Goal: Task Accomplishment & Management: Complete application form

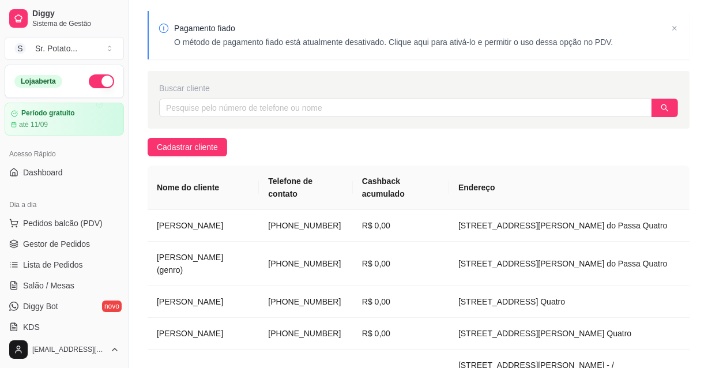
scroll to position [52, 0]
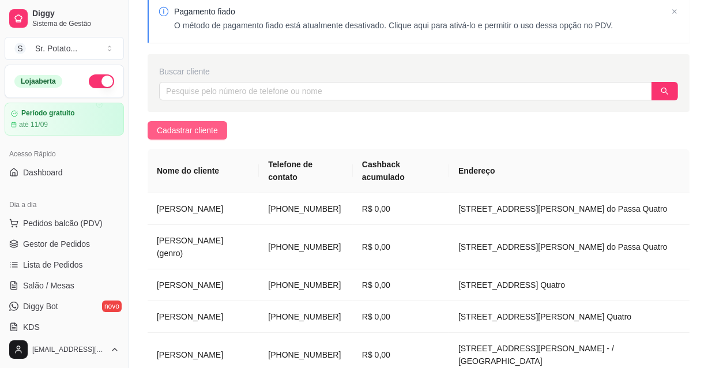
click at [190, 126] on span "Cadastrar cliente" at bounding box center [187, 130] width 61 height 13
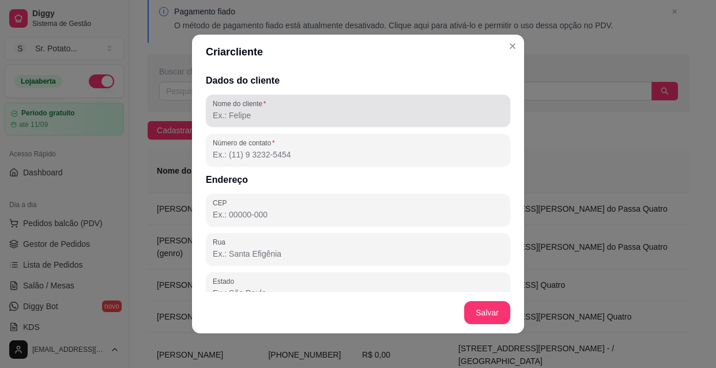
click at [264, 121] on div at bounding box center [358, 110] width 290 height 23
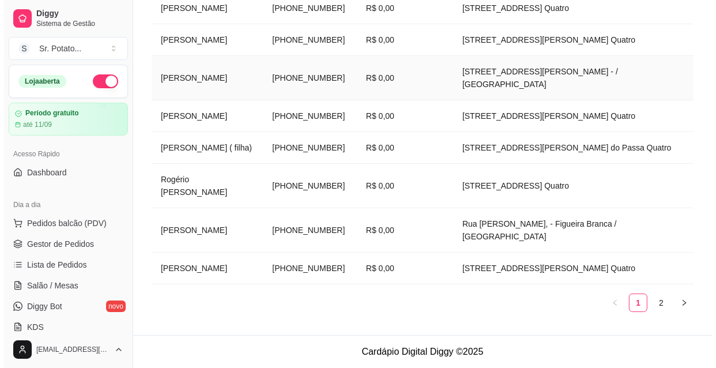
scroll to position [353, 0]
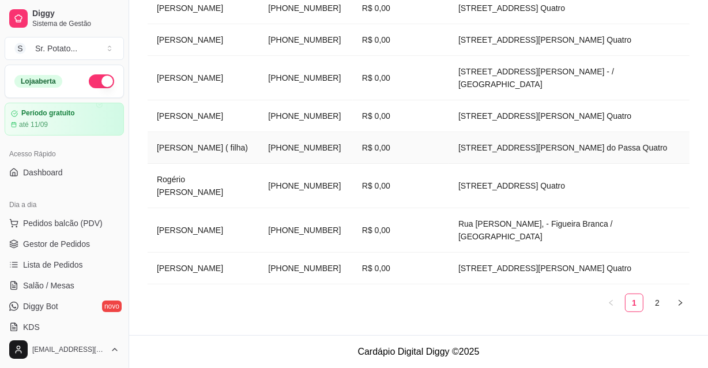
click at [209, 133] on td "[PERSON_NAME] ( filha)" at bounding box center [202, 148] width 111 height 32
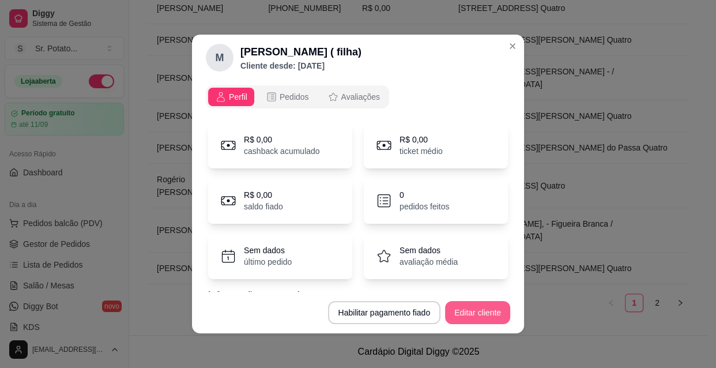
click at [470, 317] on button "Editar cliente" at bounding box center [477, 312] width 65 height 23
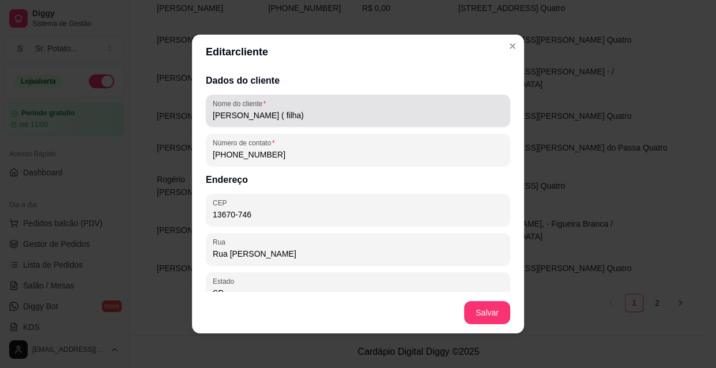
click at [296, 114] on input "[PERSON_NAME] ( filha)" at bounding box center [358, 115] width 290 height 12
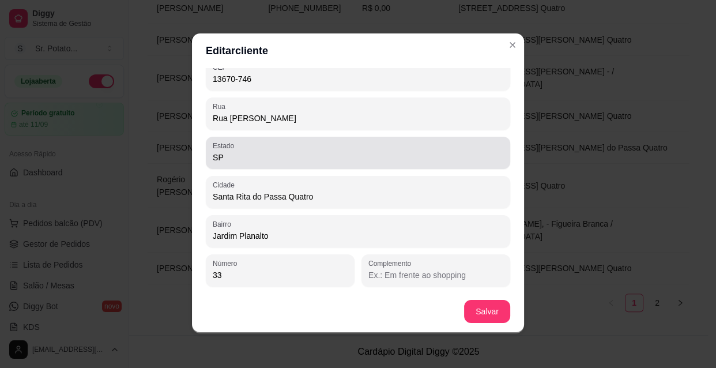
scroll to position [2, 0]
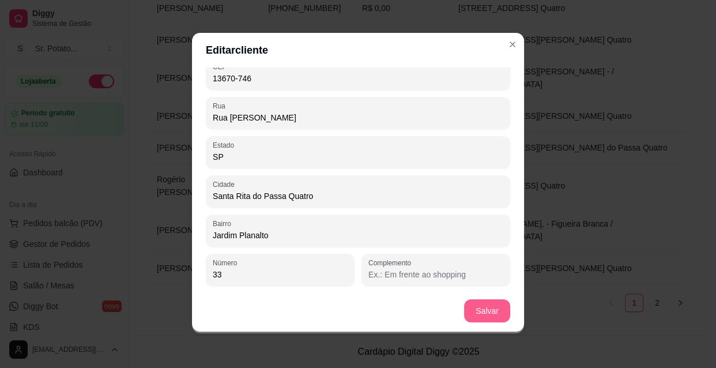
type input "[PERSON_NAME] ( filha)"
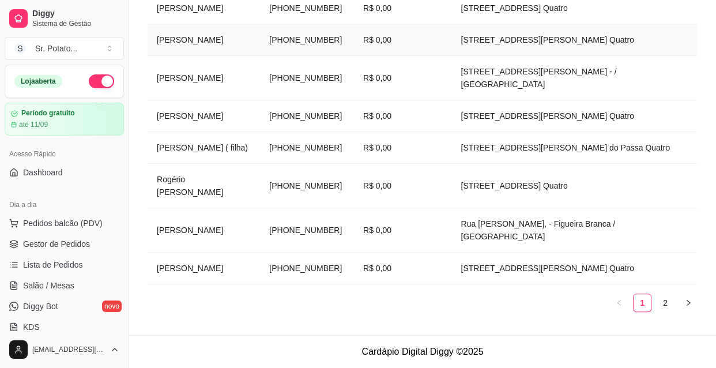
scroll to position [327, 0]
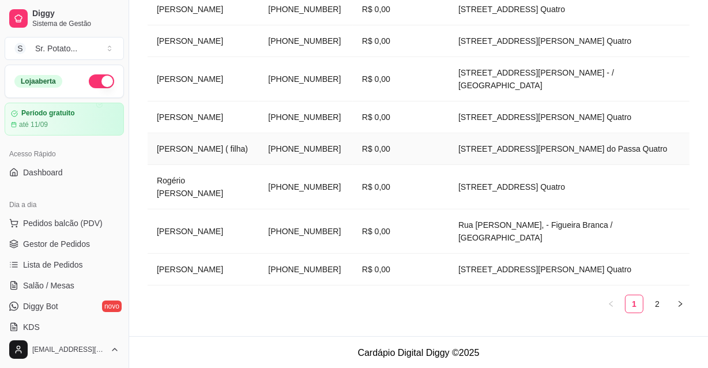
click at [240, 151] on td "[PERSON_NAME] ( filha)" at bounding box center [202, 149] width 111 height 32
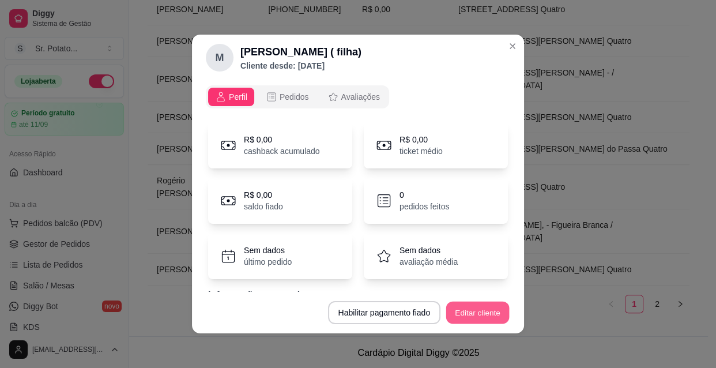
click at [468, 307] on button "Editar cliente" at bounding box center [477, 312] width 63 height 22
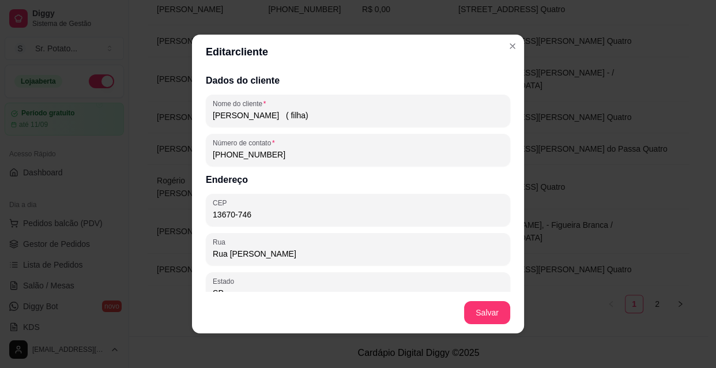
click at [330, 115] on input "[PERSON_NAME] ( filha)" at bounding box center [358, 115] width 290 height 12
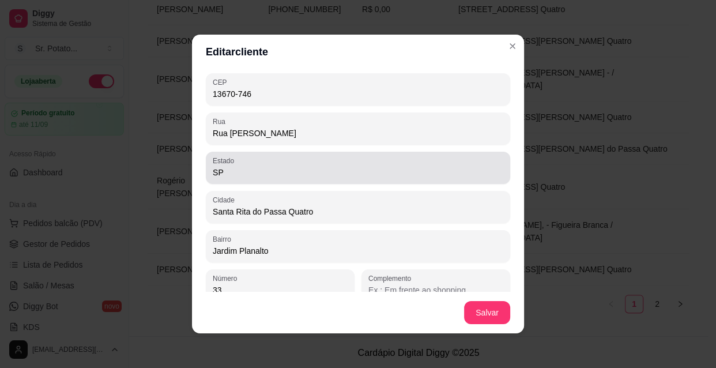
scroll to position [134, 0]
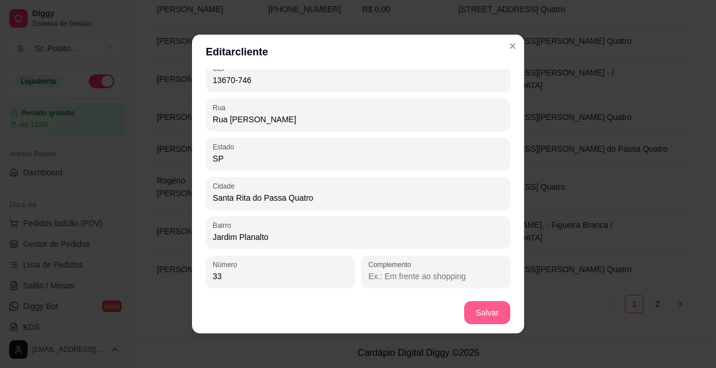
type input "[PERSON_NAME] (filha)"
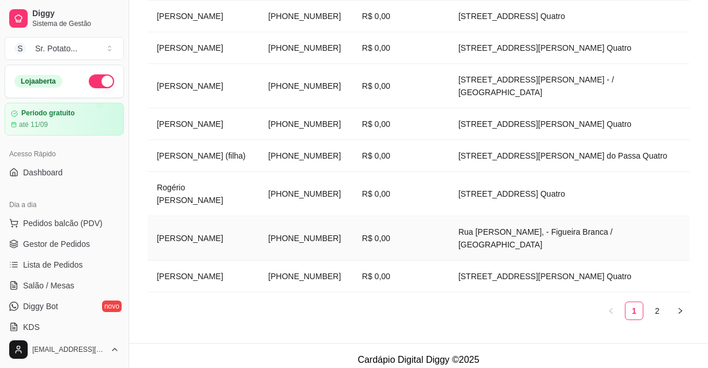
scroll to position [340, 0]
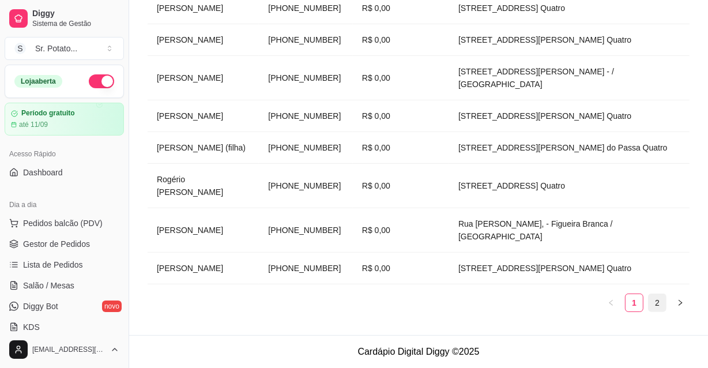
click at [656, 302] on link "2" at bounding box center [656, 302] width 17 height 17
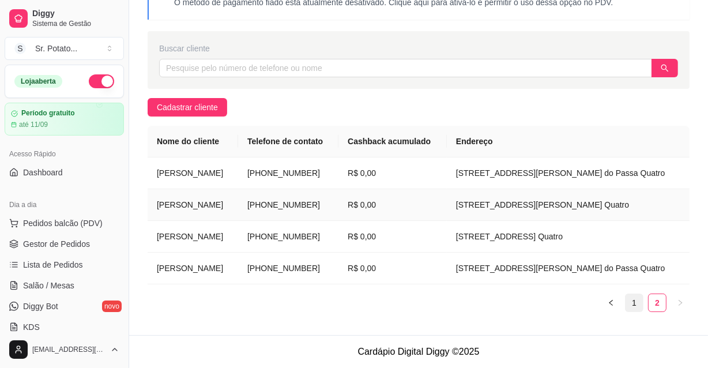
scroll to position [125, 0]
click at [609, 300] on icon "left" at bounding box center [610, 302] width 7 height 7
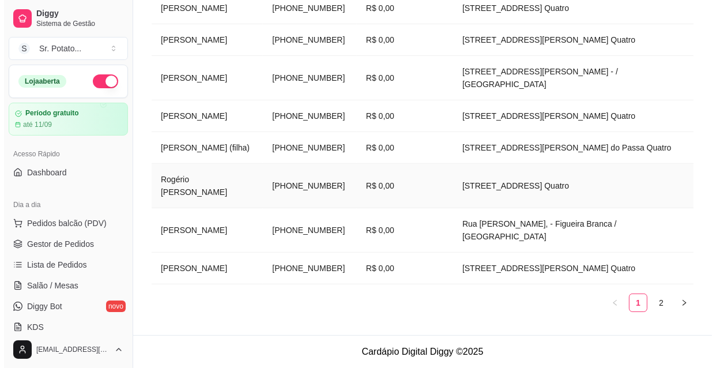
scroll to position [340, 0]
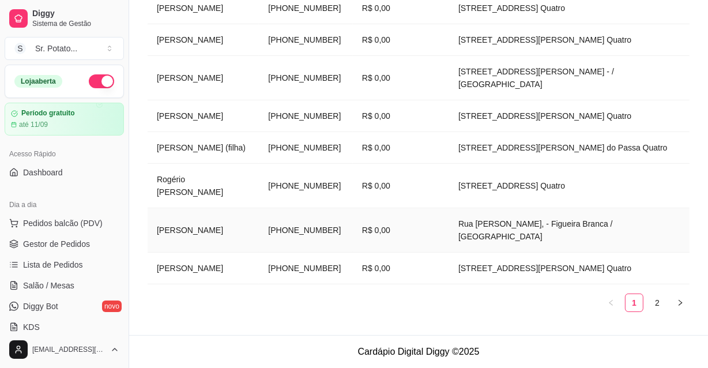
click at [211, 230] on td "[PERSON_NAME]" at bounding box center [202, 230] width 111 height 44
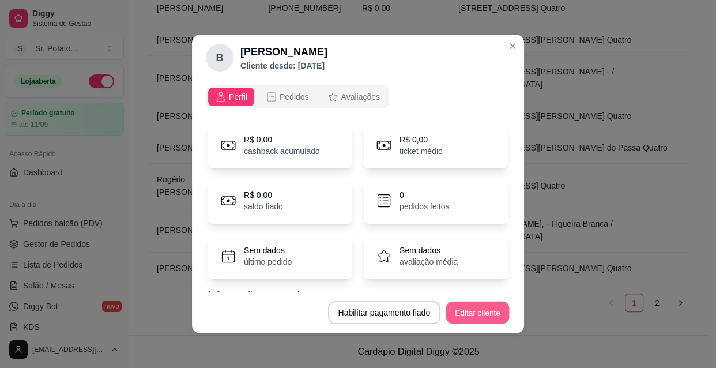
click at [465, 309] on button "Editar cliente" at bounding box center [477, 312] width 63 height 22
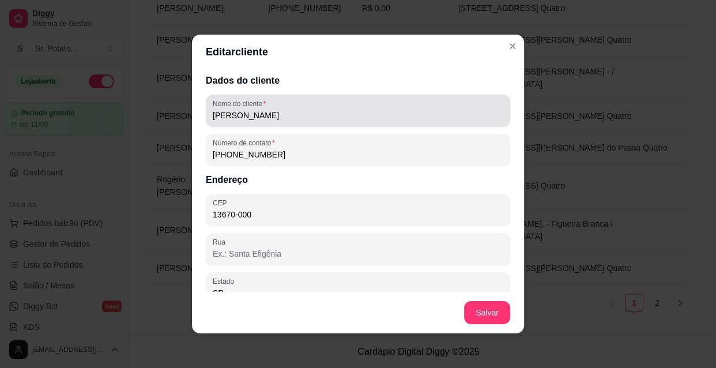
click at [297, 117] on input "[PERSON_NAME]" at bounding box center [358, 115] width 290 height 12
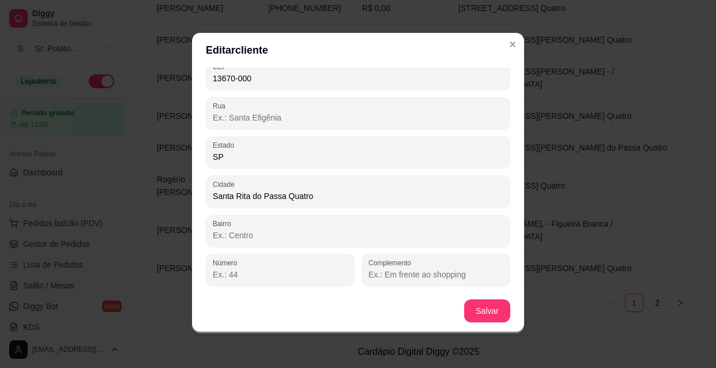
scroll to position [0, 0]
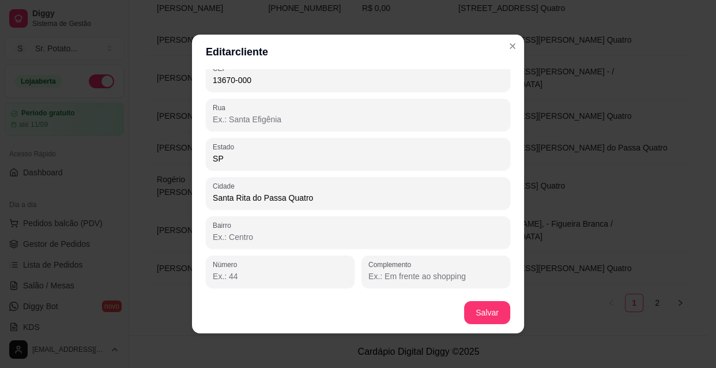
type input "[PERSON_NAME]"
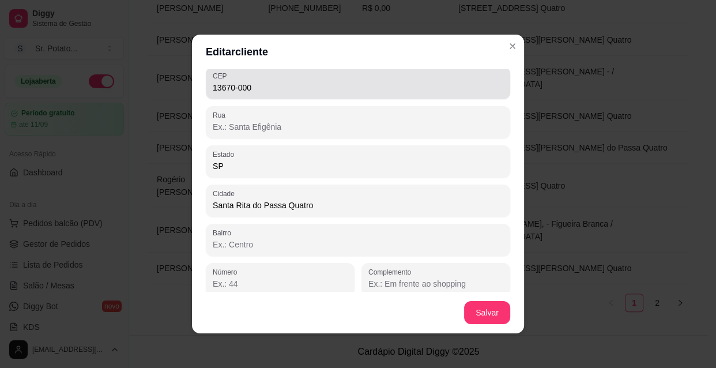
scroll to position [134, 0]
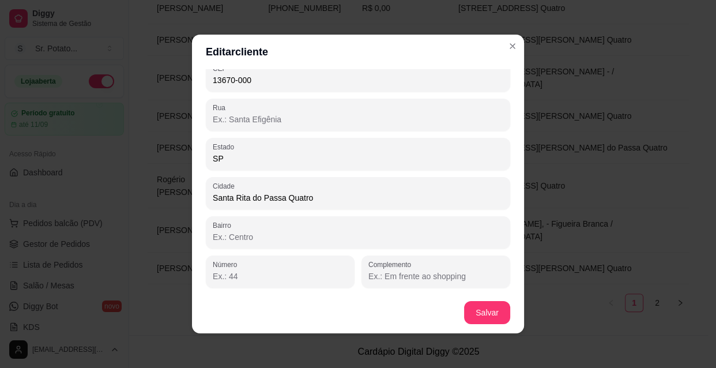
click at [231, 121] on input "Rua" at bounding box center [358, 120] width 290 height 12
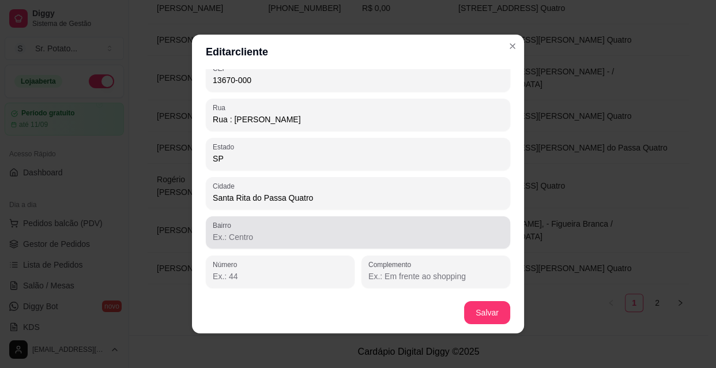
type input "Rua : [PERSON_NAME]"
click at [253, 232] on input "Bairro" at bounding box center [358, 237] width 290 height 12
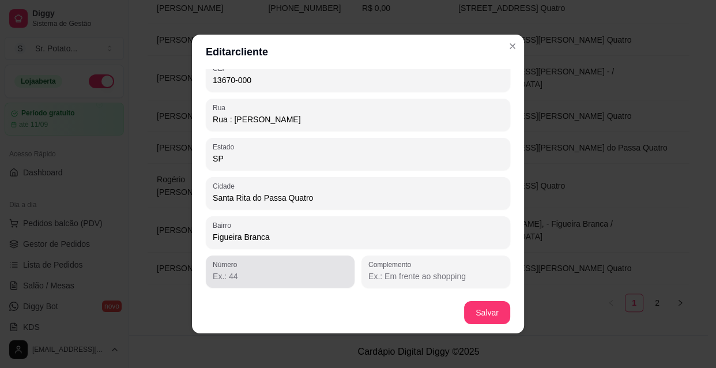
type input "Figueira Branca"
drag, startPoint x: 245, startPoint y: 265, endPoint x: 250, endPoint y: 270, distance: 7.3
click at [250, 270] on div at bounding box center [280, 271] width 135 height 23
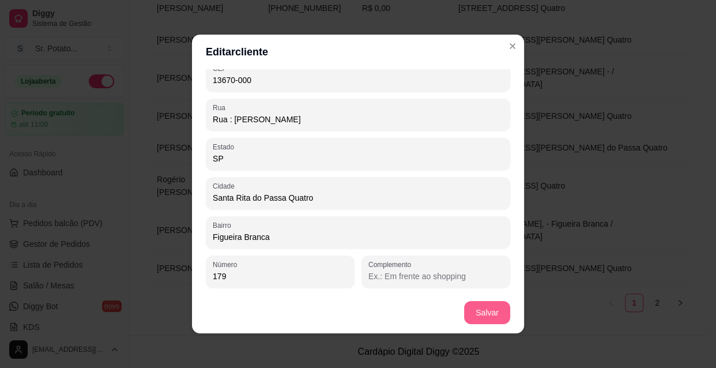
type input "179"
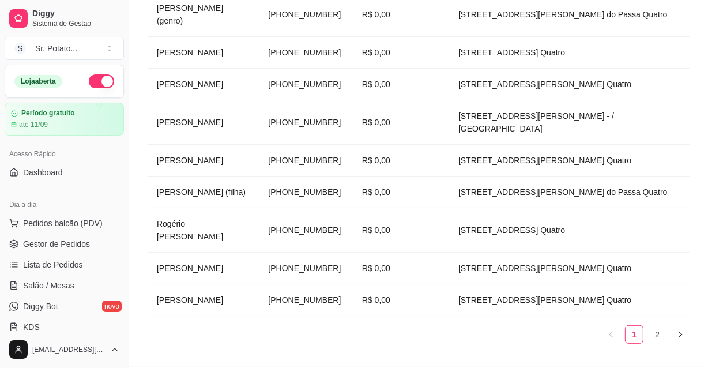
scroll to position [340, 0]
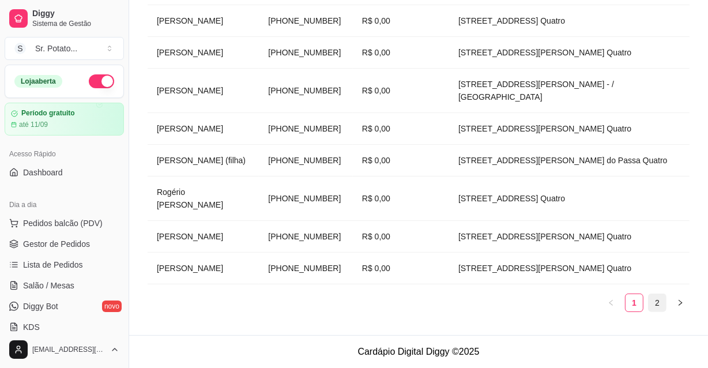
click at [657, 302] on link "2" at bounding box center [656, 302] width 17 height 17
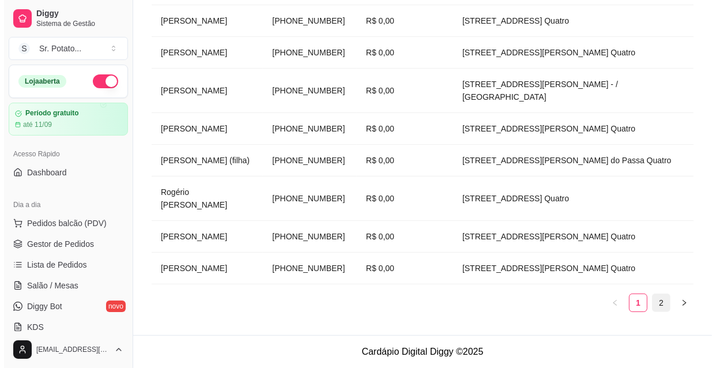
scroll to position [125, 0]
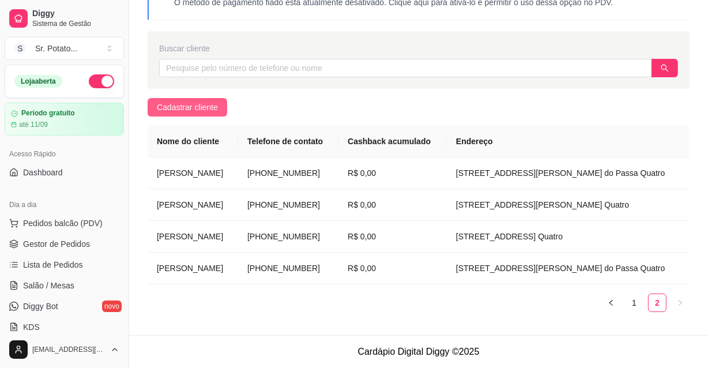
click at [196, 101] on span "Cadastrar cliente" at bounding box center [187, 107] width 61 height 13
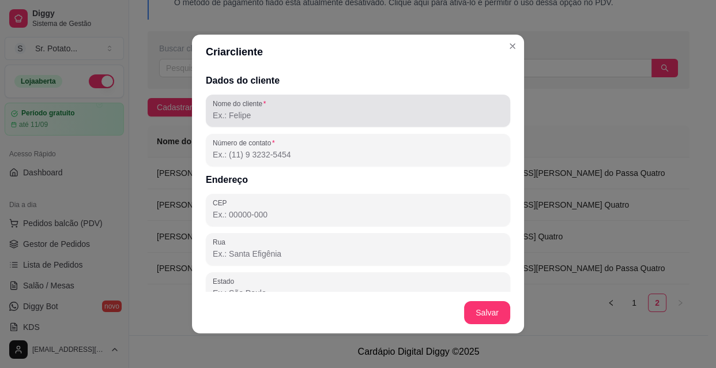
click at [311, 109] on input "Nome do cliente" at bounding box center [358, 115] width 290 height 12
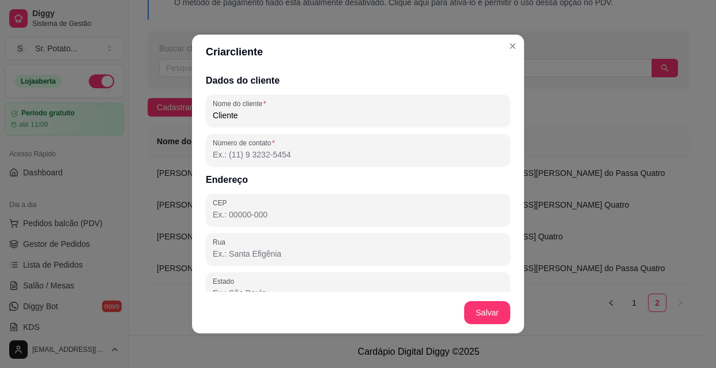
type input "Cliente"
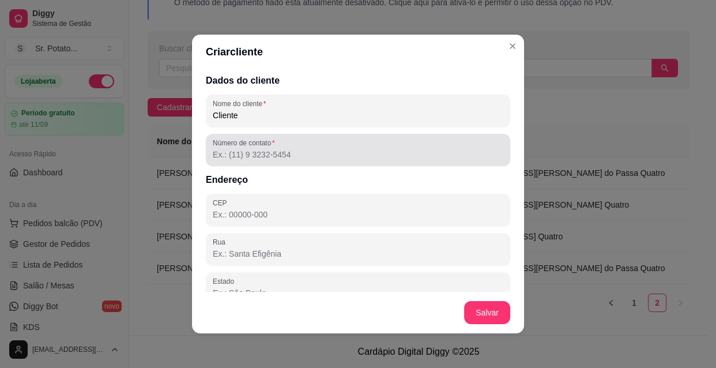
click at [293, 147] on div at bounding box center [358, 149] width 290 height 23
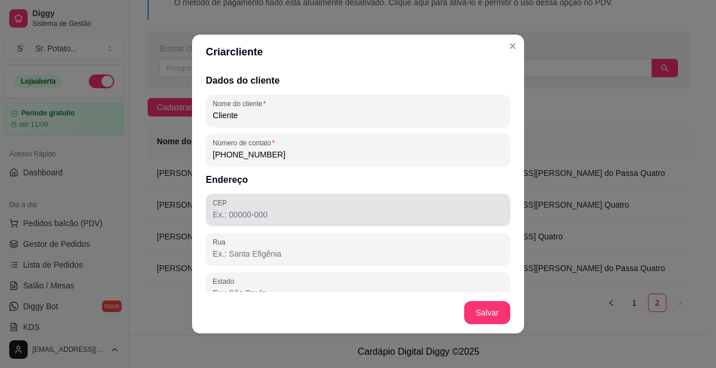
type input "[PHONE_NUMBER]"
click at [282, 207] on div at bounding box center [358, 209] width 290 height 23
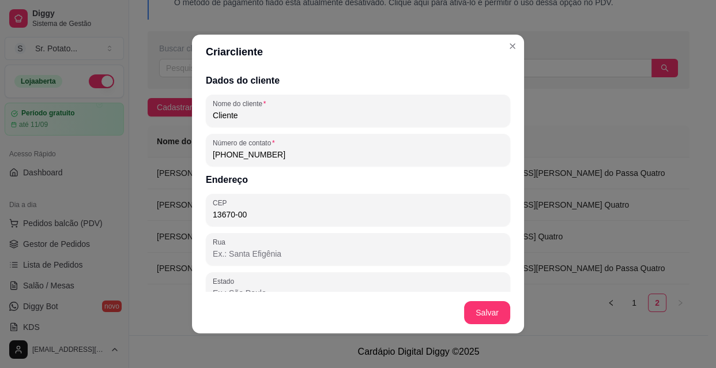
type input "13670-000"
type input "SP"
type input "Santa Rita do Passa Quatro"
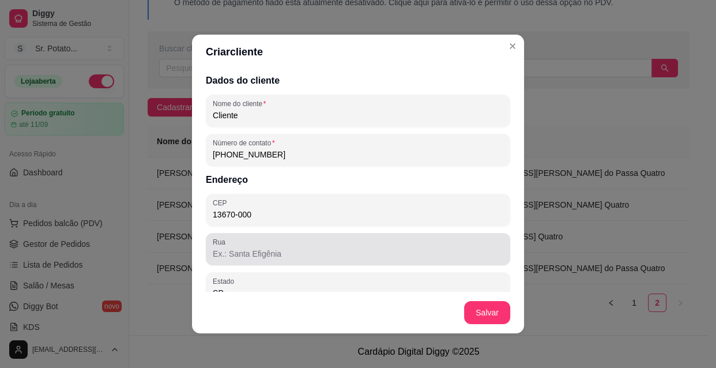
type input "13670-000"
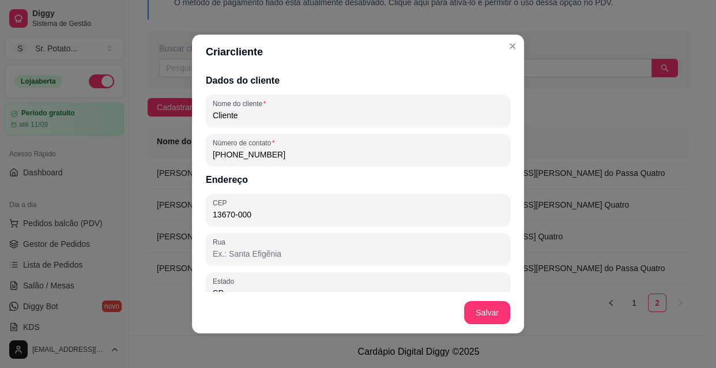
click at [280, 248] on input "Rua" at bounding box center [358, 254] width 290 height 12
click at [264, 255] on input "Rua [PERSON_NAME]" at bounding box center [358, 254] width 290 height 12
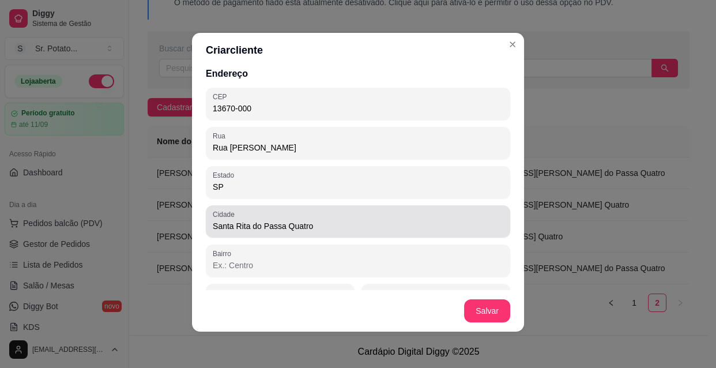
scroll to position [134, 0]
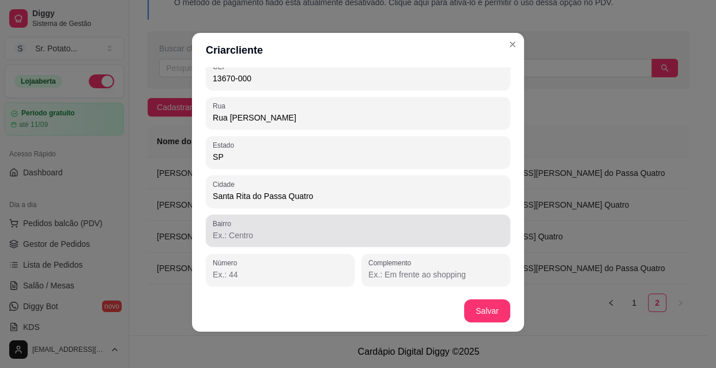
type input "Rua [PERSON_NAME]"
click at [264, 231] on input "Bairro" at bounding box center [358, 235] width 290 height 12
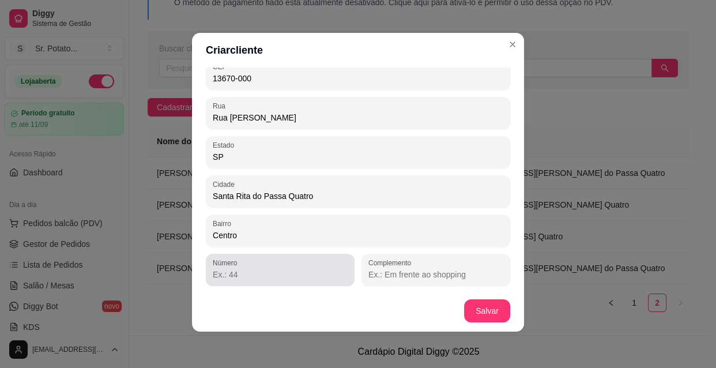
type input "Centro"
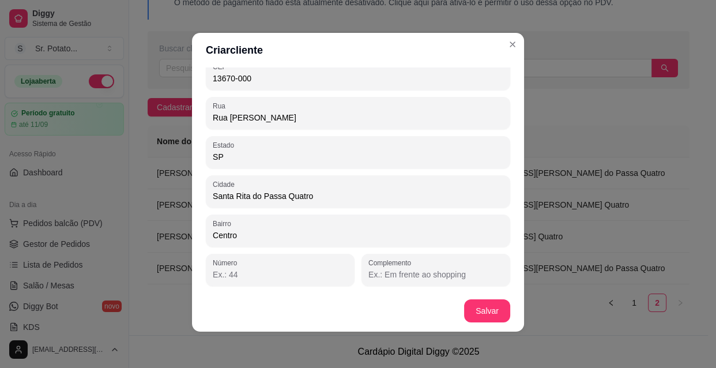
click at [245, 270] on input "Número" at bounding box center [280, 274] width 135 height 12
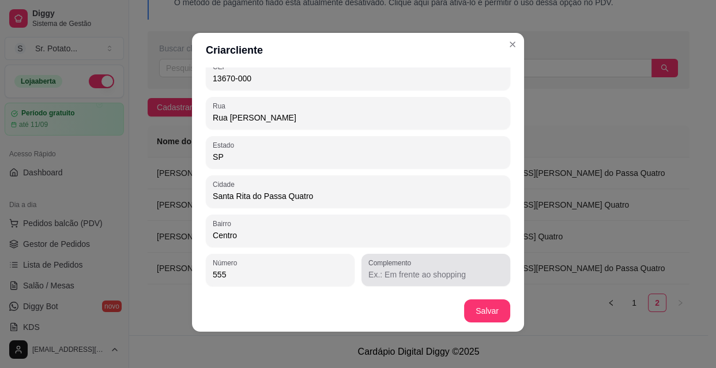
type input "555"
click at [379, 278] on input "Complemento" at bounding box center [435, 274] width 135 height 12
click at [449, 273] on input "Do lado da loja de preseentes" at bounding box center [435, 274] width 135 height 12
click at [450, 275] on input "Do lado da loja de presee ntes" at bounding box center [435, 274] width 135 height 12
click at [462, 273] on input "Do lado da loja de prese ntes" at bounding box center [435, 274] width 135 height 12
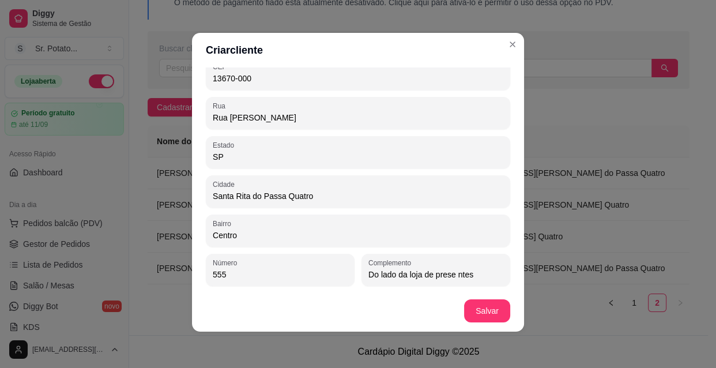
click at [472, 274] on input "Do lado da loja de prese ntes" at bounding box center [435, 274] width 135 height 12
type input "Do lado da loja de presentes"
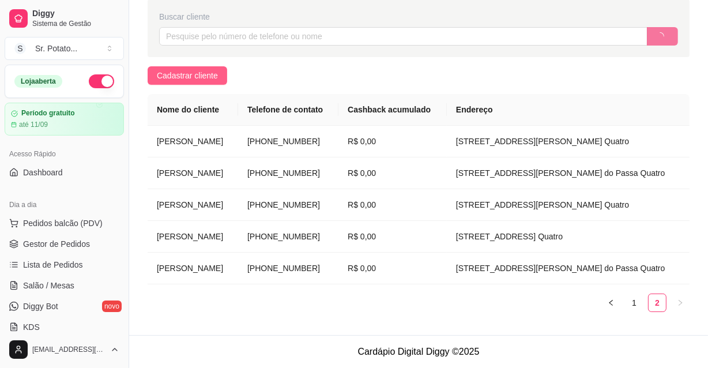
click at [210, 69] on span "Cadastrar cliente" at bounding box center [187, 75] width 61 height 13
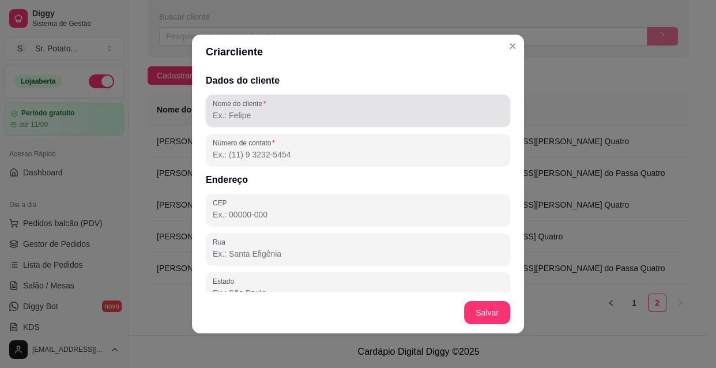
click at [275, 114] on input "Nome do cliente" at bounding box center [358, 115] width 290 height 12
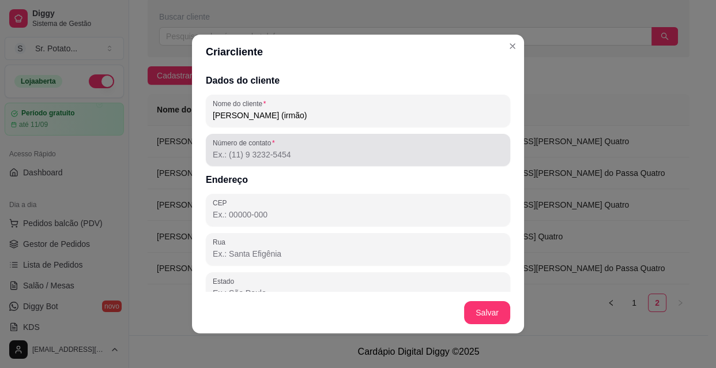
type input "[PERSON_NAME] (irmão)"
click at [294, 157] on input "Número de contato" at bounding box center [358, 155] width 290 height 12
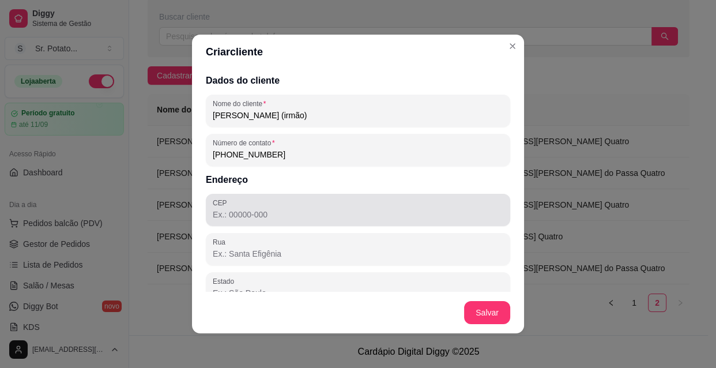
type input "[PHONE_NUMBER]"
click at [268, 213] on input "CEP" at bounding box center [358, 215] width 290 height 12
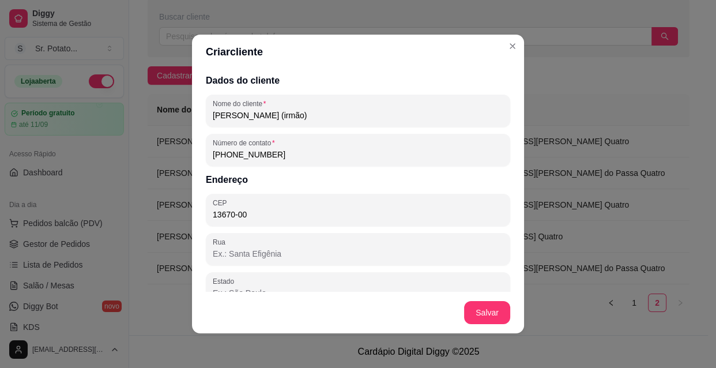
type input "13670-000"
type input "SP"
type input "Santa Rita do Passa Quatro"
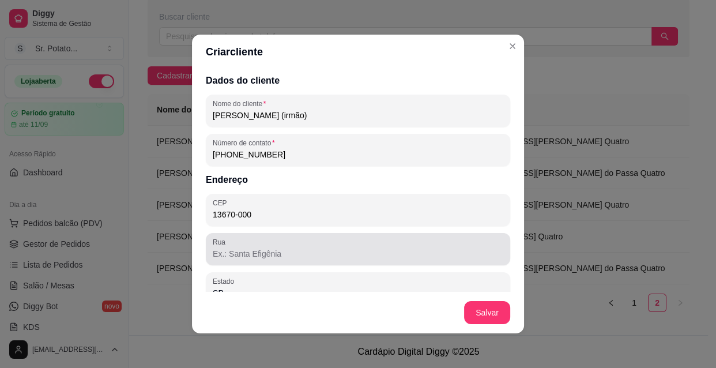
type input "13670-000"
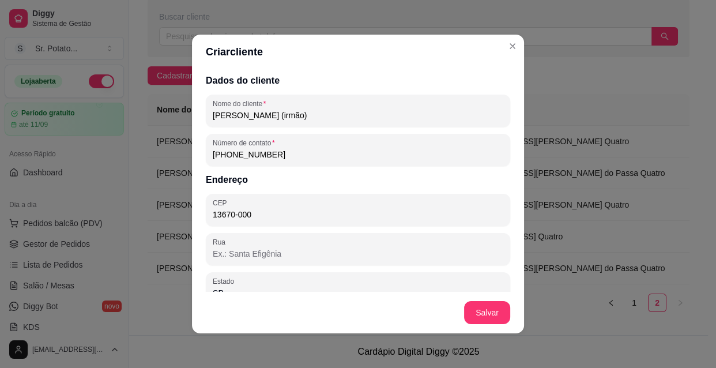
click at [266, 252] on input "Rua" at bounding box center [358, 254] width 290 height 12
click at [230, 255] on input "Rua [PERSON_NAME]" at bounding box center [358, 254] width 290 height 12
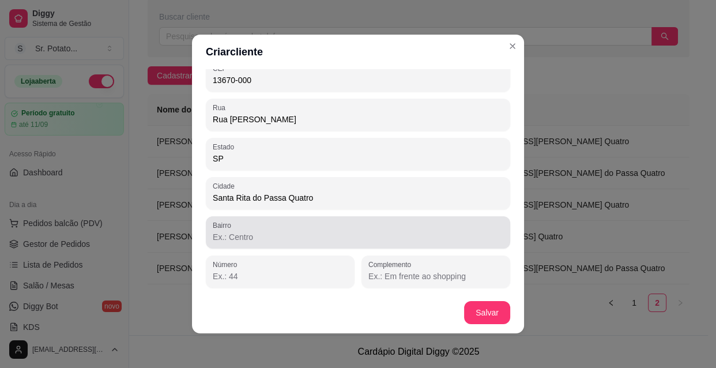
type input "Rua [PERSON_NAME]"
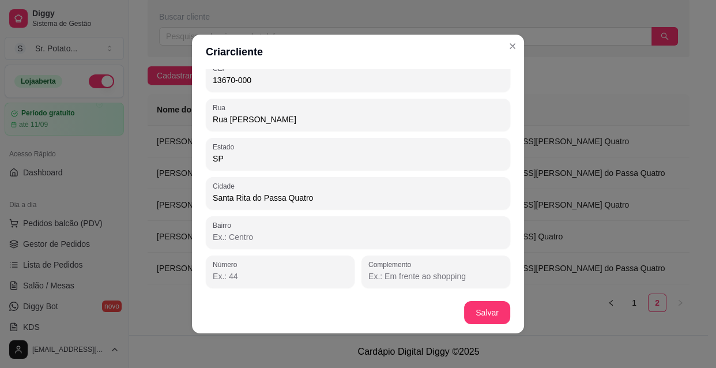
click at [255, 237] on input "Bairro" at bounding box center [358, 237] width 290 height 12
type input "2"
click at [256, 237] on input "ãndiaCinel" at bounding box center [358, 237] width 290 height 12
type input "ã"
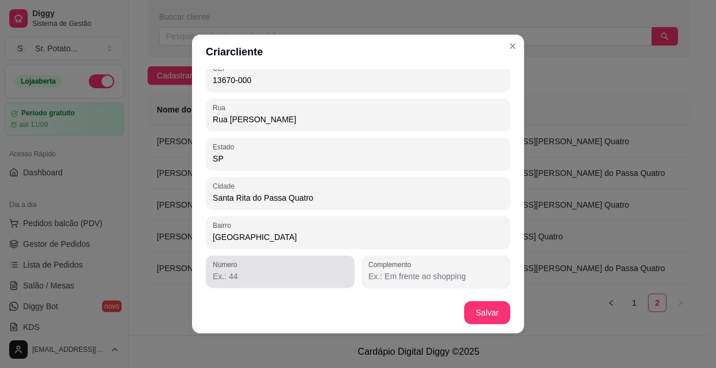
type input "[GEOGRAPHIC_DATA]"
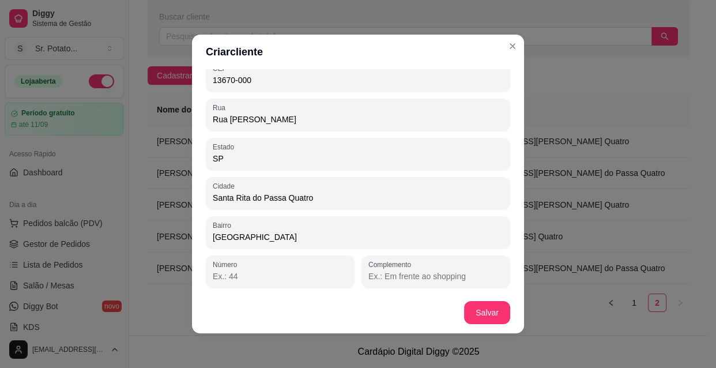
click at [251, 275] on input "Número" at bounding box center [280, 276] width 135 height 12
click at [322, 267] on div at bounding box center [280, 271] width 135 height 23
click at [417, 270] on input "Complemento" at bounding box center [435, 276] width 135 height 12
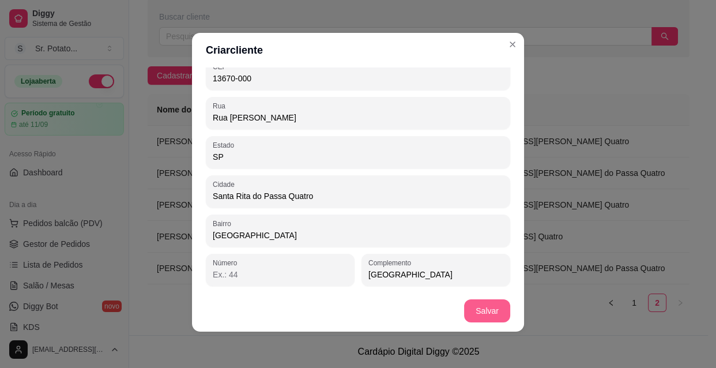
type input "[GEOGRAPHIC_DATA]"
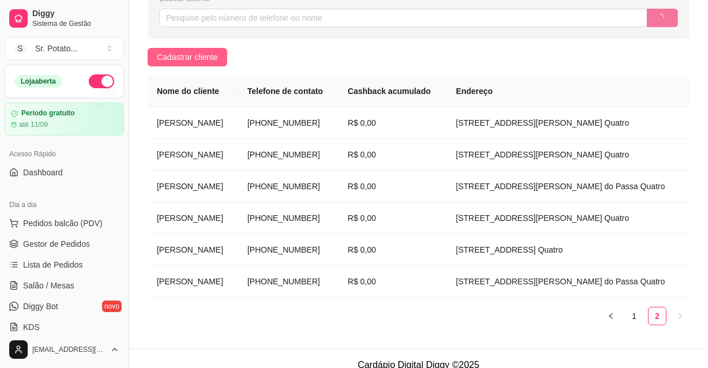
click at [220, 56] on button "Cadastrar cliente" at bounding box center [187, 57] width 80 height 18
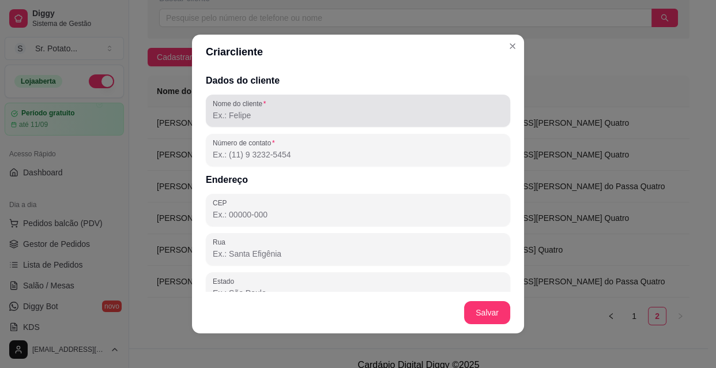
click at [237, 100] on label "Nome do cliente" at bounding box center [241, 104] width 57 height 10
click at [237, 109] on input "Nome do cliente" at bounding box center [358, 115] width 290 height 12
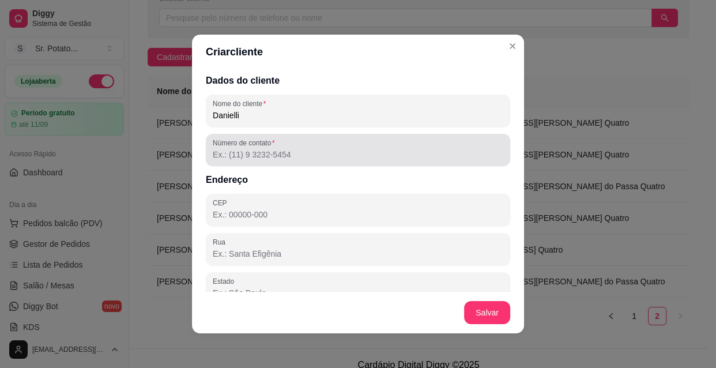
type input "Danielli"
click at [234, 147] on div "Número de contato" at bounding box center [358, 150] width 304 height 32
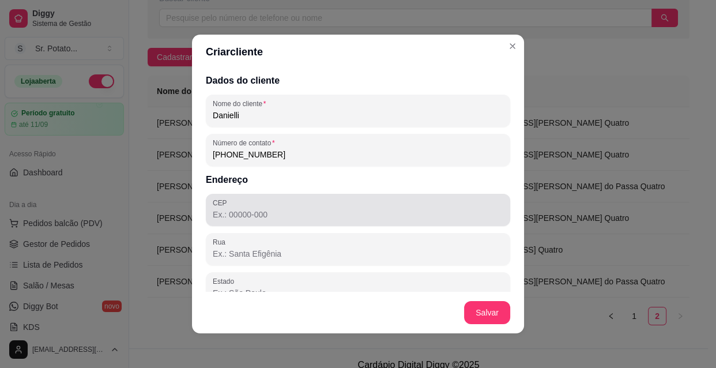
type input "[PHONE_NUMBER]"
click at [247, 195] on div "CEP" at bounding box center [358, 210] width 304 height 32
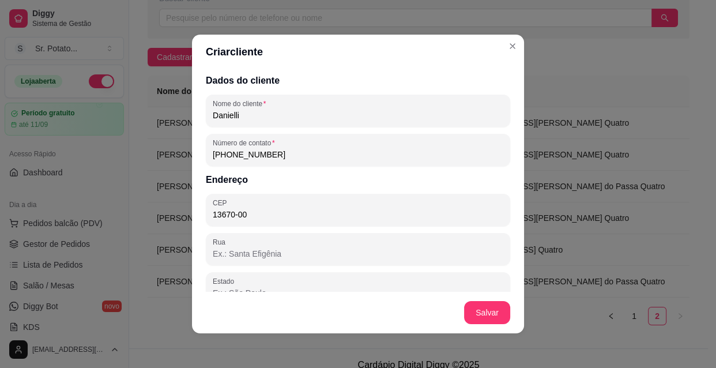
type input "13670-000"
type input "SP"
type input "Santa Rita do Passa Quatro"
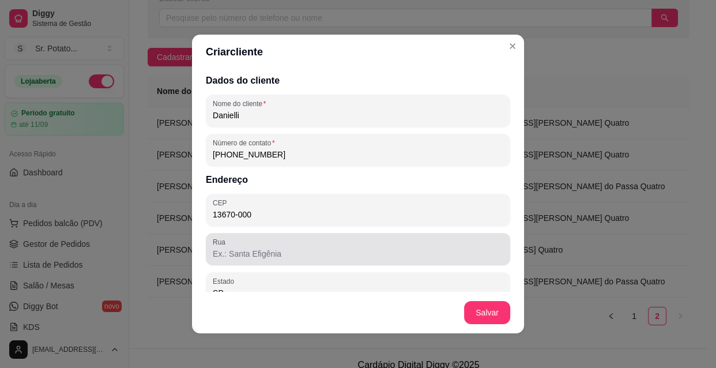
type input "13670-000"
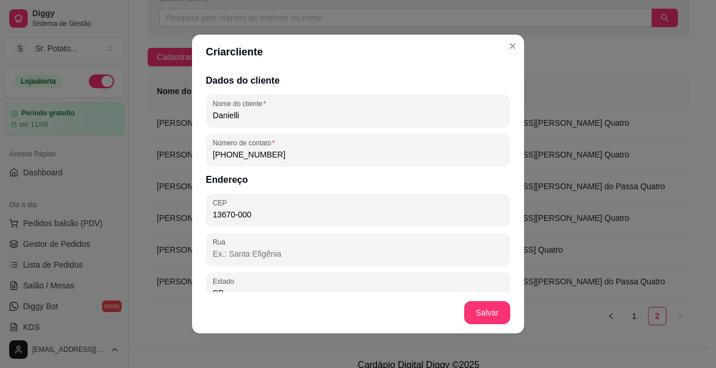
click at [262, 254] on input "Rua" at bounding box center [358, 254] width 290 height 12
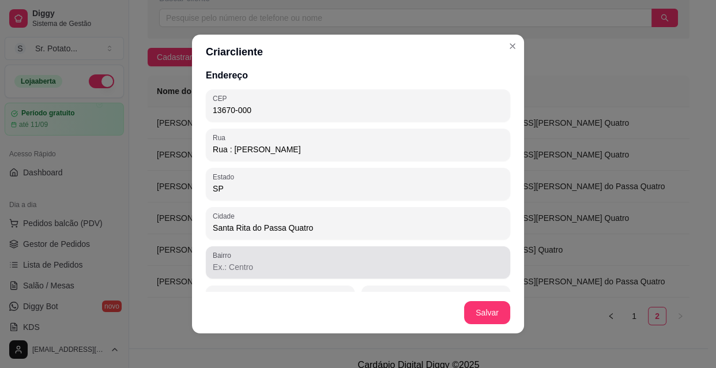
scroll to position [134, 0]
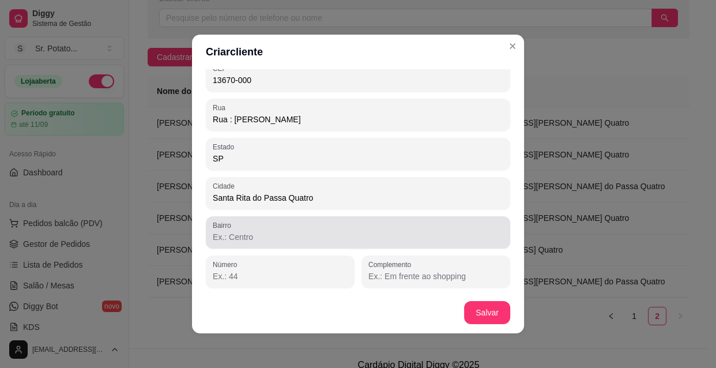
type input "Rua : [PERSON_NAME]"
click at [266, 240] on input "Bairro" at bounding box center [358, 237] width 290 height 12
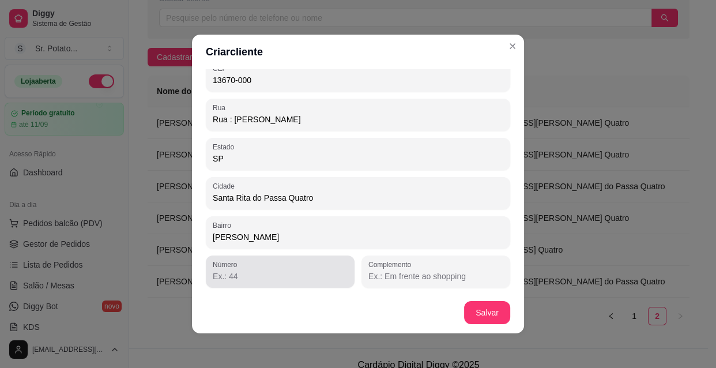
type input "[PERSON_NAME]"
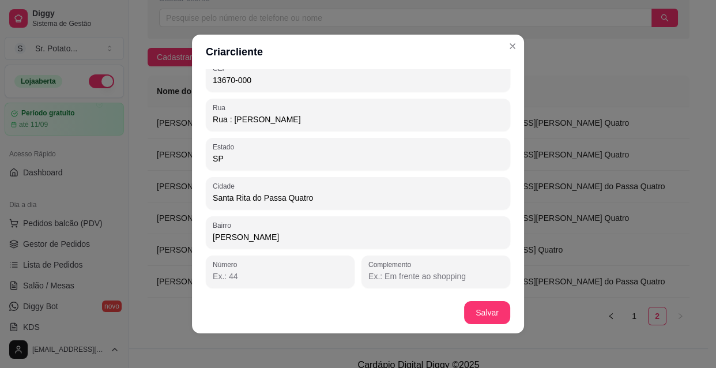
click at [263, 270] on input "Número" at bounding box center [280, 276] width 135 height 12
type input "211"
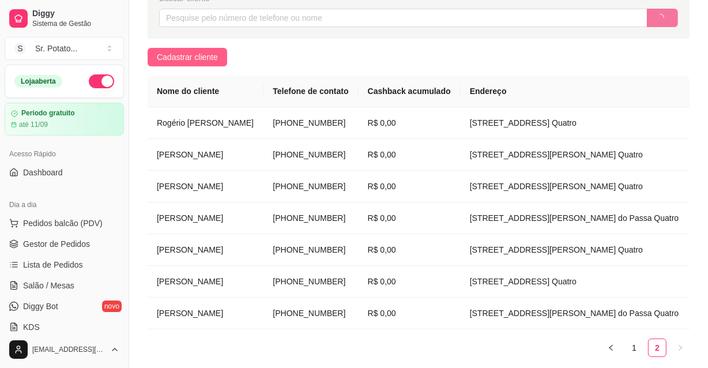
click at [202, 55] on span "Cadastrar cliente" at bounding box center [187, 57] width 61 height 13
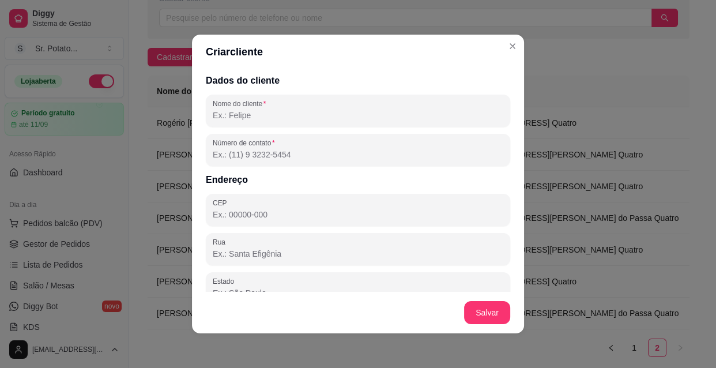
click at [236, 113] on input "Nome do cliente" at bounding box center [358, 115] width 290 height 12
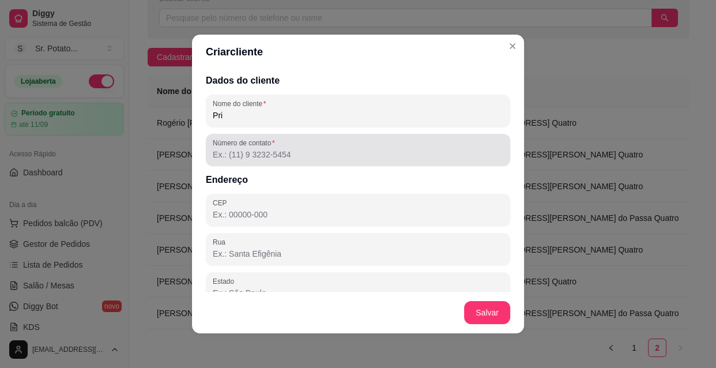
type input "Pri"
click at [232, 158] on input "Número de contato" at bounding box center [358, 155] width 290 height 12
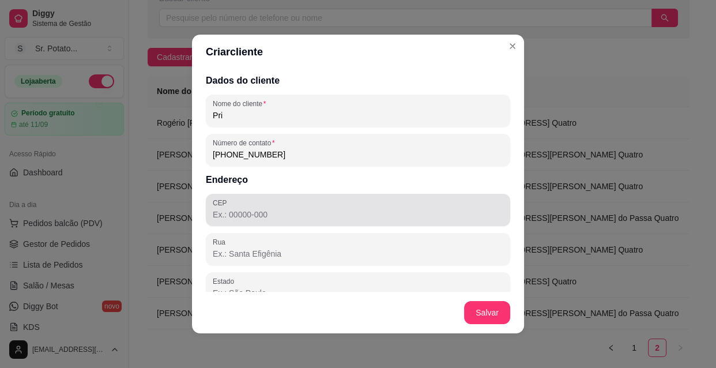
type input "[PHONE_NUMBER]"
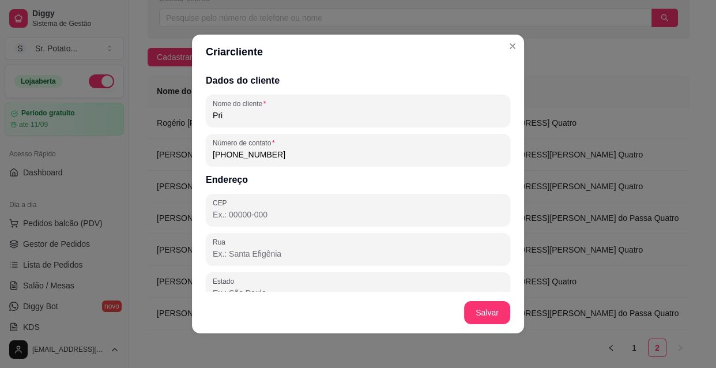
click at [248, 180] on h2 "Endereço" at bounding box center [358, 180] width 304 height 14
click at [245, 214] on input "CEP" at bounding box center [358, 215] width 290 height 12
type input "13670-000"
type input "SP"
type input "Santa Rita do Passa Quatro"
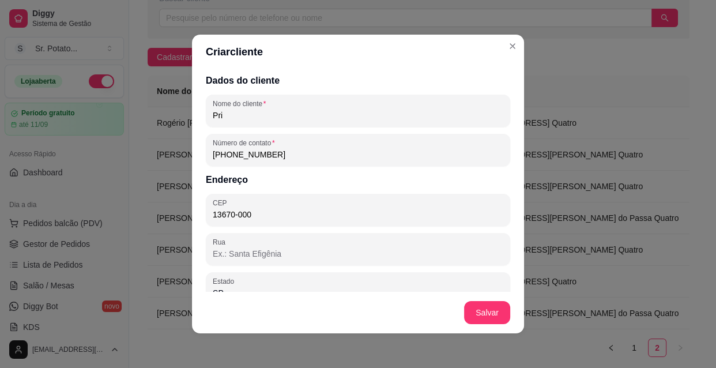
type input "13670-000"
click at [242, 249] on input "Rua" at bounding box center [358, 254] width 290 height 12
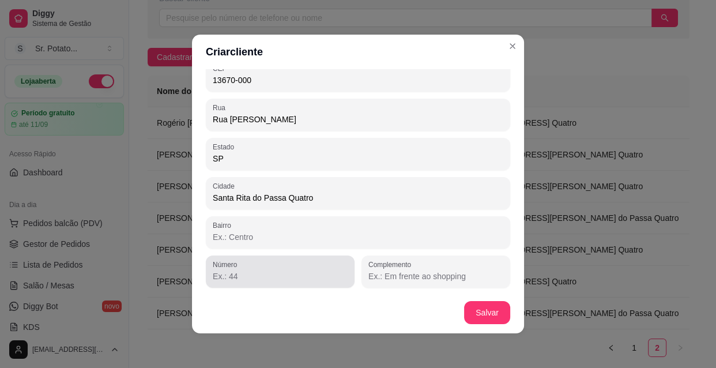
type input "Rua [PERSON_NAME]"
click at [242, 275] on input "Número" at bounding box center [280, 276] width 135 height 12
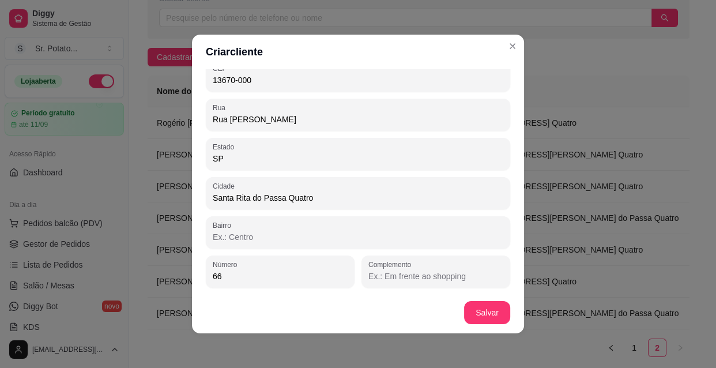
type input "66"
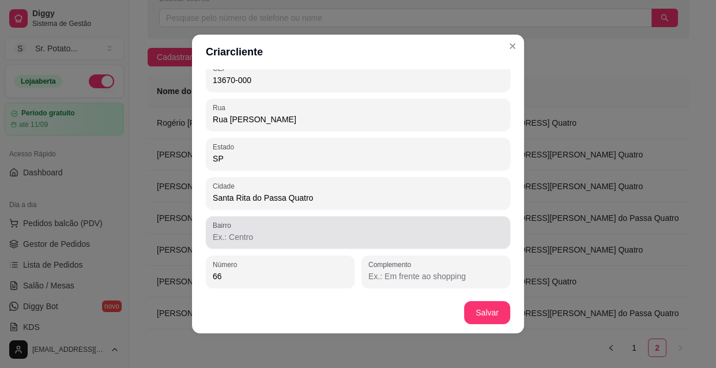
click at [241, 244] on div "Bairro" at bounding box center [358, 232] width 304 height 32
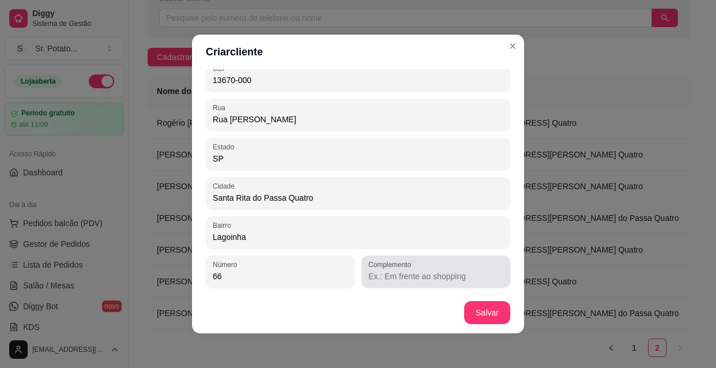
type input "Lagoinha"
click at [380, 277] on input "Complemento" at bounding box center [435, 276] width 135 height 12
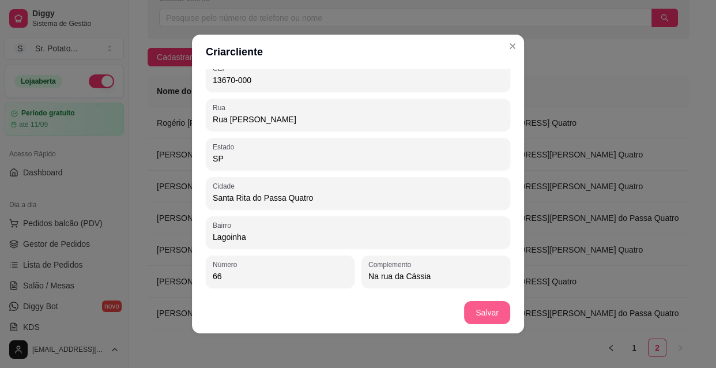
type input "Na rua da Cássia"
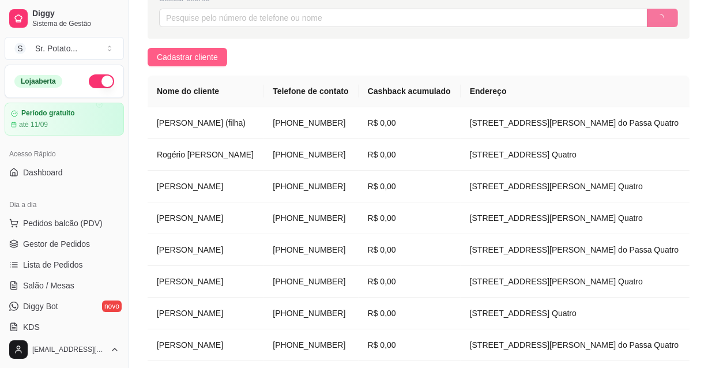
click at [215, 58] on span "Cadastrar cliente" at bounding box center [187, 57] width 61 height 13
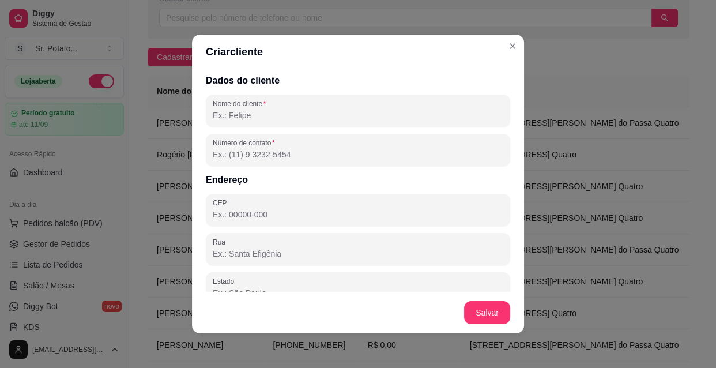
click at [217, 111] on input "Nome do cliente" at bounding box center [358, 115] width 290 height 12
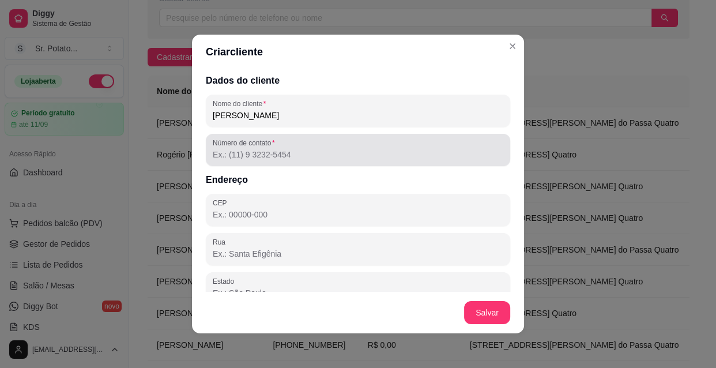
type input "[PERSON_NAME]"
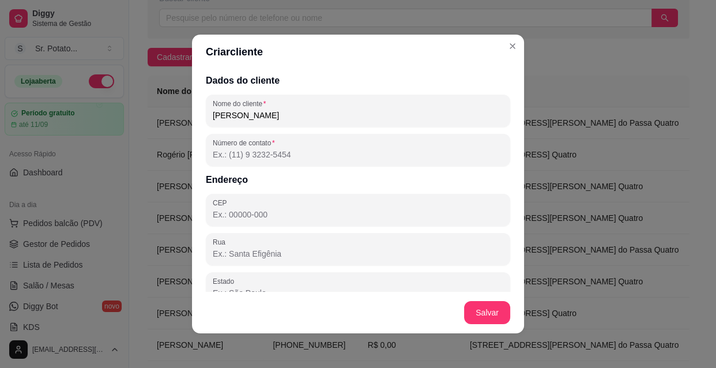
click at [221, 150] on input "Número de contato" at bounding box center [358, 155] width 290 height 12
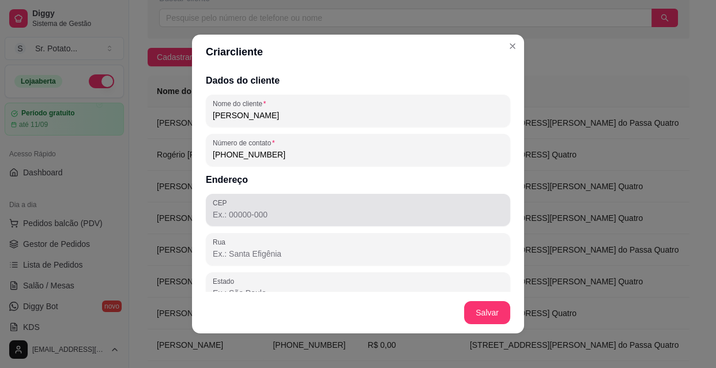
type input "[PHONE_NUMBER]"
click at [230, 215] on input "CEP" at bounding box center [358, 215] width 290 height 12
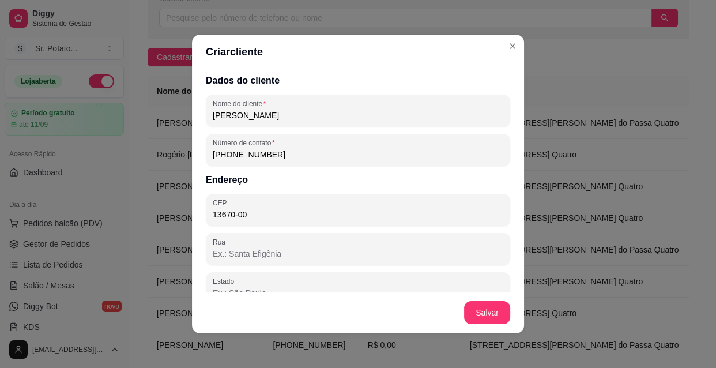
type input "13670-000"
type input "SP"
type input "Santa Rita do Passa Quatro"
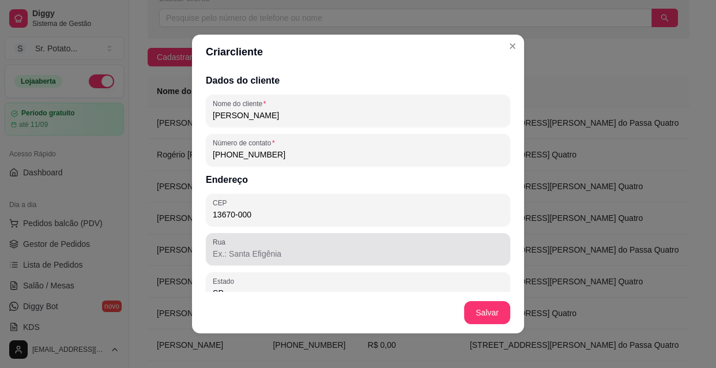
type input "13670-000"
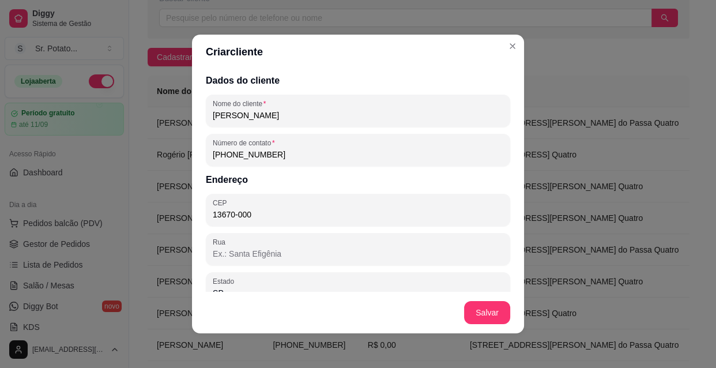
click at [230, 249] on input "Rua" at bounding box center [358, 254] width 290 height 12
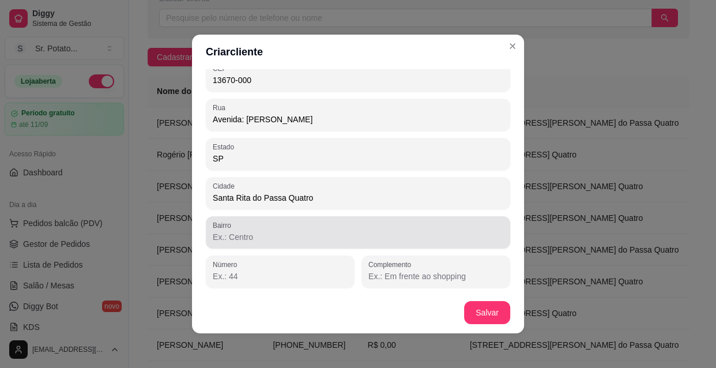
type input "Avenida: [PERSON_NAME]"
click at [244, 239] on input "Bairro" at bounding box center [358, 237] width 290 height 12
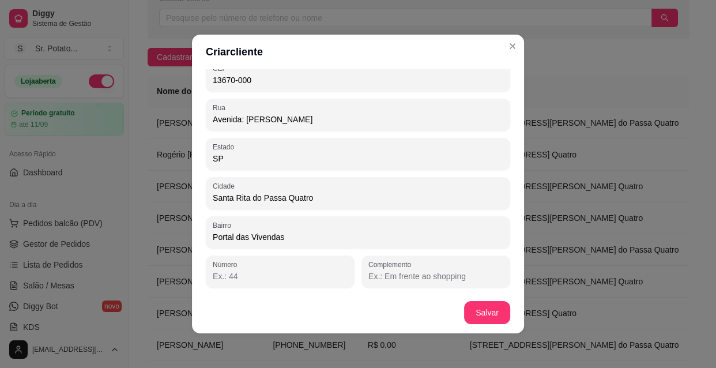
scroll to position [2, 0]
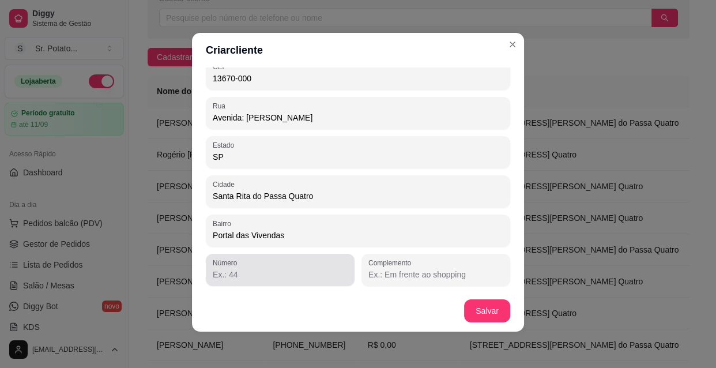
type input "Portal das Vivendas"
click at [232, 276] on input "Número" at bounding box center [280, 274] width 135 height 12
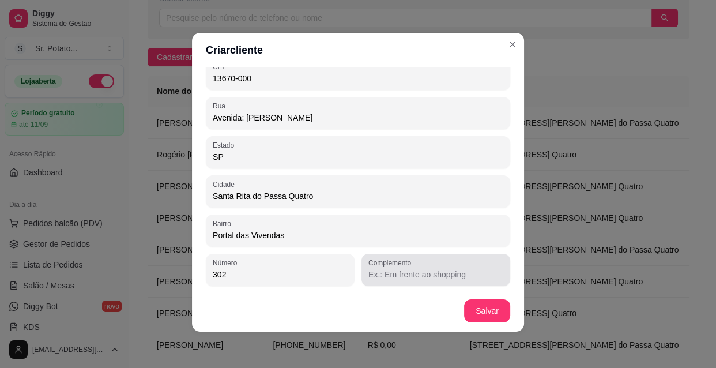
type input "302"
click at [397, 282] on div "Complemento" at bounding box center [435, 270] width 149 height 32
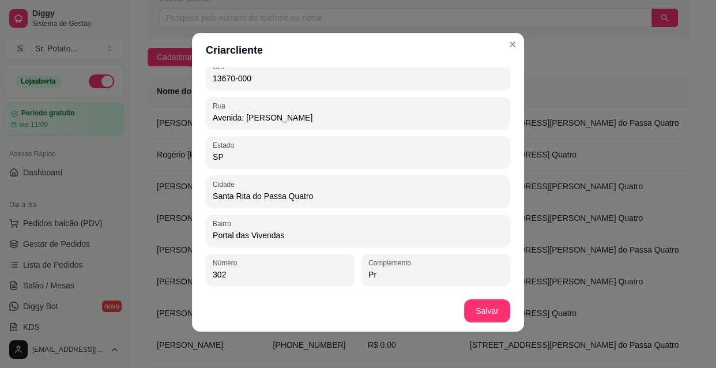
type input "P"
type input "Abaixo do Boi sentado"
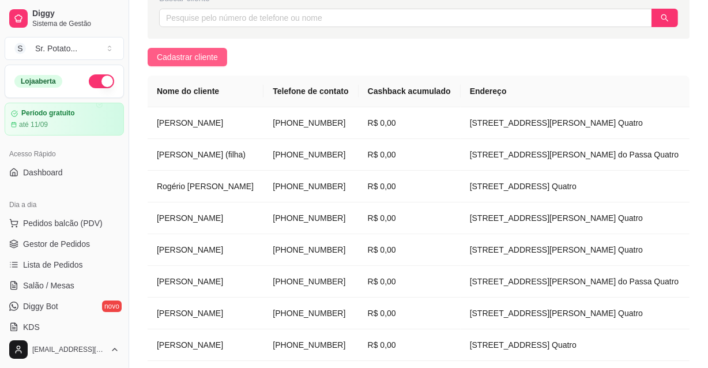
click at [219, 60] on button "Cadastrar cliente" at bounding box center [187, 57] width 80 height 18
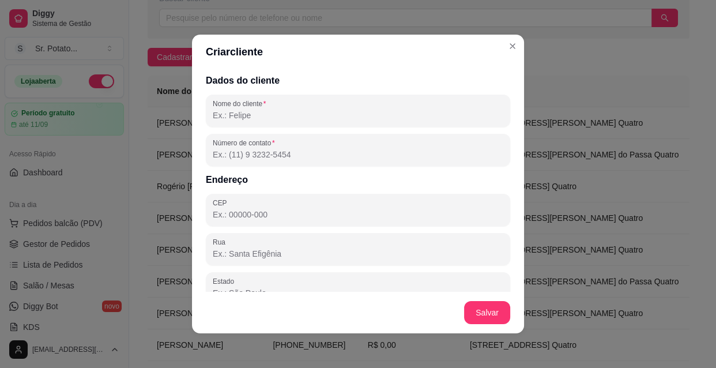
click at [241, 111] on input "Nome do cliente" at bounding box center [358, 115] width 290 height 12
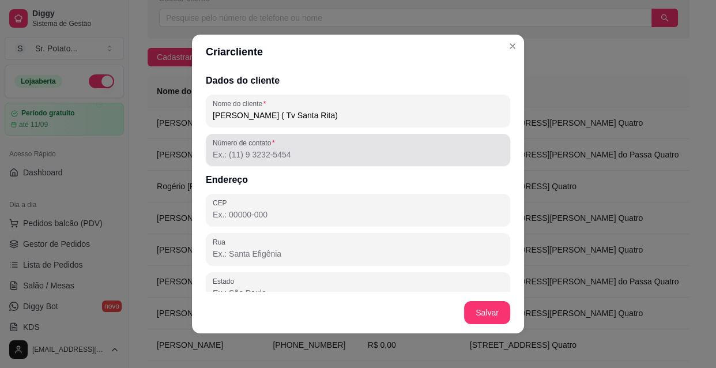
type input "[PERSON_NAME] ( Tv Santa Rita)"
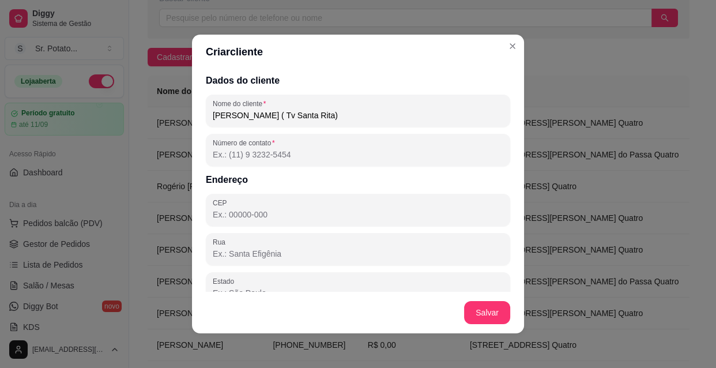
click at [246, 153] on input "Número de contato" at bounding box center [358, 155] width 290 height 12
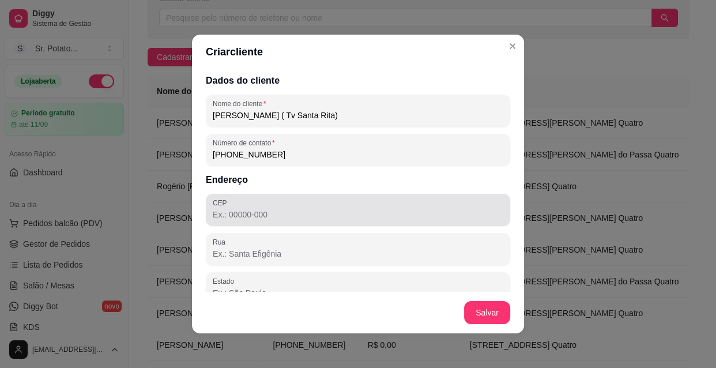
type input "[PHONE_NUMBER]"
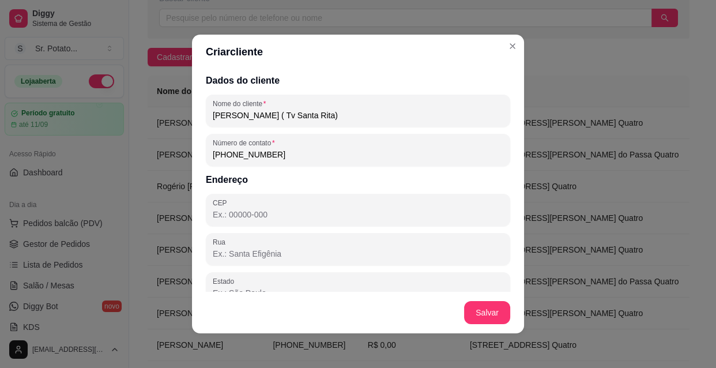
click at [240, 211] on input "CEP" at bounding box center [358, 215] width 290 height 12
type input "13670-000"
type input "SP"
type input "Santa Rita do Passa Quatro"
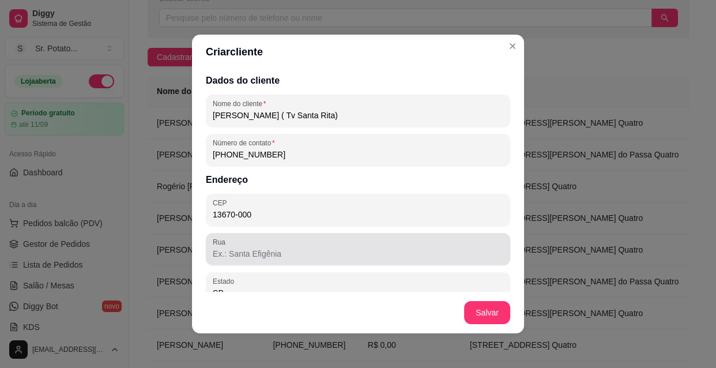
type input "13670-000"
click at [272, 253] on input "Rua" at bounding box center [358, 254] width 290 height 12
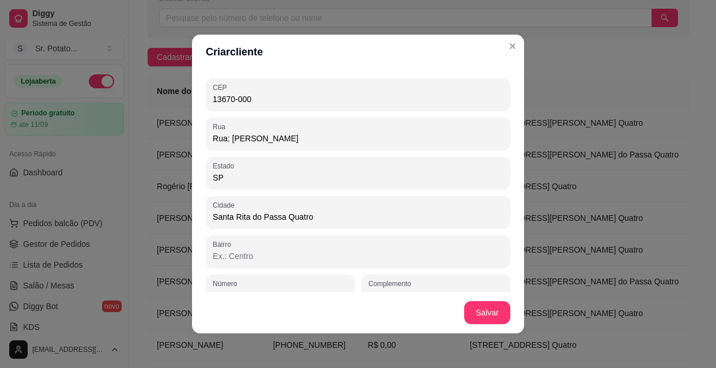
scroll to position [134, 0]
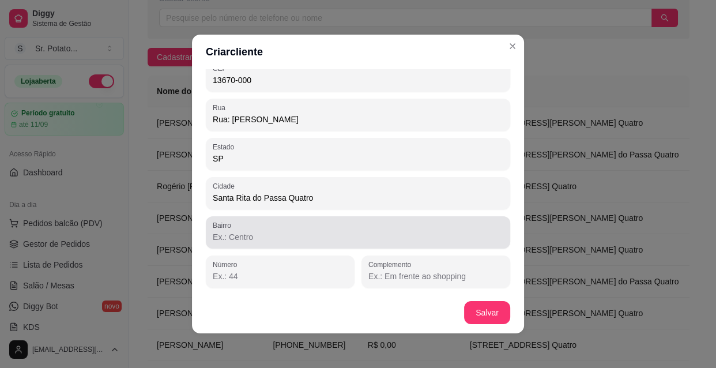
type input "Rua: [PERSON_NAME]"
click at [249, 231] on input "Bairro" at bounding box center [358, 237] width 290 height 12
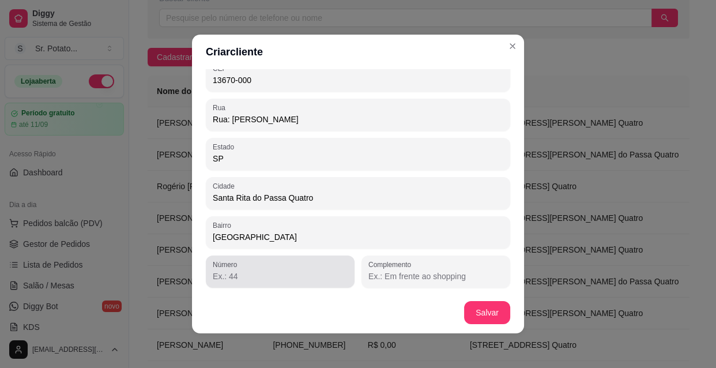
type input "[GEOGRAPHIC_DATA]"
click at [251, 281] on input "Número" at bounding box center [280, 276] width 135 height 12
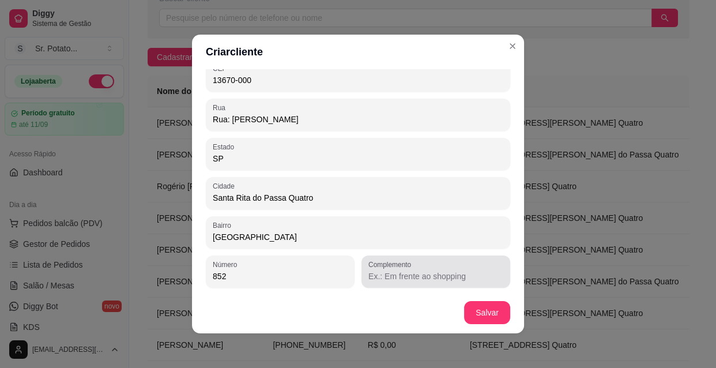
type input "852"
click at [380, 278] on input "Complemento" at bounding box center [435, 276] width 135 height 12
click at [458, 277] on input "[GEOGRAPHIC_DATA] sentido [GEOGRAPHIC_DATA]" at bounding box center [435, 276] width 135 height 12
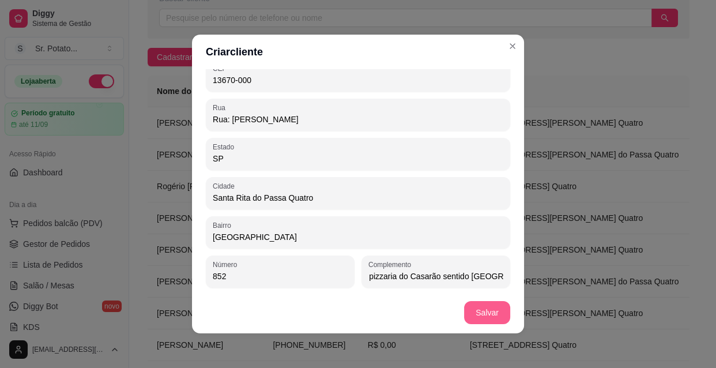
type input "Rua da pizzaria do Casarão sentido [GEOGRAPHIC_DATA]"
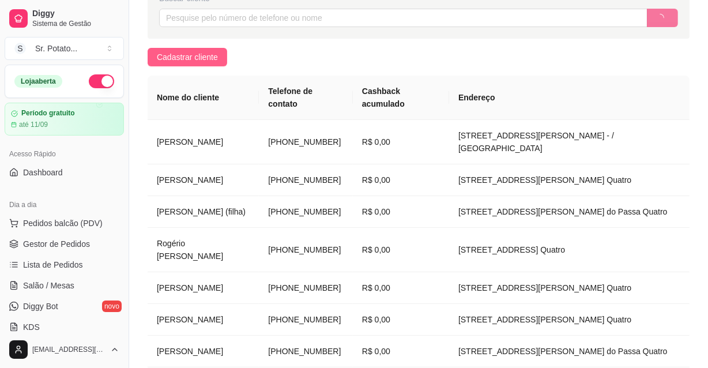
click at [195, 55] on span "Cadastrar cliente" at bounding box center [187, 57] width 61 height 13
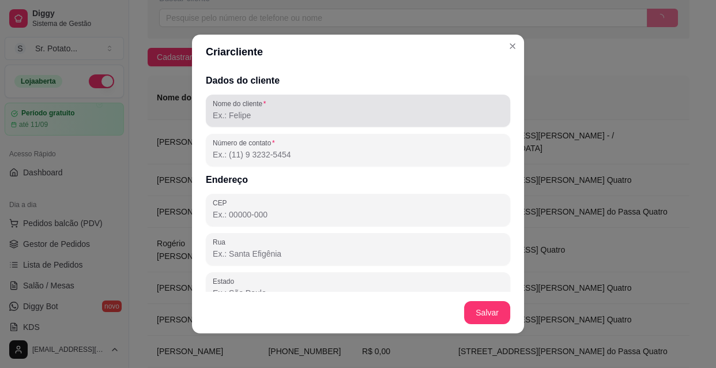
click at [236, 119] on input "Nome do cliente" at bounding box center [358, 115] width 290 height 12
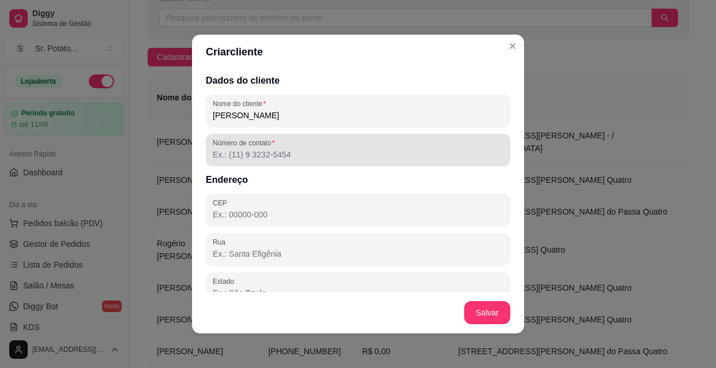
type input "[PERSON_NAME]"
click at [236, 165] on div "Número de contato" at bounding box center [358, 150] width 304 height 32
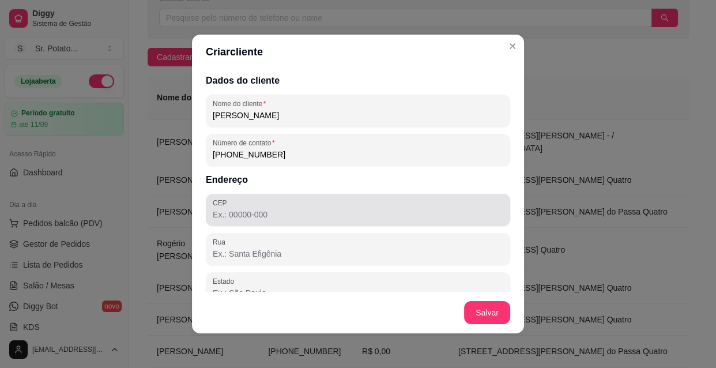
type input "[PHONE_NUMBER]"
click at [249, 210] on input "CEP" at bounding box center [358, 215] width 290 height 12
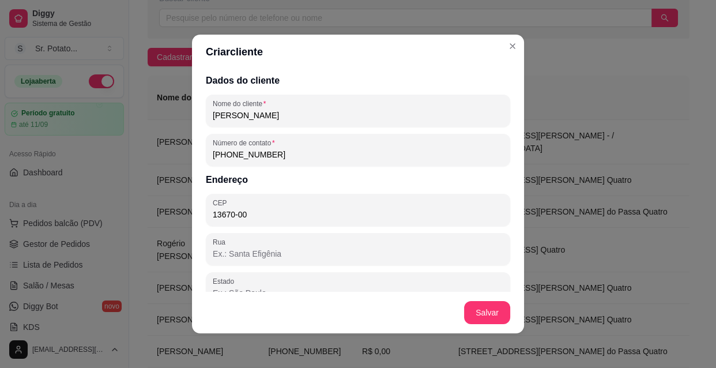
type input "13670-000"
type input "SP"
type input "Santa Rita do Passa Quatro"
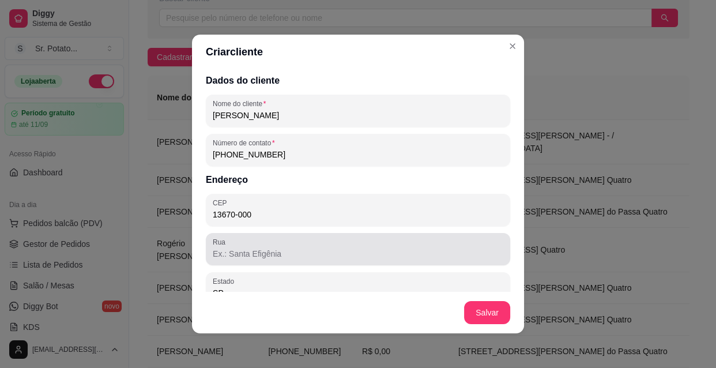
type input "13670-000"
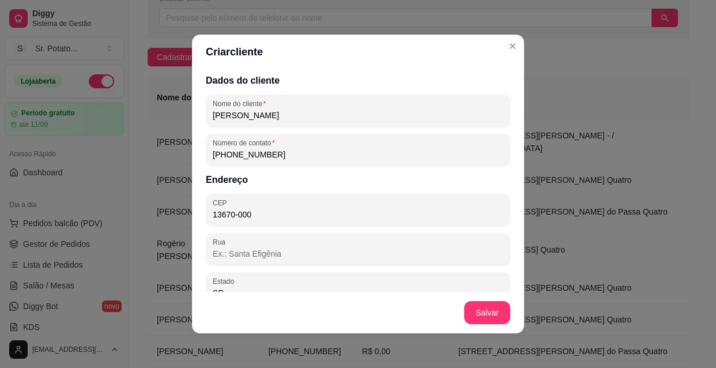
click at [241, 252] on input "Rua" at bounding box center [358, 254] width 290 height 12
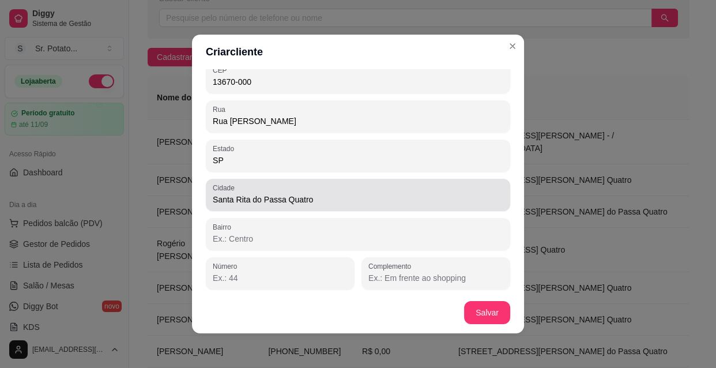
scroll to position [134, 0]
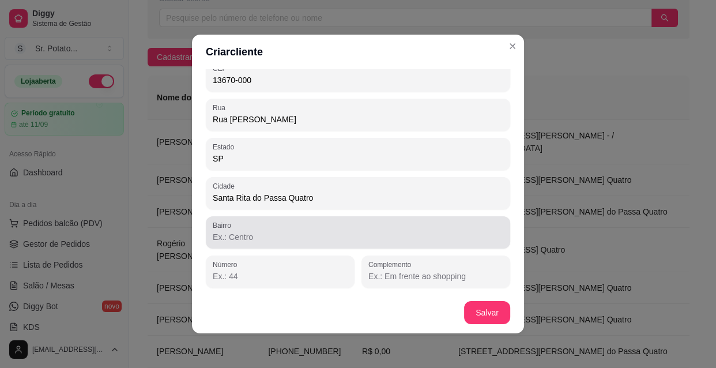
type input "Rua [PERSON_NAME]"
click at [257, 240] on input "Bairro" at bounding box center [358, 237] width 290 height 12
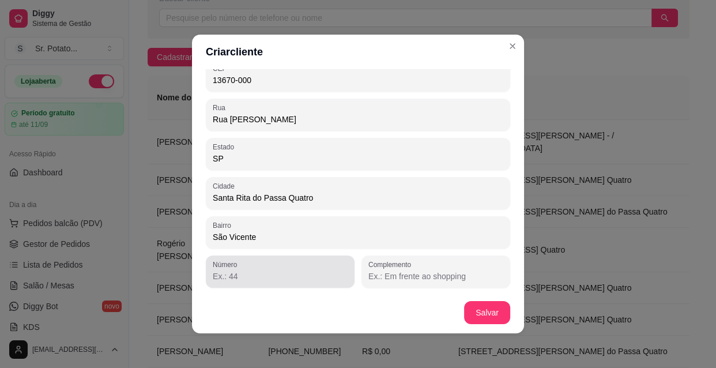
type input "São Vicente"
click at [236, 270] on input "Número" at bounding box center [280, 276] width 135 height 12
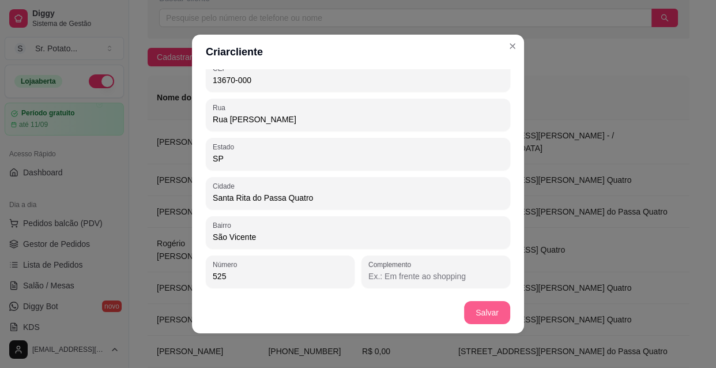
type input "525"
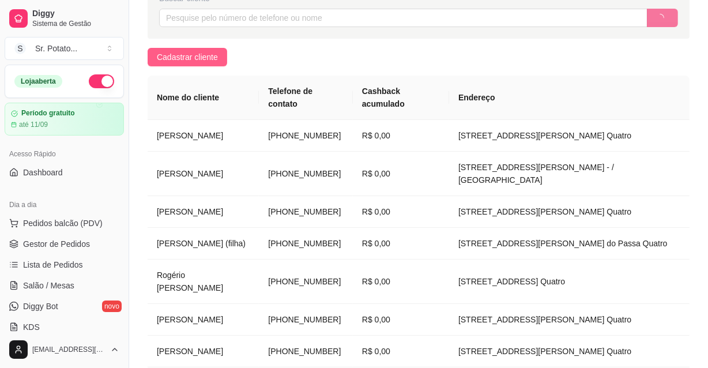
click at [198, 55] on span "Cadastrar cliente" at bounding box center [187, 57] width 61 height 13
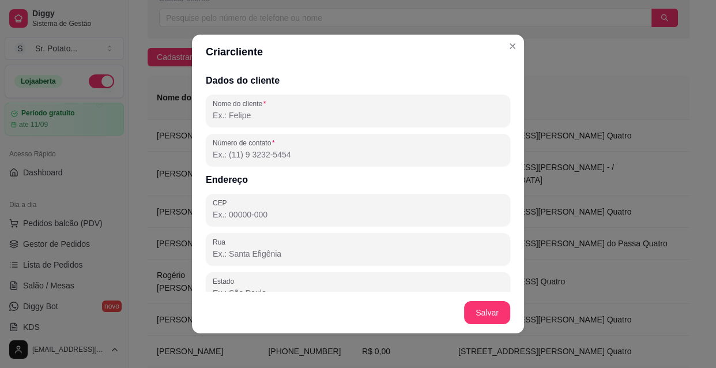
click at [233, 109] on input "Nome do cliente" at bounding box center [358, 115] width 290 height 12
type input "m"
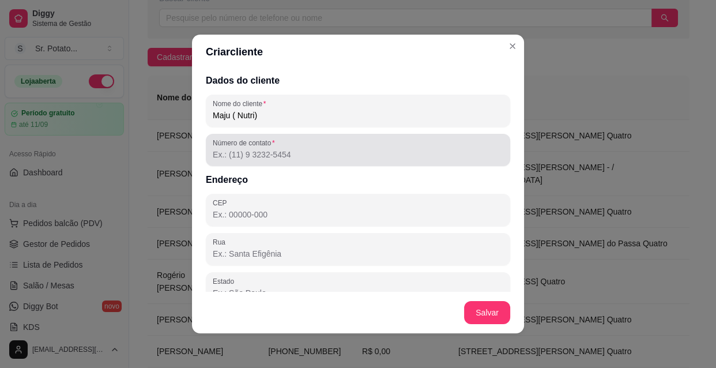
type input "Maju ( Nutri)"
click at [222, 149] on input "Número de contato" at bounding box center [358, 155] width 290 height 12
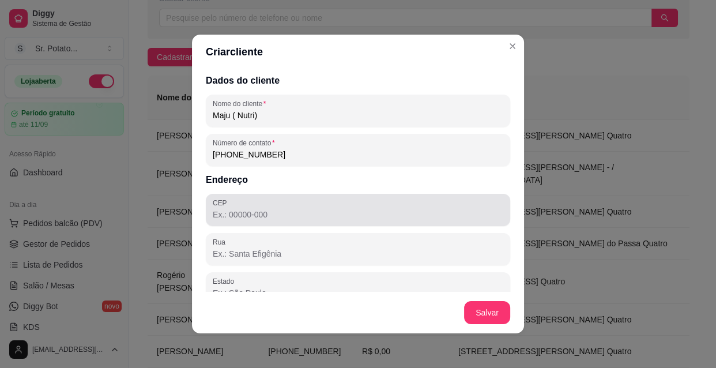
type input "[PHONE_NUMBER]"
click at [221, 205] on label "CEP" at bounding box center [222, 203] width 18 height 10
click at [221, 209] on input "CEP" at bounding box center [358, 215] width 290 height 12
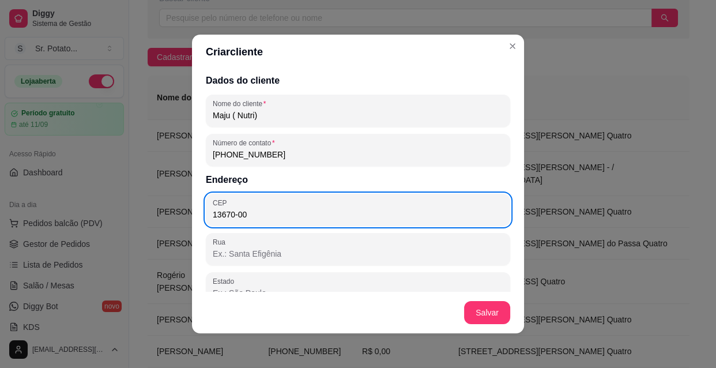
type input "13670-000"
type input "SP"
type input "Santa Rita do Passa Quatro"
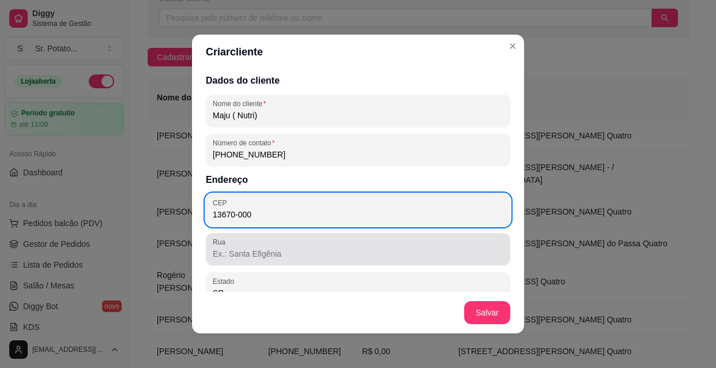
type input "13670-000"
click at [213, 256] on input "Rua" at bounding box center [358, 254] width 290 height 12
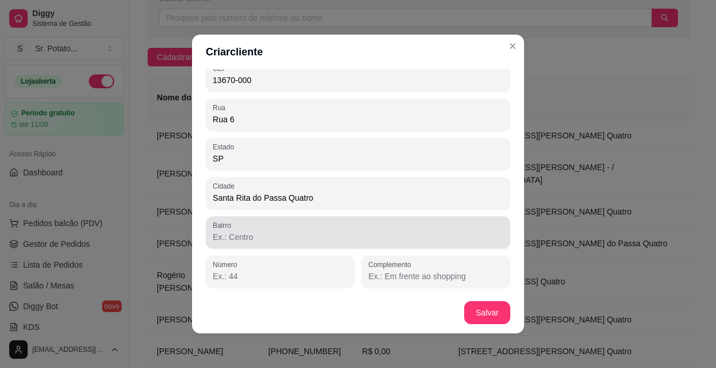
type input "Rua 6"
click at [231, 236] on input "Bairro" at bounding box center [358, 237] width 290 height 12
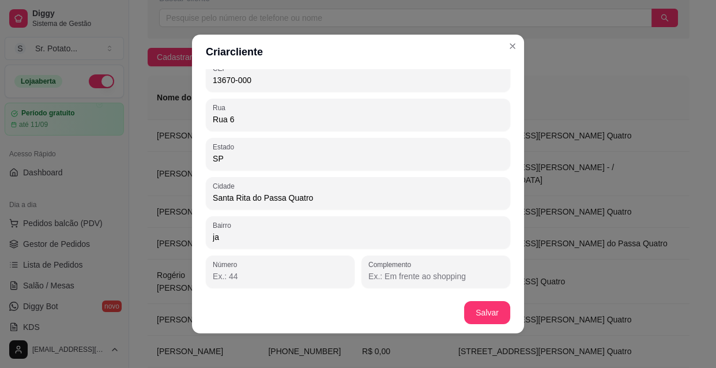
type input "j"
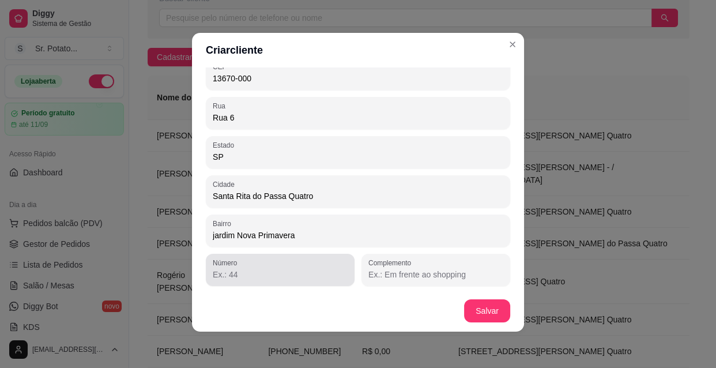
type input "jardim Nova Primavera"
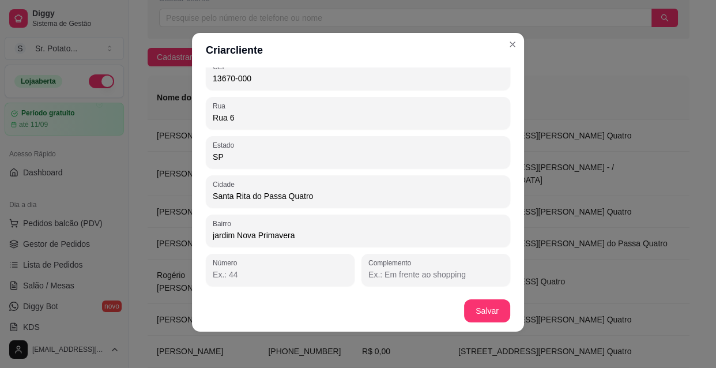
click at [227, 273] on input "Número" at bounding box center [280, 274] width 135 height 12
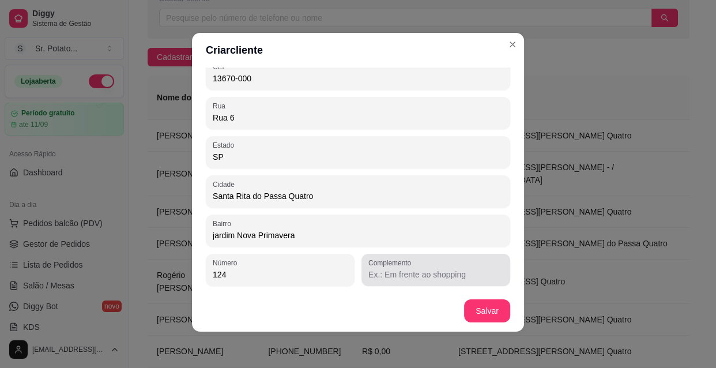
type input "124"
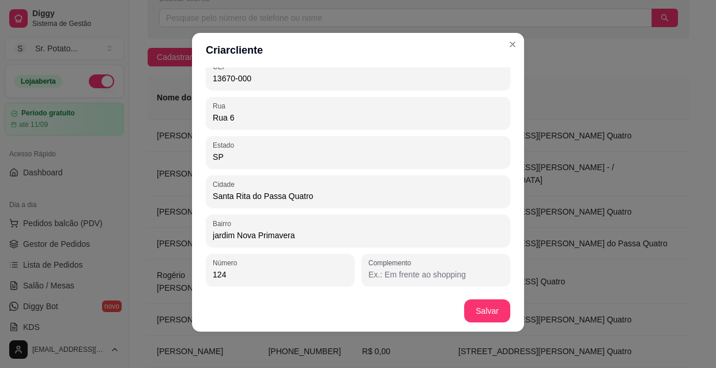
drag, startPoint x: 364, startPoint y: 268, endPoint x: 342, endPoint y: 298, distance: 36.8
click at [368, 268] on input "Complemento" at bounding box center [435, 274] width 135 height 12
type input "Primeira"
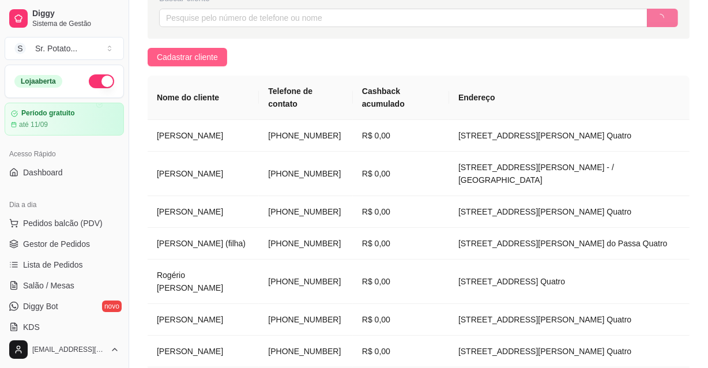
click at [196, 52] on span "Cadastrar cliente" at bounding box center [187, 57] width 61 height 13
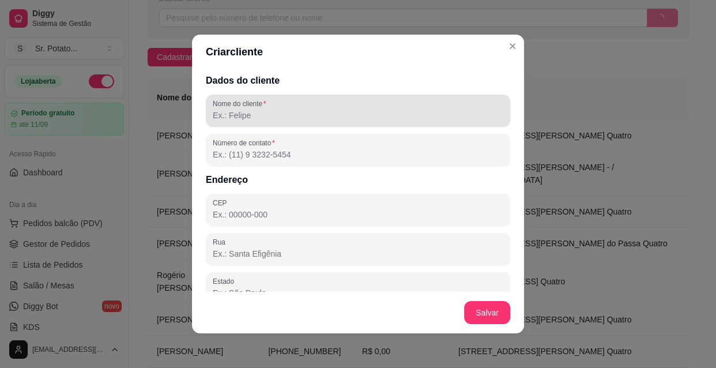
click at [248, 121] on div at bounding box center [358, 110] width 290 height 23
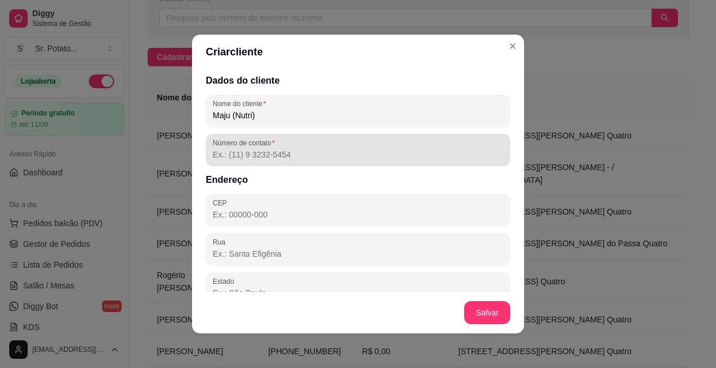
type input "Maju (Nutri)"
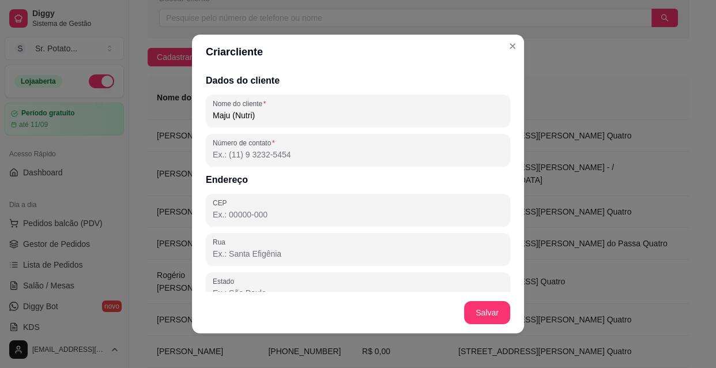
click at [241, 154] on input "Número de contato" at bounding box center [358, 155] width 290 height 12
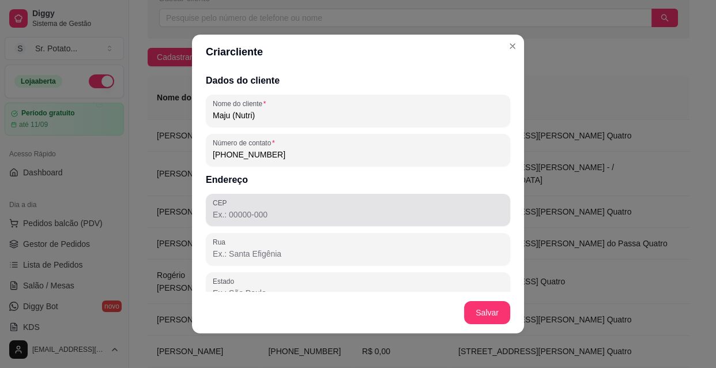
type input "[PHONE_NUMBER]"
click at [257, 207] on div at bounding box center [358, 209] width 290 height 23
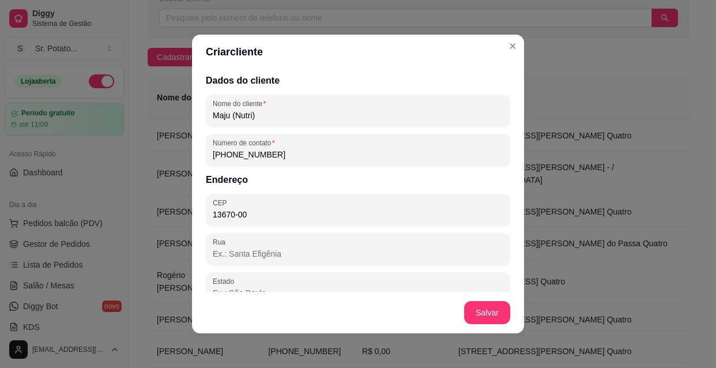
type input "13670-000"
type input "SP"
type input "Santa Rita do Passa Quatro"
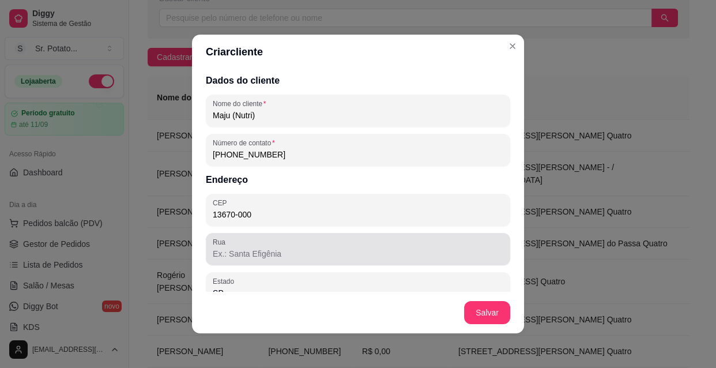
type input "13670-000"
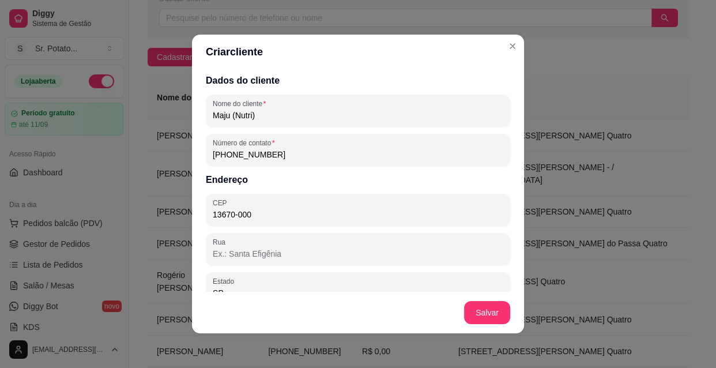
click at [255, 253] on input "Rua" at bounding box center [358, 254] width 290 height 12
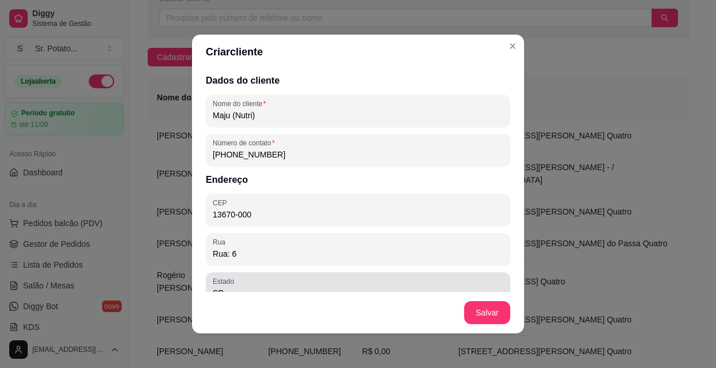
scroll to position [134, 0]
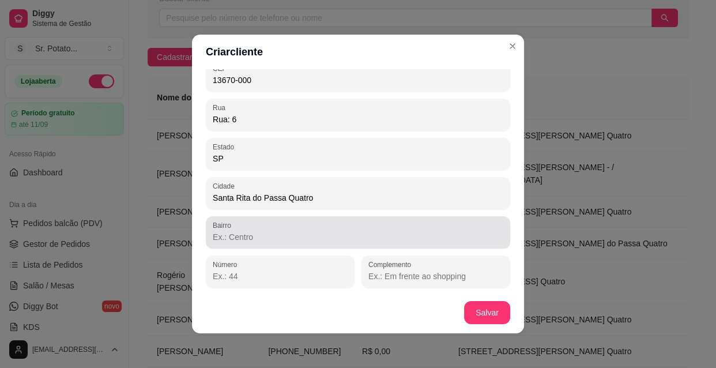
type input "Rua: 6"
click at [242, 235] on input "Bairro" at bounding box center [358, 237] width 290 height 12
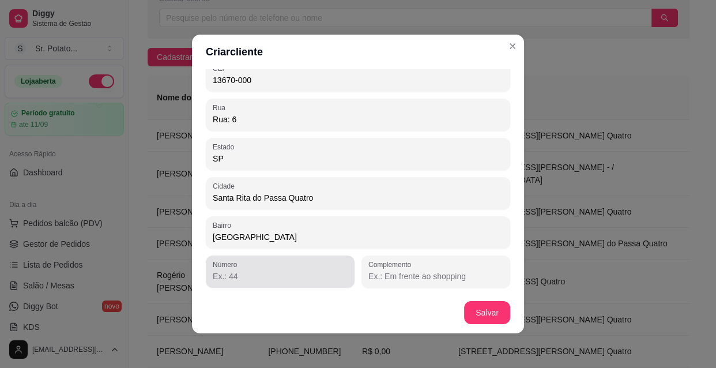
type input "[GEOGRAPHIC_DATA]"
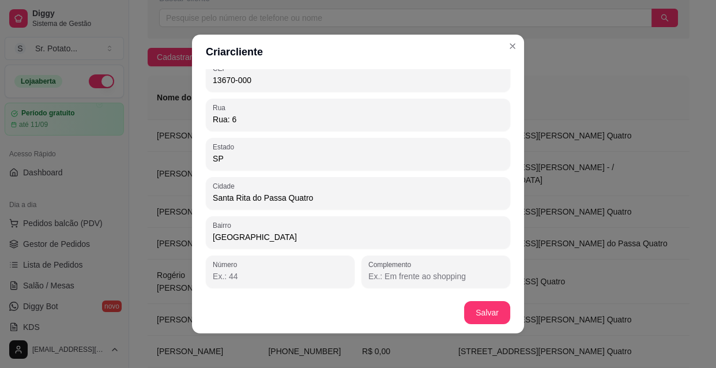
click at [224, 276] on input "Número" at bounding box center [280, 276] width 135 height 12
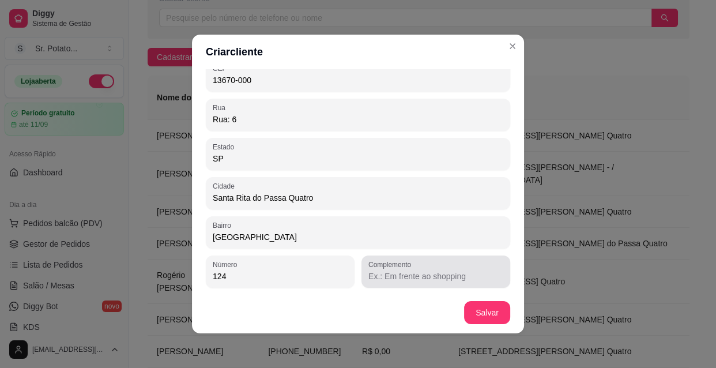
type input "124"
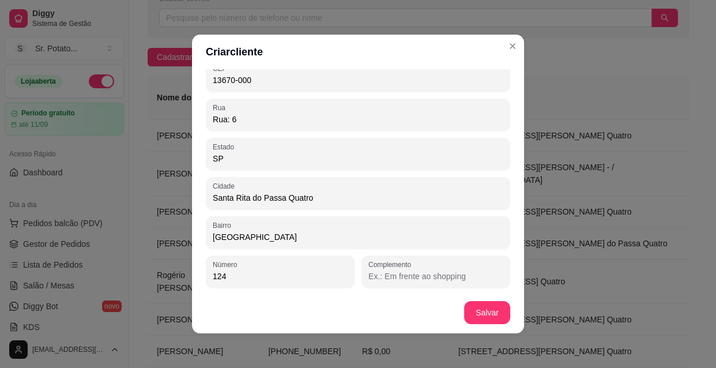
click at [413, 275] on input "Complemento" at bounding box center [435, 276] width 135 height 12
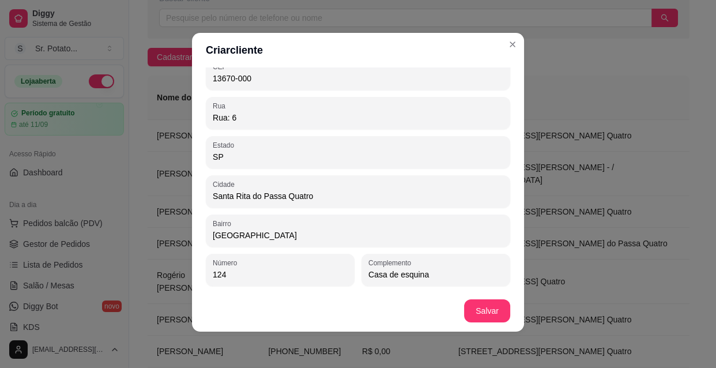
type input "Casa de esquina"
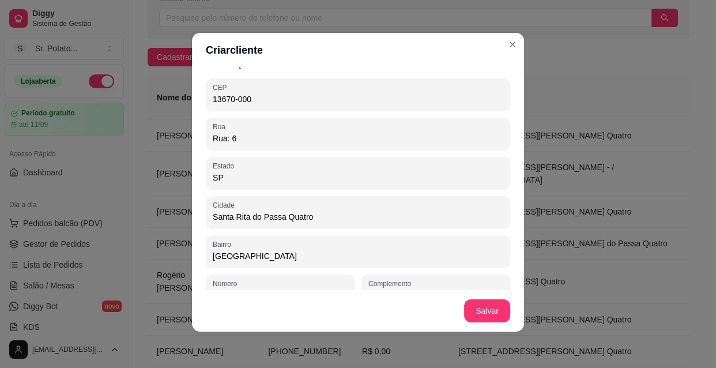
scroll to position [92, 0]
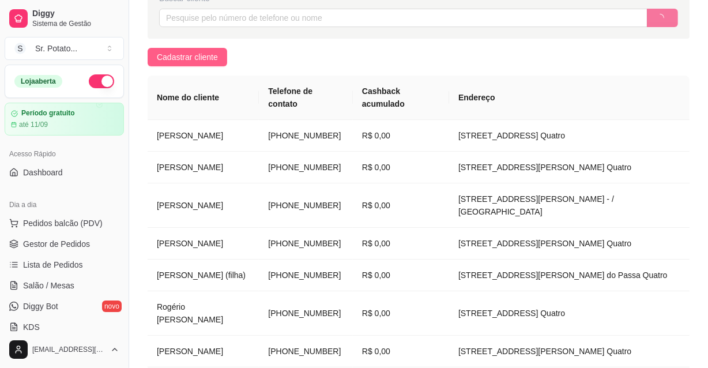
click at [186, 56] on span "Cadastrar cliente" at bounding box center [187, 57] width 61 height 13
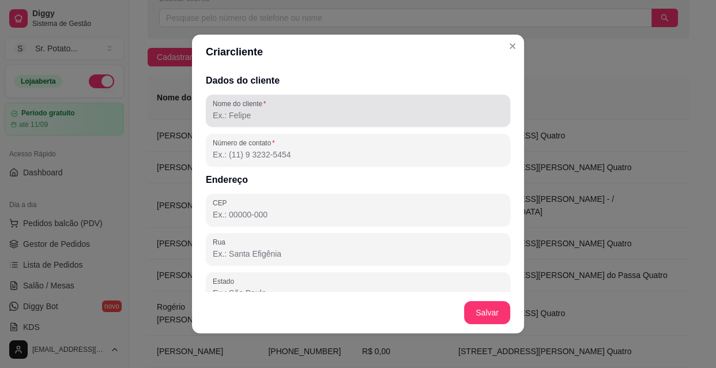
click at [248, 101] on label "Nome do cliente" at bounding box center [241, 104] width 57 height 10
click at [248, 109] on input "Nome do cliente" at bounding box center [358, 115] width 290 height 12
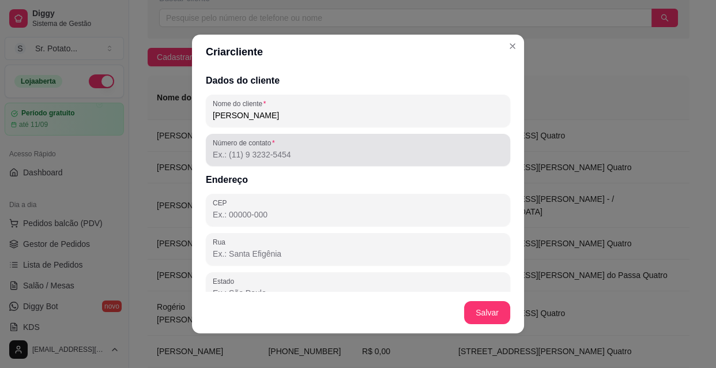
type input "[PERSON_NAME]"
click at [225, 152] on input "Número de contato" at bounding box center [358, 155] width 290 height 12
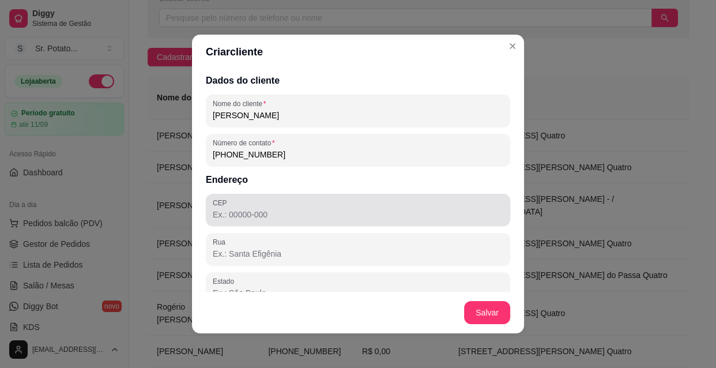
type input "[PHONE_NUMBER]"
click at [232, 218] on input "CEP" at bounding box center [358, 215] width 290 height 12
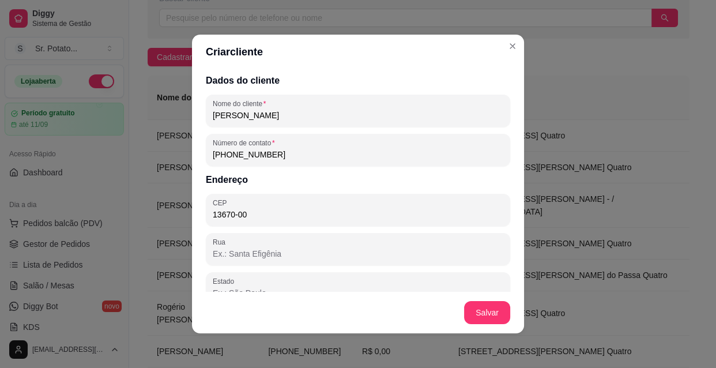
type input "13670-000"
type input "SP"
type input "Santa Rita do Passa Quatro"
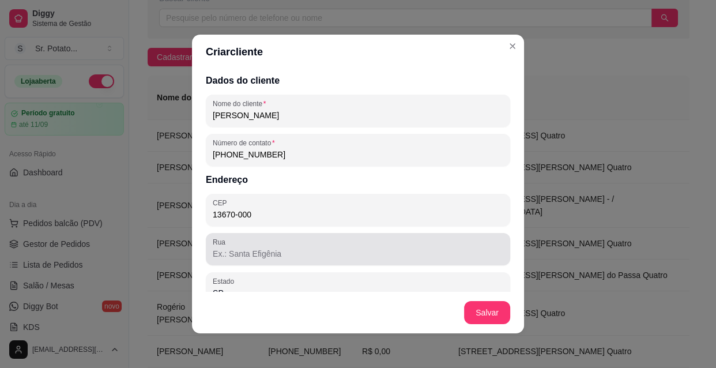
type input "13670-000"
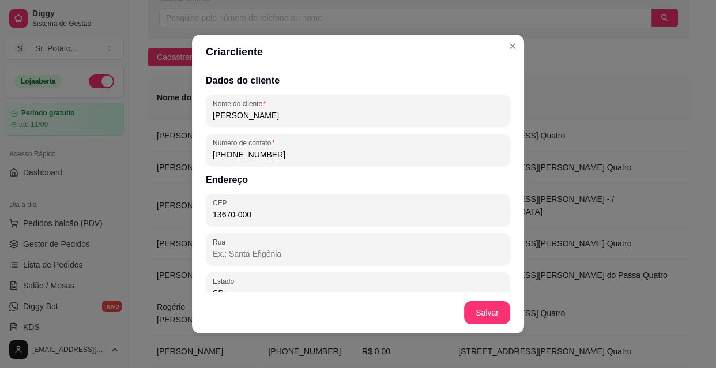
click at [236, 249] on input "Rua" at bounding box center [358, 254] width 290 height 12
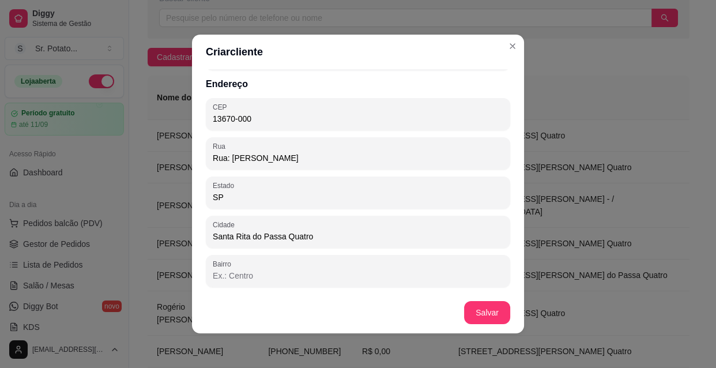
scroll to position [104, 0]
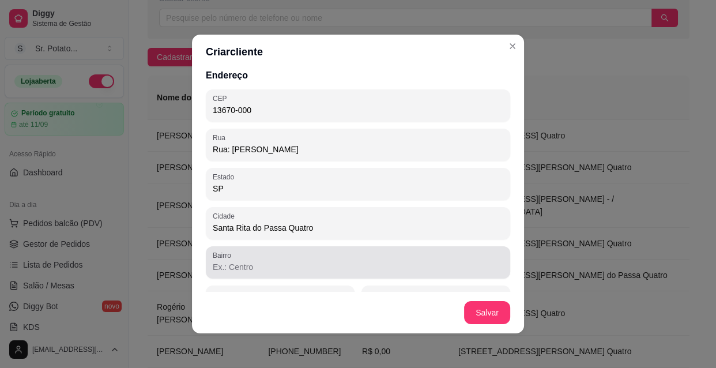
type input "Rua: [PERSON_NAME]"
click at [239, 266] on input "Bairro" at bounding box center [358, 267] width 290 height 12
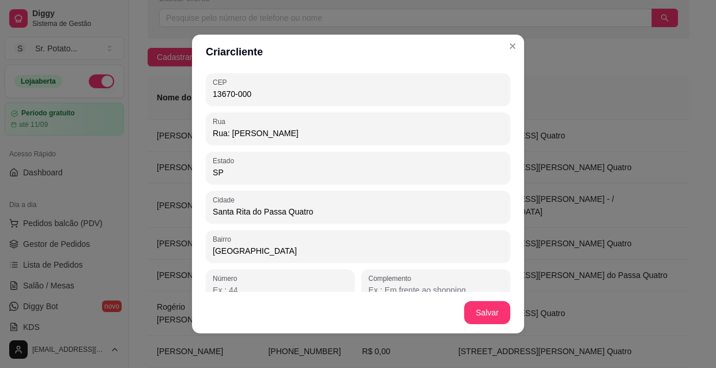
scroll to position [134, 0]
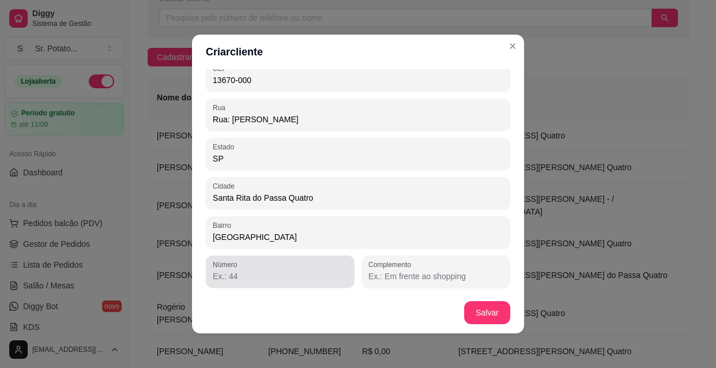
type input "[GEOGRAPHIC_DATA]"
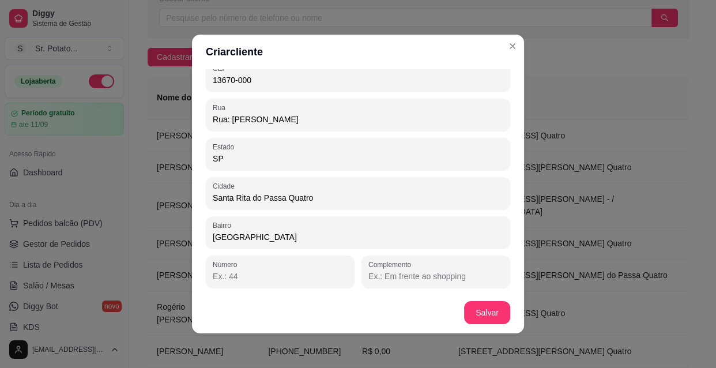
click at [238, 270] on input "Número" at bounding box center [280, 276] width 135 height 12
type input "68"
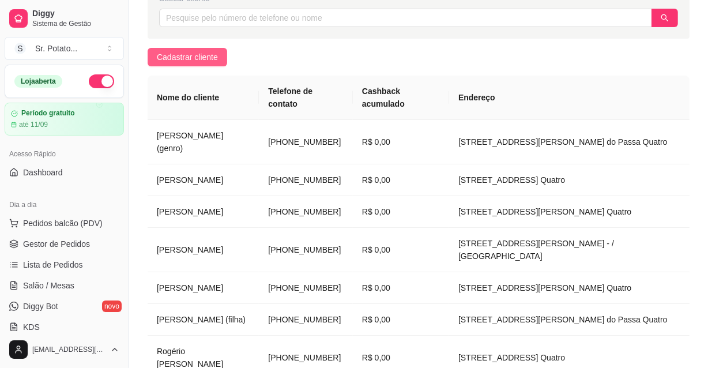
click at [211, 52] on span "Cadastrar cliente" at bounding box center [187, 57] width 61 height 13
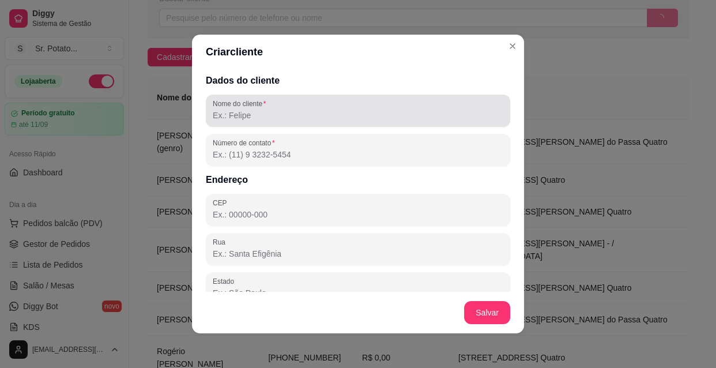
click at [247, 111] on input "Nome do cliente" at bounding box center [358, 115] width 290 height 12
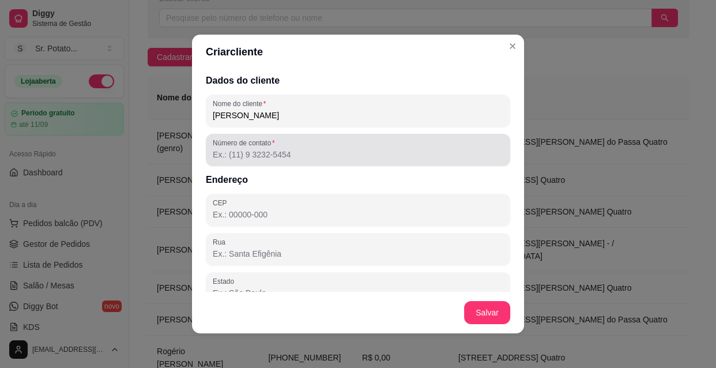
type input "[PERSON_NAME]"
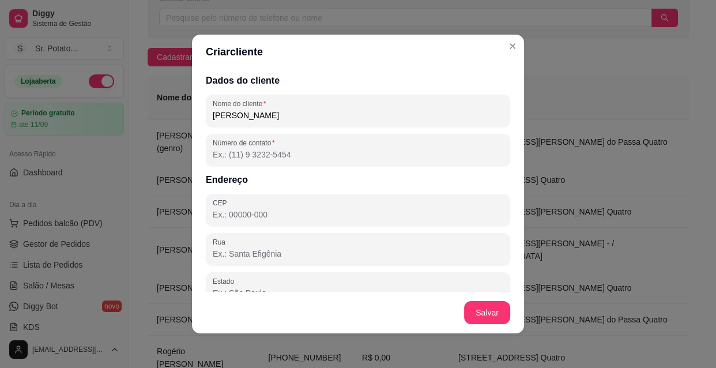
click at [259, 156] on input "Número de contato" at bounding box center [358, 155] width 290 height 12
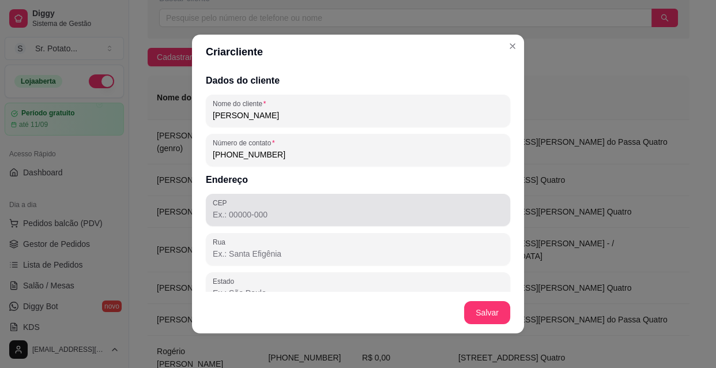
type input "[PHONE_NUMBER]"
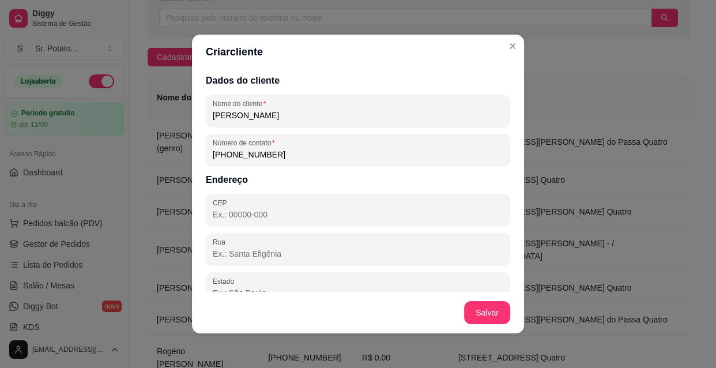
click at [298, 213] on input "CEP" at bounding box center [358, 215] width 290 height 12
type input "13670-000"
type input "SP"
type input "Santa Rita do Passa Quatro"
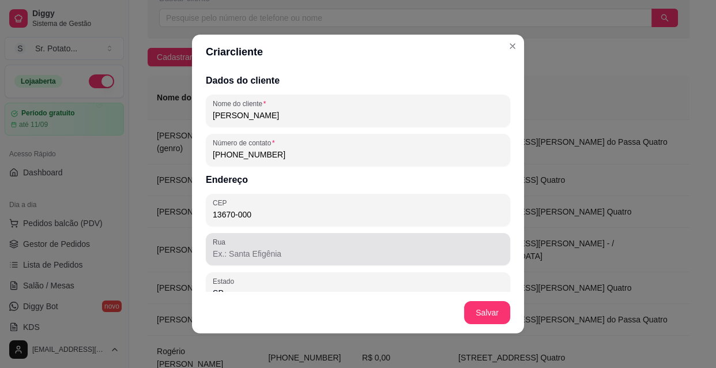
type input "13670-000"
click at [251, 261] on div "Rua" at bounding box center [358, 249] width 304 height 32
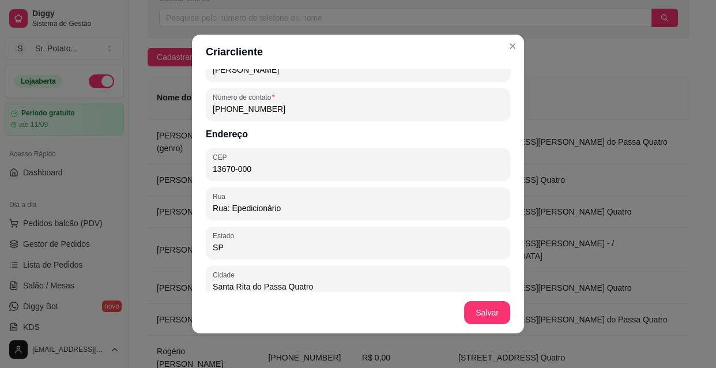
scroll to position [104, 0]
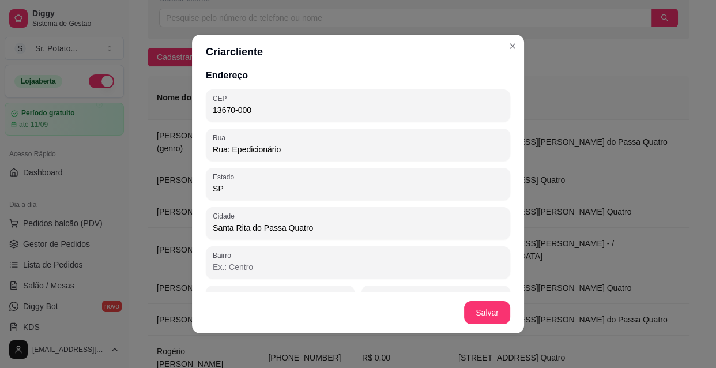
click at [229, 150] on input "Rua: Epedicionário" at bounding box center [358, 149] width 290 height 12
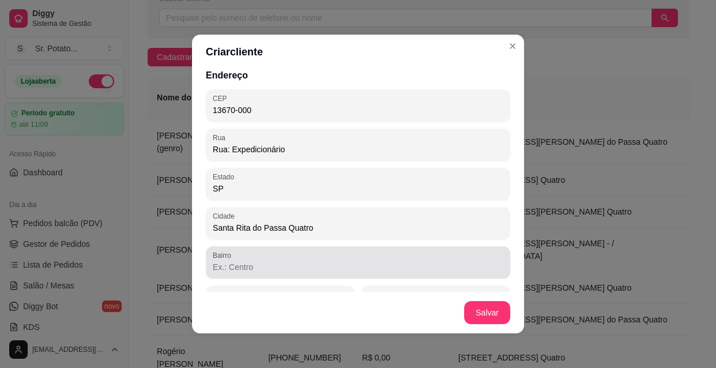
type input "Rua: Expedicionário"
click at [248, 264] on input "Bairro" at bounding box center [358, 267] width 290 height 12
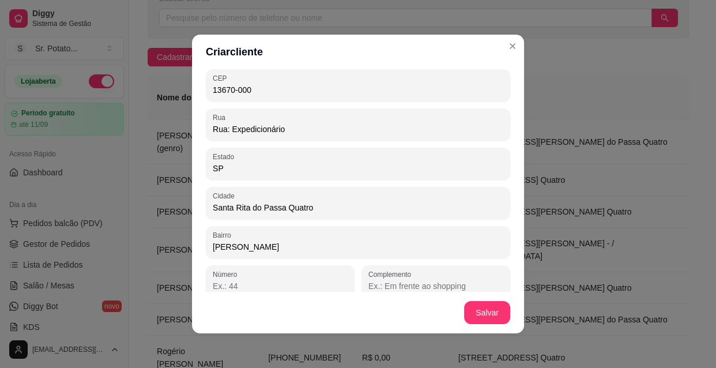
scroll to position [134, 0]
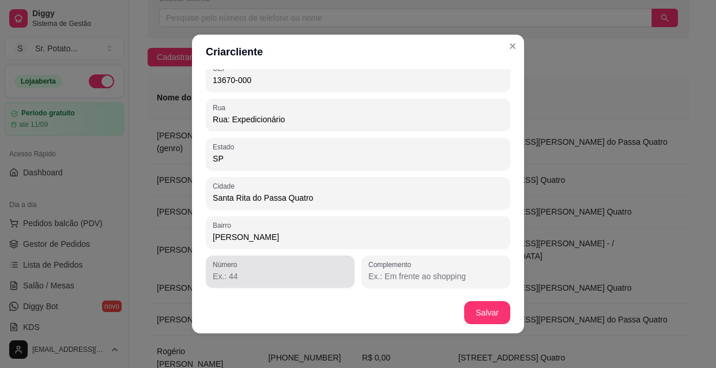
type input "[PERSON_NAME]"
click at [274, 276] on input "Número" at bounding box center [280, 276] width 135 height 12
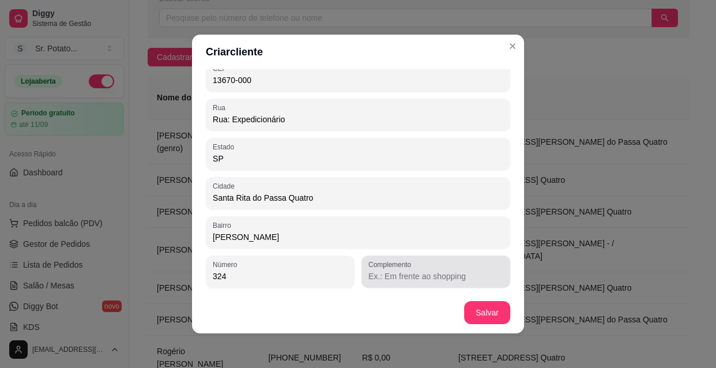
type input "324"
click at [369, 274] on input "Complemento" at bounding box center [435, 276] width 135 height 12
type input "Casa dos fundos"
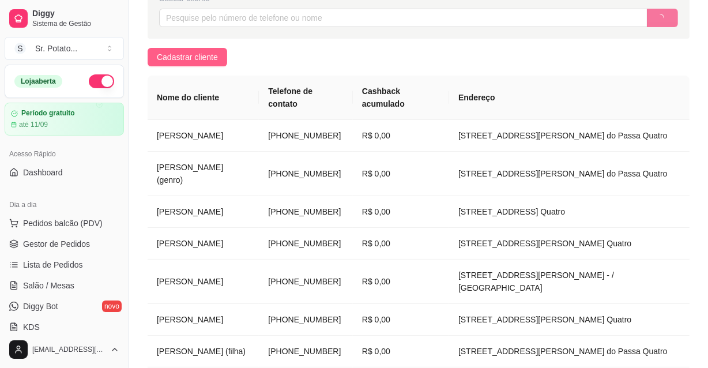
click at [202, 58] on span "Cadastrar cliente" at bounding box center [187, 57] width 61 height 13
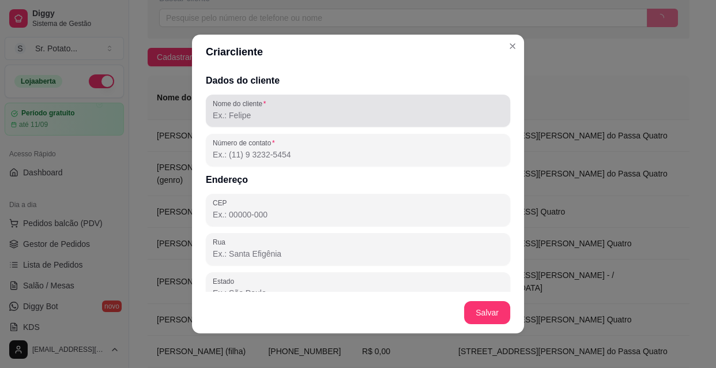
click at [233, 107] on label "Nome do cliente" at bounding box center [241, 104] width 57 height 10
click at [233, 109] on input "Nome do cliente" at bounding box center [358, 115] width 290 height 12
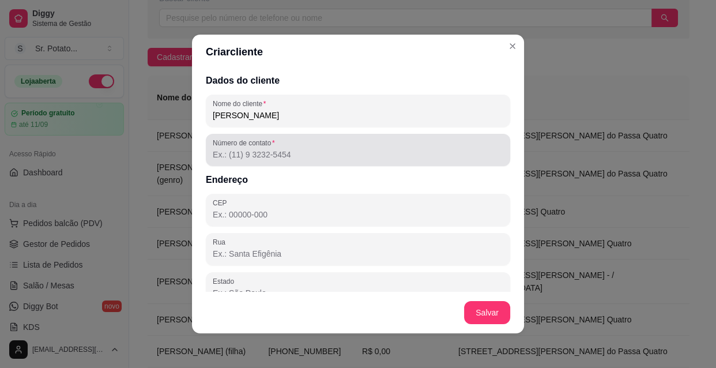
type input "[PERSON_NAME]"
click at [236, 147] on div at bounding box center [358, 149] width 290 height 23
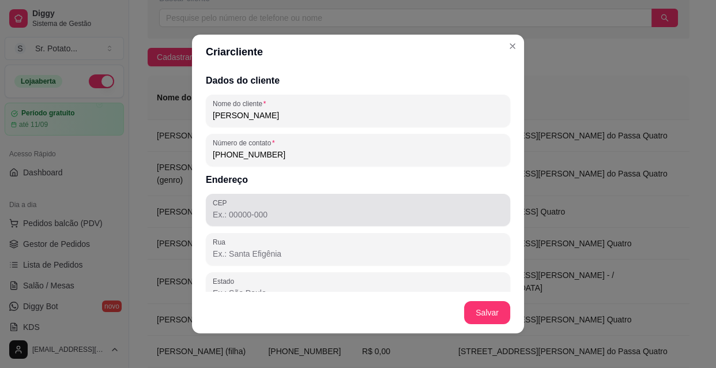
type input "[PHONE_NUMBER]"
click at [226, 213] on input "CEP" at bounding box center [358, 215] width 290 height 12
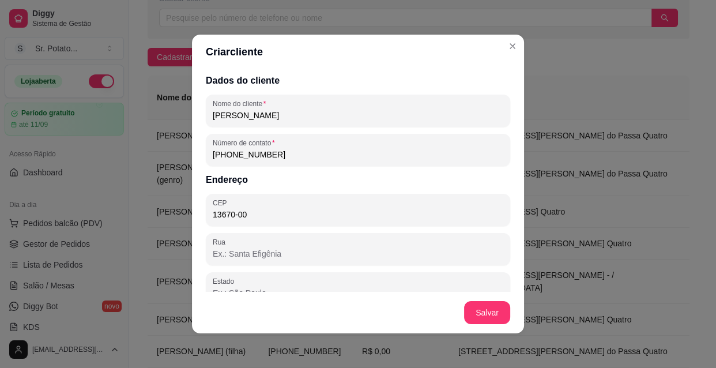
type input "13670-000"
type input "SP"
type input "Santa Rita do Passa Quatro"
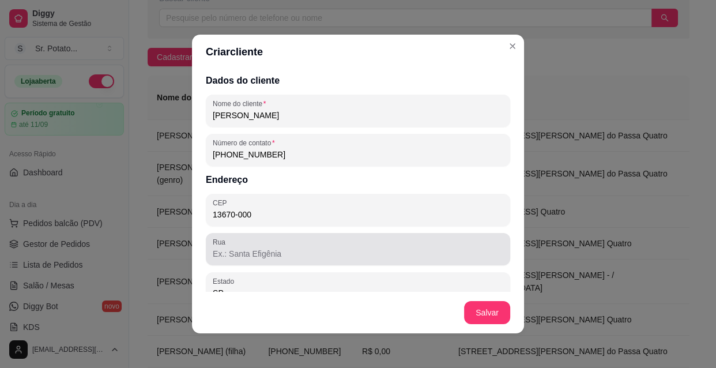
type input "13670-000"
click at [248, 254] on input "Rua" at bounding box center [358, 254] width 290 height 12
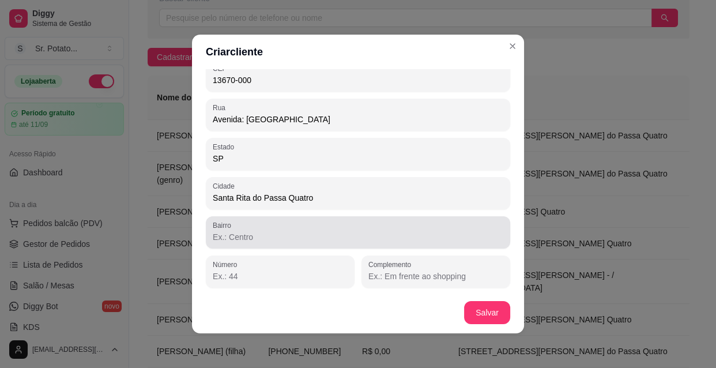
type input "Avenida: [GEOGRAPHIC_DATA]"
click at [259, 239] on input "Bairro" at bounding box center [358, 237] width 290 height 12
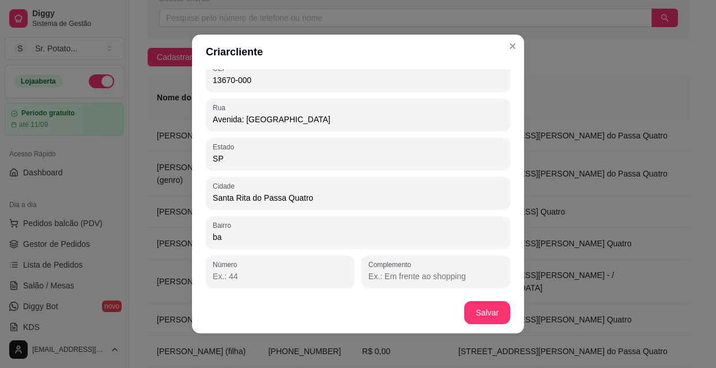
type input "b"
type input "j"
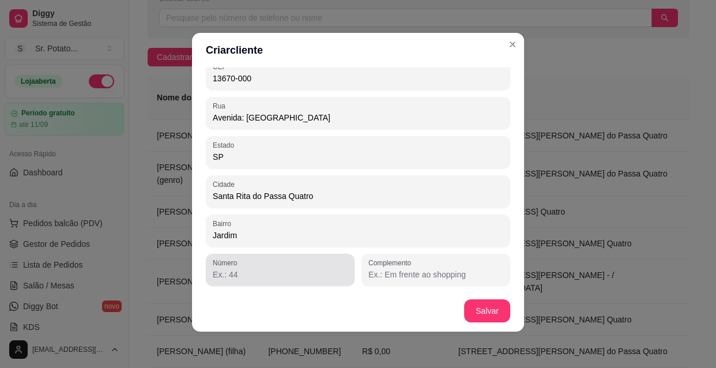
type input "Jardim"
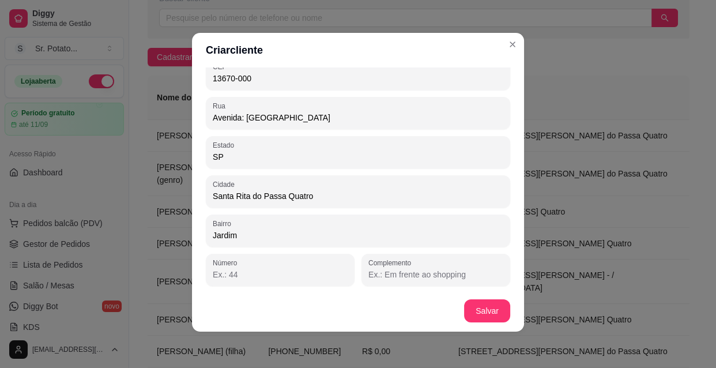
click at [255, 276] on input "Número" at bounding box center [280, 274] width 135 height 12
type input "115"
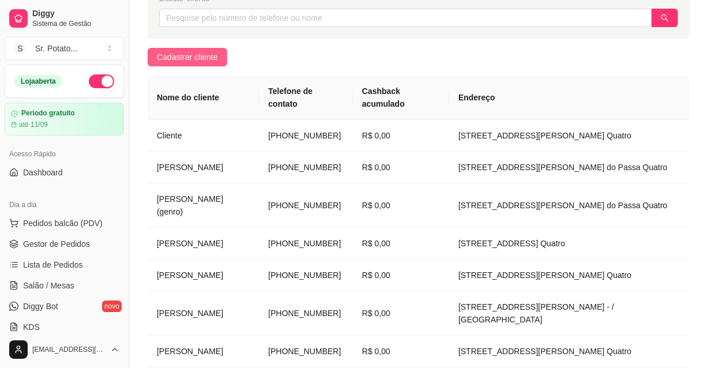
click at [179, 48] on button "Cadastrar cliente" at bounding box center [187, 57] width 80 height 18
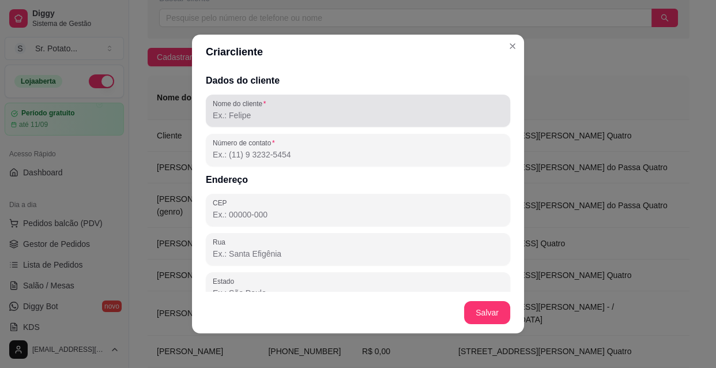
click at [280, 109] on input "Nome do cliente" at bounding box center [358, 115] width 290 height 12
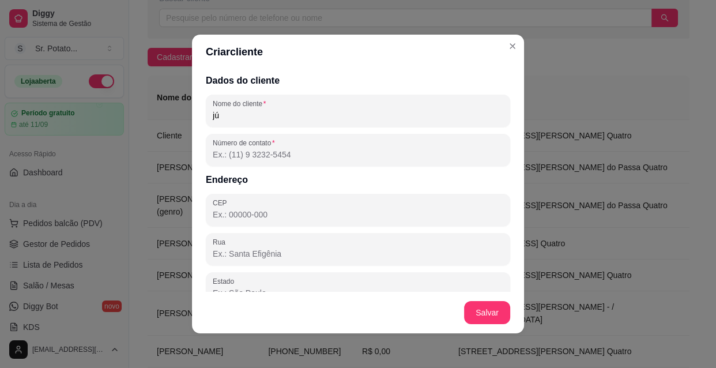
type input "j"
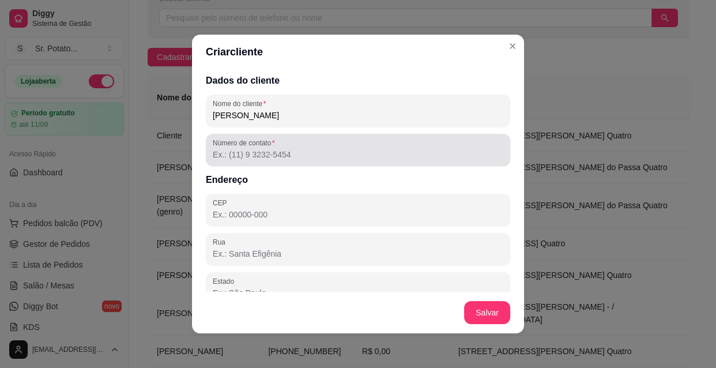
type input "[PERSON_NAME]"
click at [236, 155] on input "Número de contato" at bounding box center [358, 155] width 290 height 12
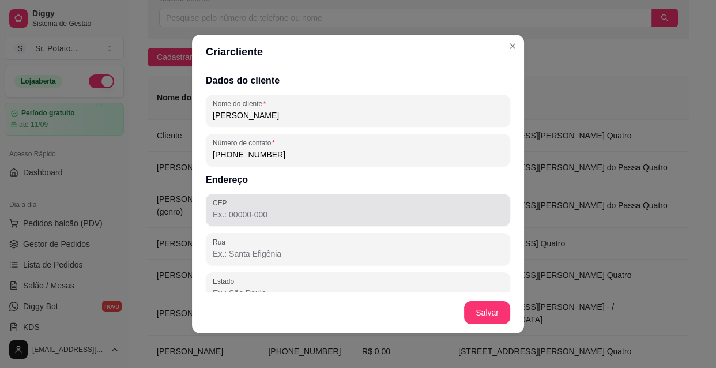
type input "[PHONE_NUMBER]"
click at [251, 217] on input "CEP" at bounding box center [358, 215] width 290 height 12
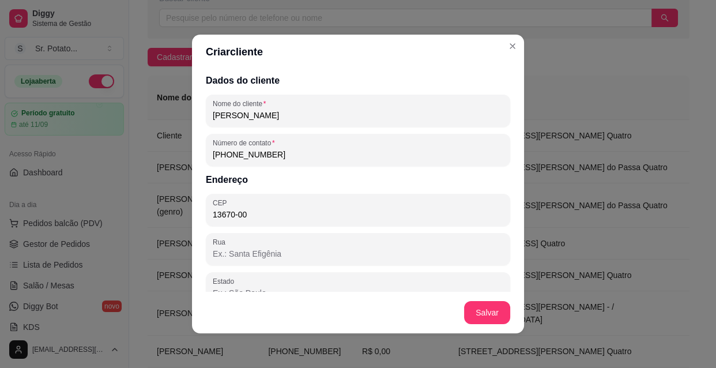
type input "13670-000"
type input "SP"
type input "Santa Rita do Passa Quatro"
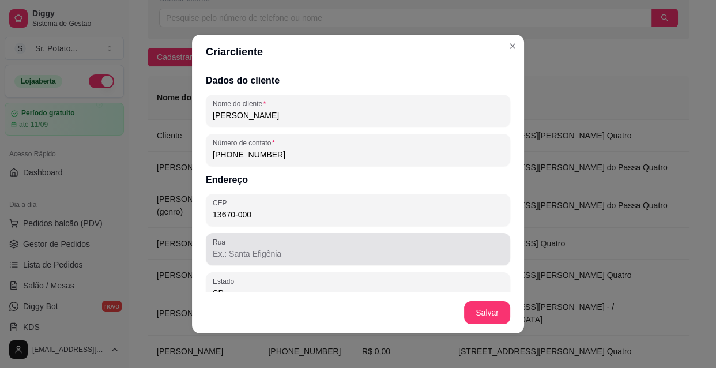
type input "13670-000"
click at [250, 255] on input "Rua" at bounding box center [358, 254] width 290 height 12
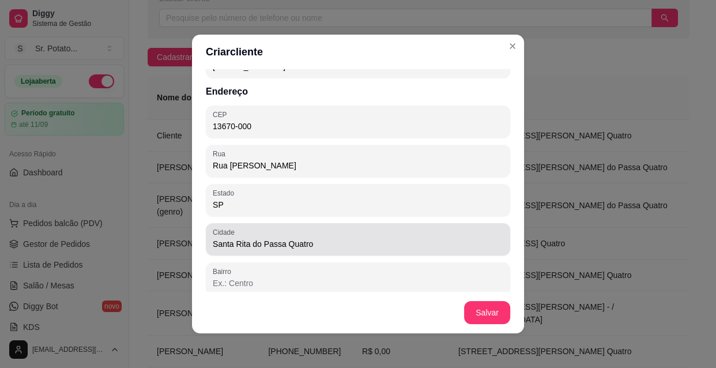
scroll to position [134, 0]
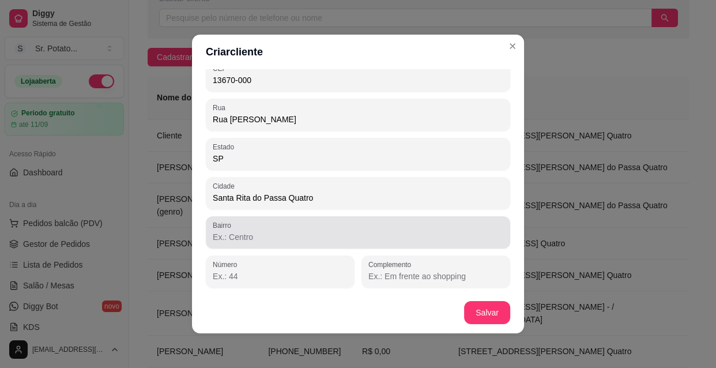
type input "Rua [PERSON_NAME]"
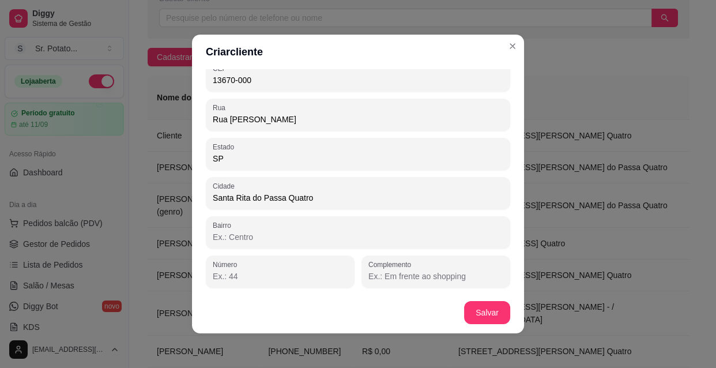
click at [253, 233] on input "Bairro" at bounding box center [358, 237] width 290 height 12
type input "b"
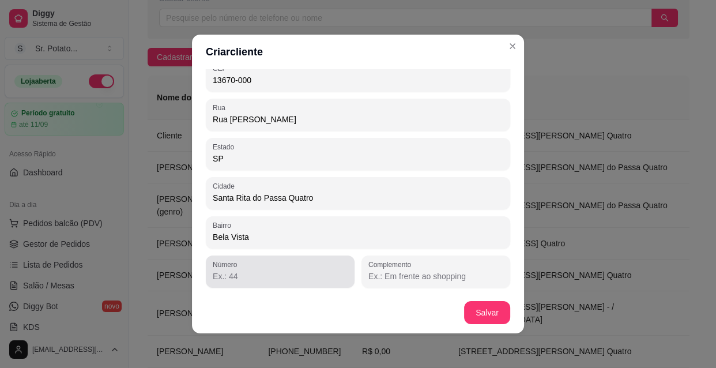
type input "Bela Vista"
click at [243, 275] on input "Número" at bounding box center [280, 276] width 135 height 12
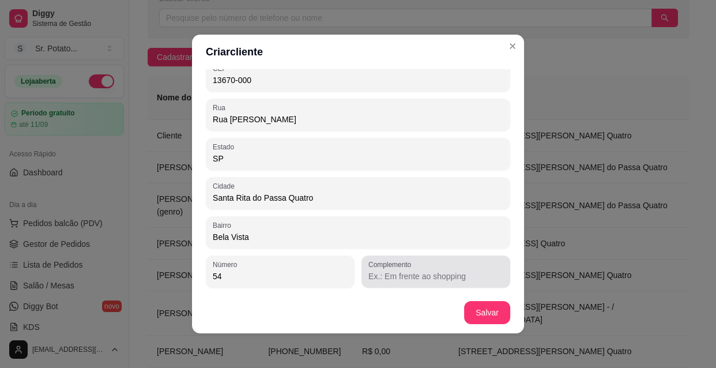
type input "54"
click at [427, 270] on input "Complemento" at bounding box center [435, 276] width 135 height 12
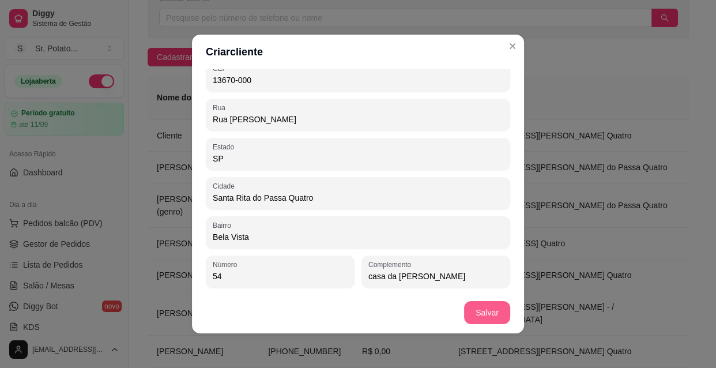
type input "casa da [PERSON_NAME]"
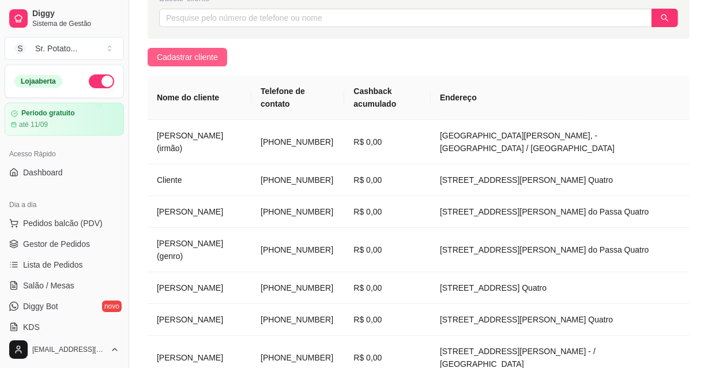
click at [157, 51] on span "Cadastrar cliente" at bounding box center [187, 57] width 61 height 13
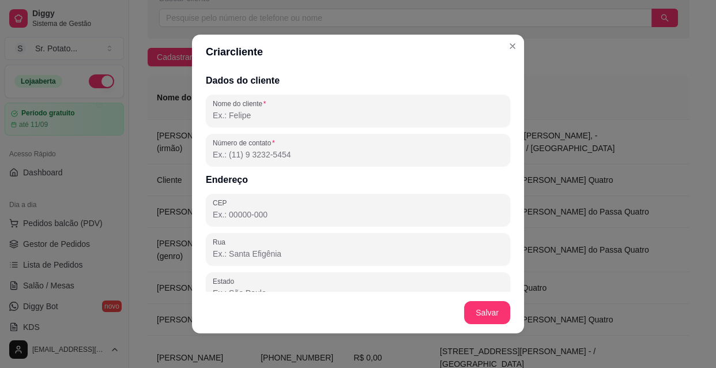
click at [223, 117] on input "Nome do cliente" at bounding box center [358, 115] width 290 height 12
type input "r"
type input "[PERSON_NAME]"
click at [228, 160] on input "Número de contato" at bounding box center [358, 155] width 290 height 12
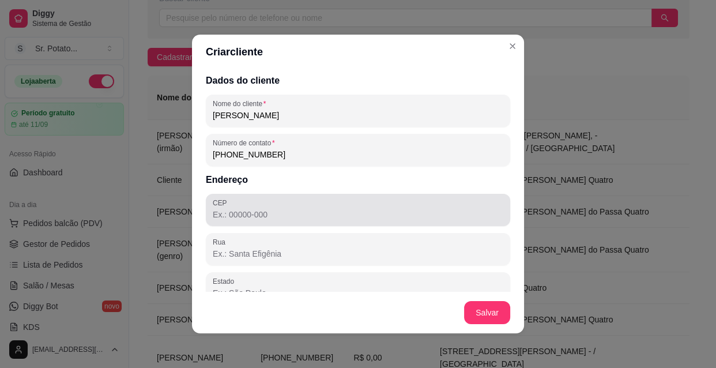
type input "[PHONE_NUMBER]"
click at [224, 210] on input "CEP" at bounding box center [358, 215] width 290 height 12
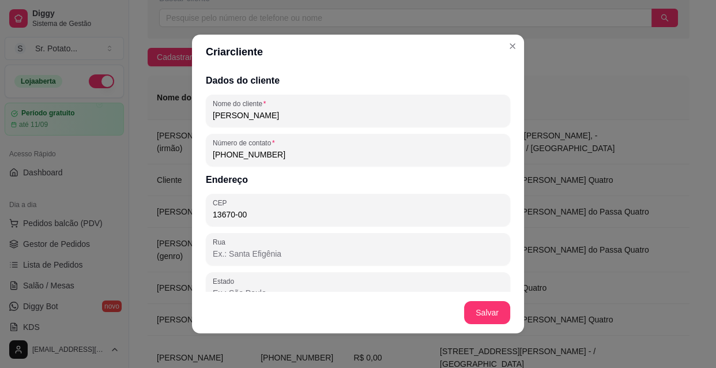
type input "13670-000"
type input "SP"
type input "Santa Rita do Passa Quatro"
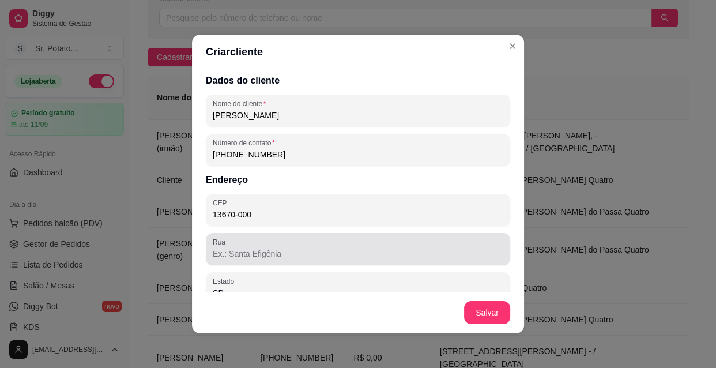
type input "13670-000"
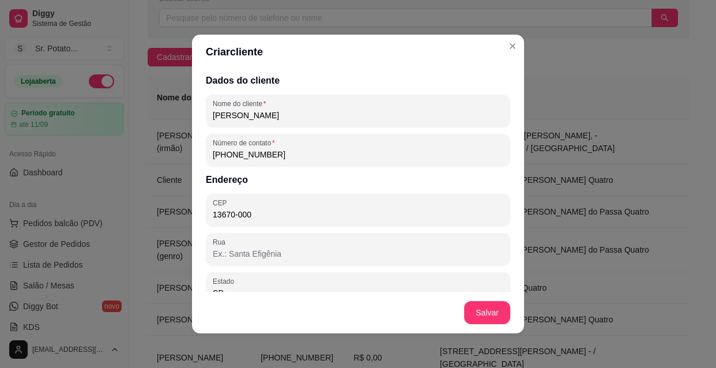
click at [216, 258] on input "Rua" at bounding box center [358, 254] width 290 height 12
type input "r"
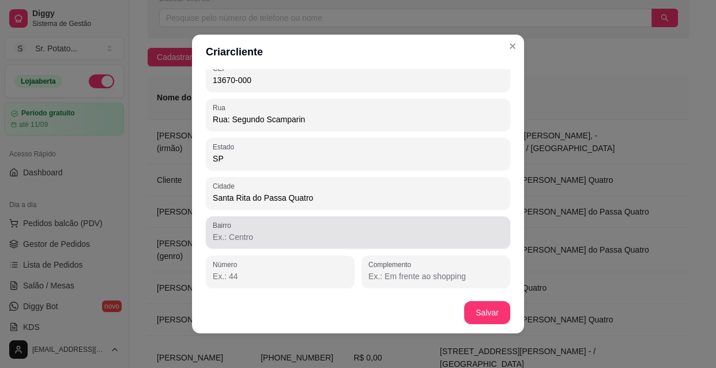
type input "Rua: Segundo Scamparin"
click at [239, 230] on div at bounding box center [358, 232] width 290 height 23
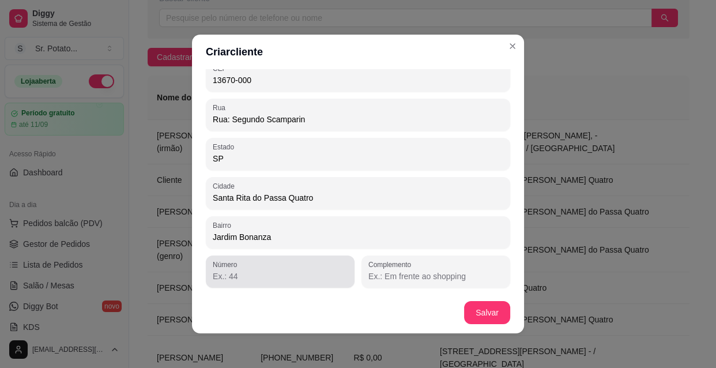
type input "Jardim Bonanza"
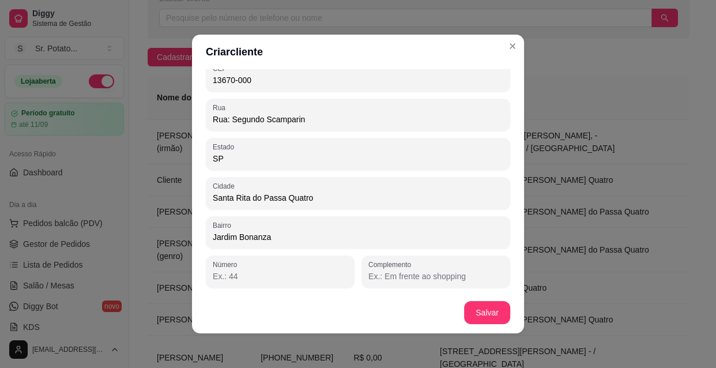
click at [243, 279] on input "Número" at bounding box center [280, 276] width 135 height 12
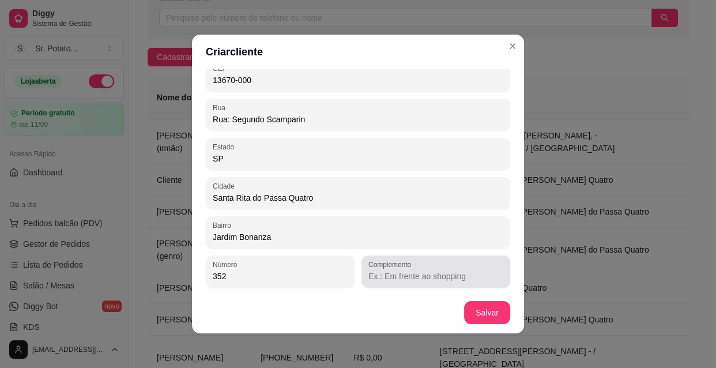
type input "352"
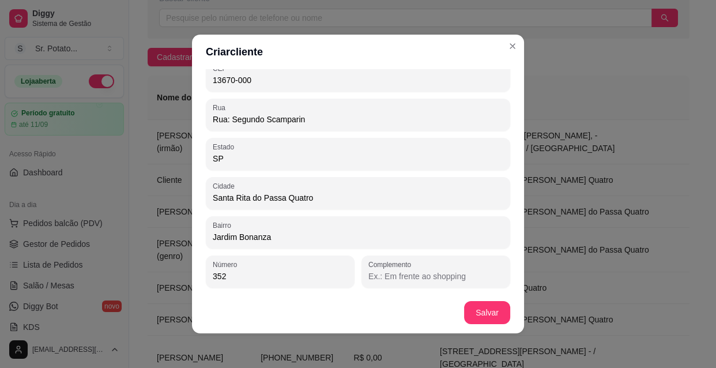
drag, startPoint x: 370, startPoint y: 279, endPoint x: 361, endPoint y: 286, distance: 10.7
click at [370, 279] on input "Complemento" at bounding box center [435, 276] width 135 height 12
type input "Depósito de leite"
click at [361, 274] on div "Complemento Depósito de leite" at bounding box center [435, 271] width 149 height 32
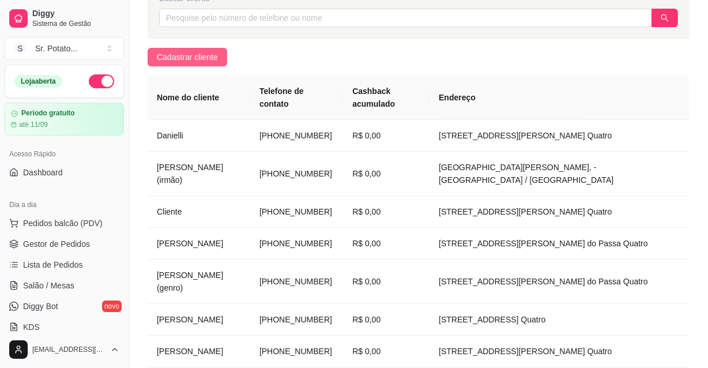
click at [201, 57] on span "Cadastrar cliente" at bounding box center [187, 57] width 61 height 13
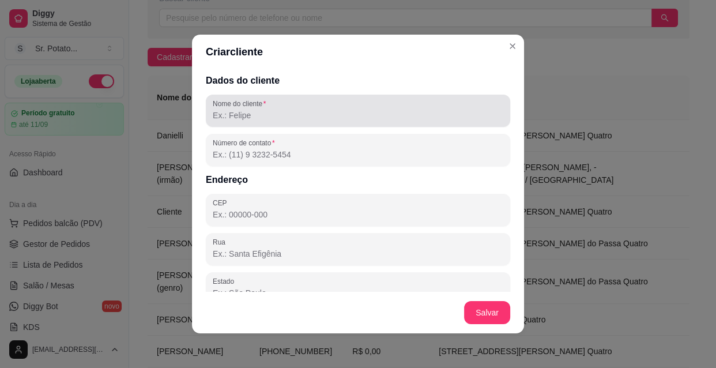
click at [228, 107] on label "Nome do cliente" at bounding box center [241, 104] width 57 height 10
click at [228, 109] on input "Nome do cliente" at bounding box center [358, 115] width 290 height 12
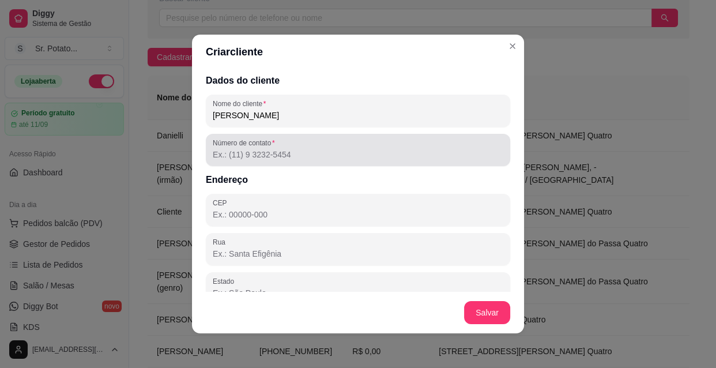
type input "[PERSON_NAME]"
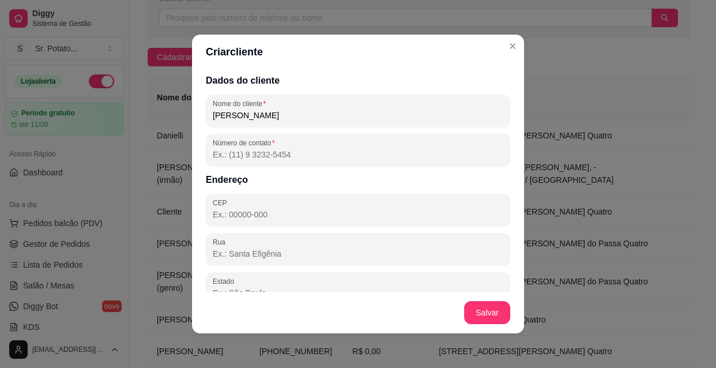
click at [229, 156] on input "Número de contato" at bounding box center [358, 155] width 290 height 12
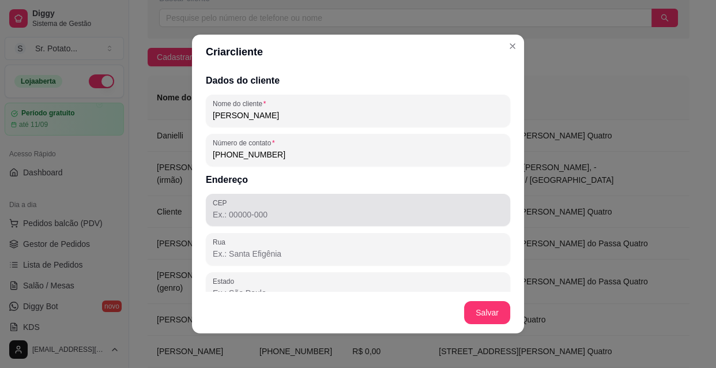
type input "[PHONE_NUMBER]"
click at [267, 207] on div at bounding box center [358, 209] width 290 height 23
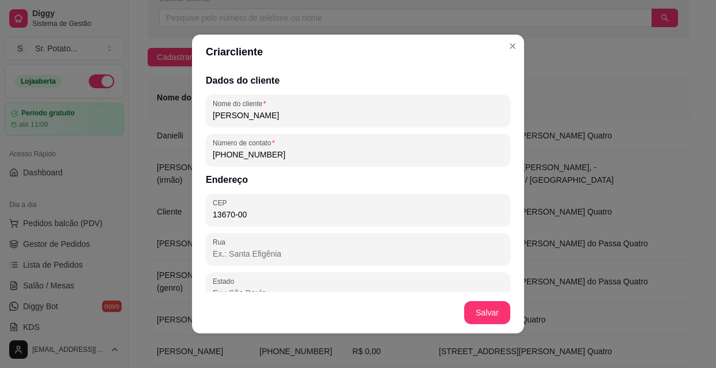
type input "13670-000"
type input "SP"
type input "Santa Rita do Passa Quatro"
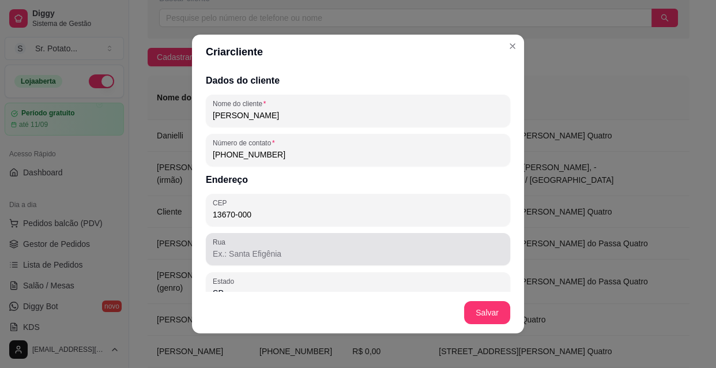
type input "13670-000"
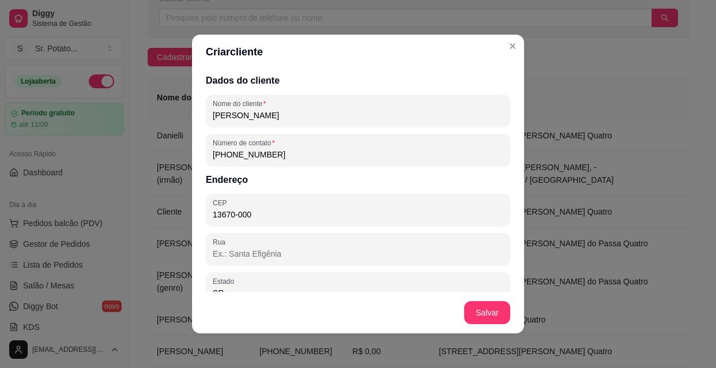
click at [247, 254] on input "Rua" at bounding box center [358, 254] width 290 height 12
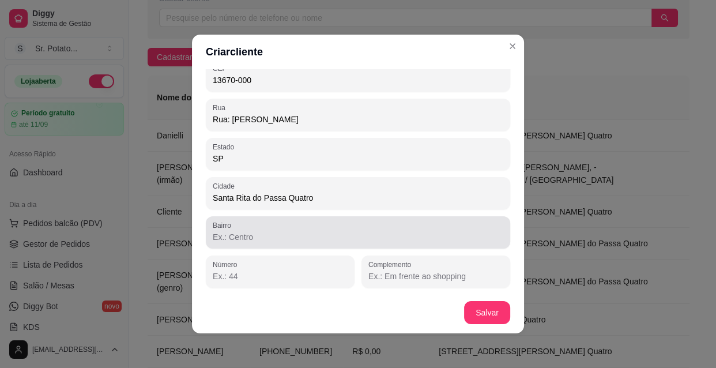
type input "Rua: [PERSON_NAME]"
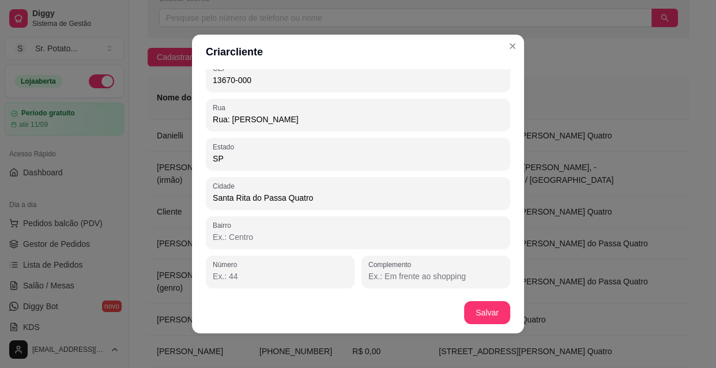
click at [236, 239] on input "Bairro" at bounding box center [358, 237] width 290 height 12
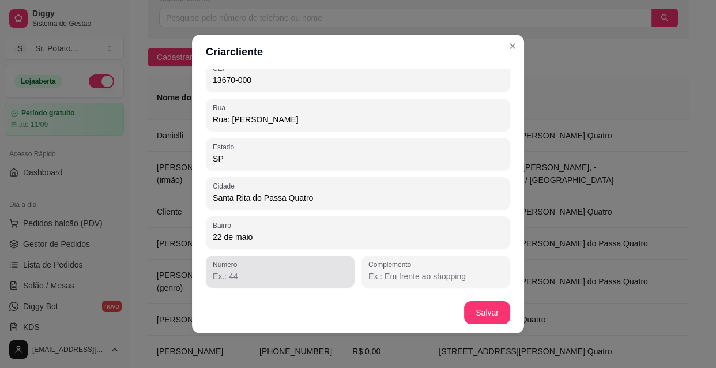
type input "22 de maio"
click at [246, 276] on input "Número" at bounding box center [280, 276] width 135 height 12
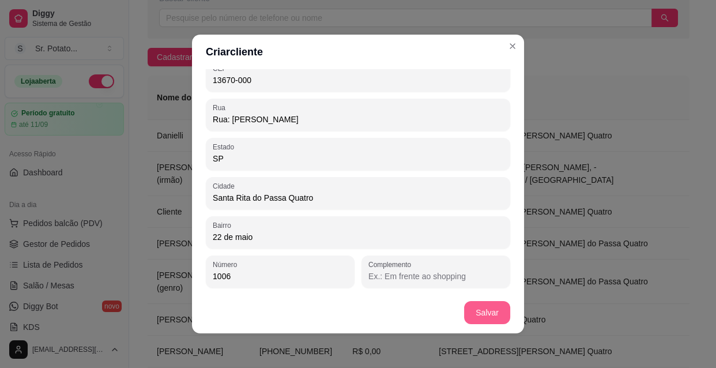
type input "1006"
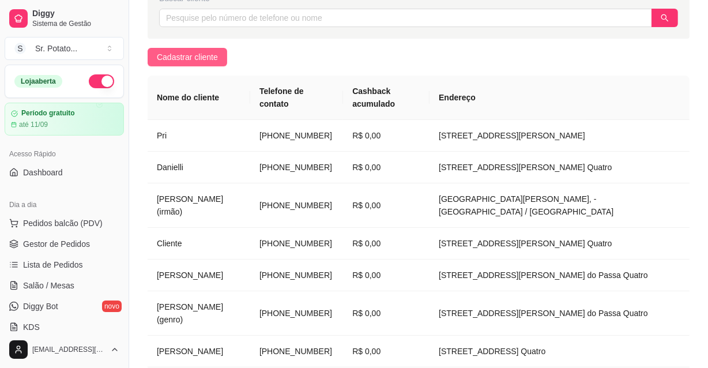
click at [181, 55] on span "Cadastrar cliente" at bounding box center [187, 57] width 61 height 13
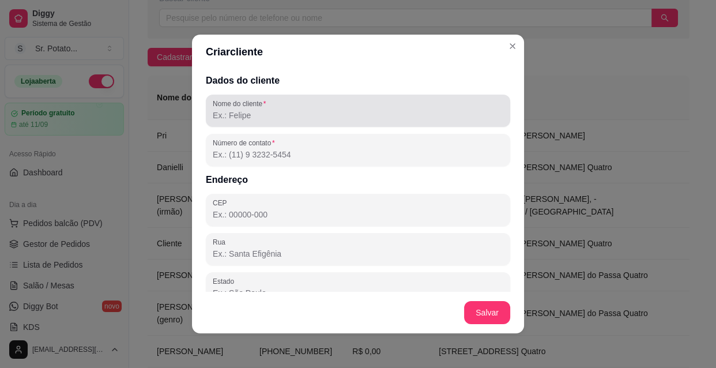
click at [229, 120] on input "Nome do cliente" at bounding box center [358, 115] width 290 height 12
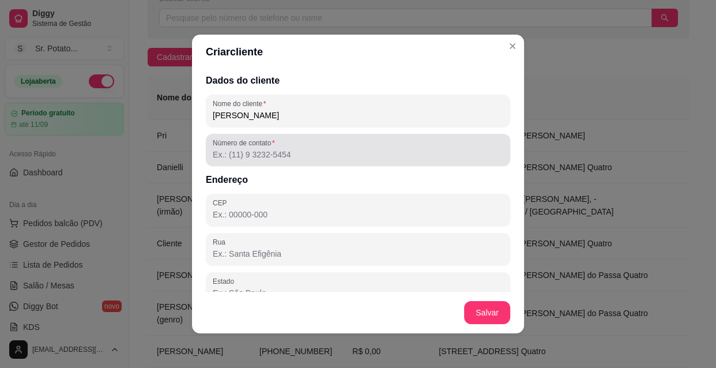
type input "[PERSON_NAME]"
click at [242, 156] on input "Número de contato" at bounding box center [358, 155] width 290 height 12
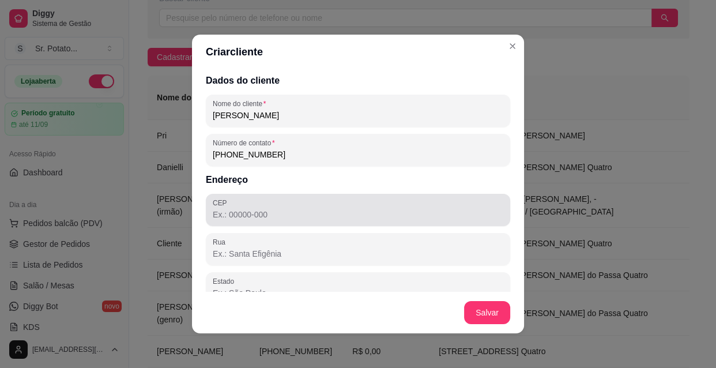
type input "[PHONE_NUMBER]"
click at [221, 195] on div "CEP" at bounding box center [358, 210] width 304 height 32
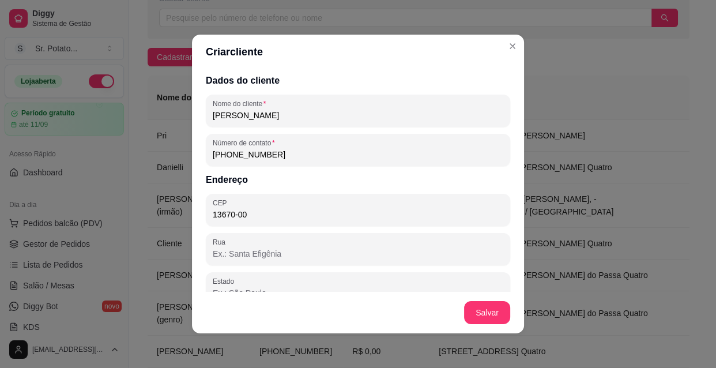
type input "13670-000"
type input "SP"
type input "Santa Rita do Passa Quatro"
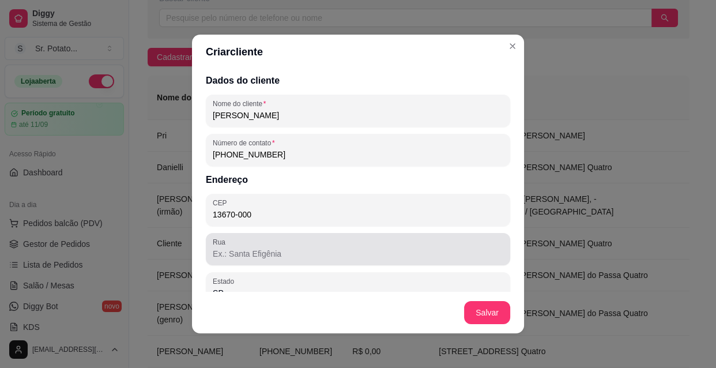
type input "13670-000"
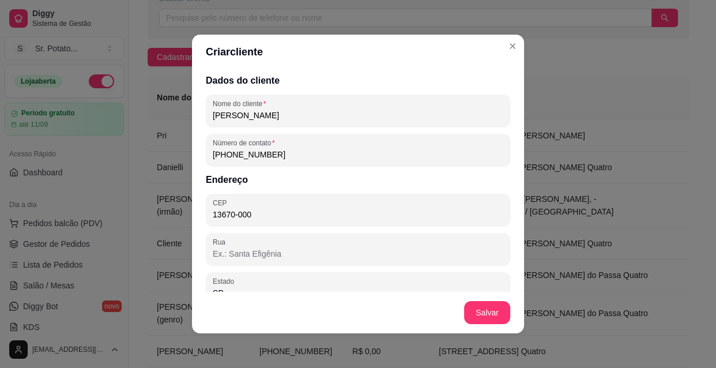
click at [231, 249] on input "Rua" at bounding box center [358, 254] width 290 height 12
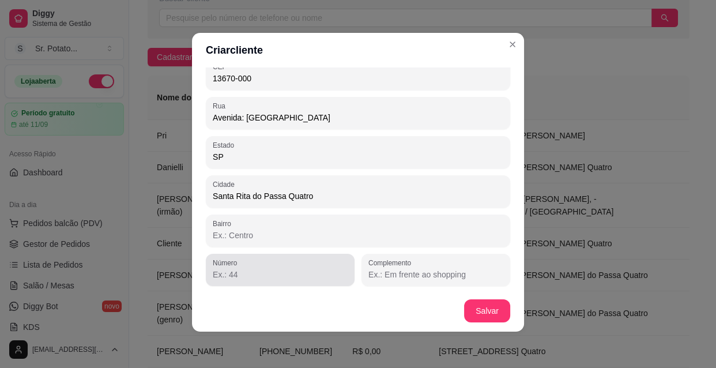
type input "Avenida: [GEOGRAPHIC_DATA]"
click at [230, 275] on input "Número" at bounding box center [280, 274] width 135 height 12
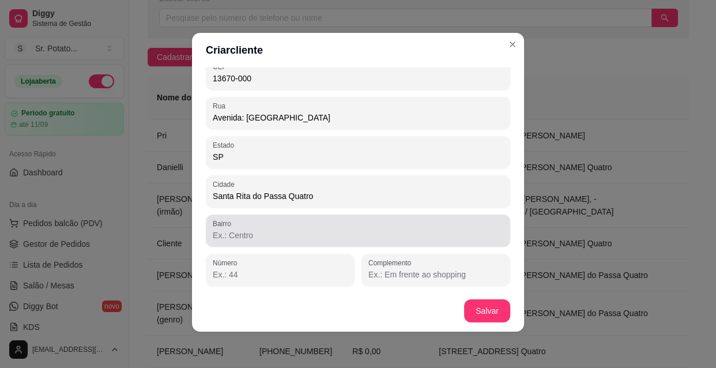
click at [227, 224] on label "Bairro" at bounding box center [224, 223] width 22 height 10
click at [227, 229] on input "Bairro" at bounding box center [358, 235] width 290 height 12
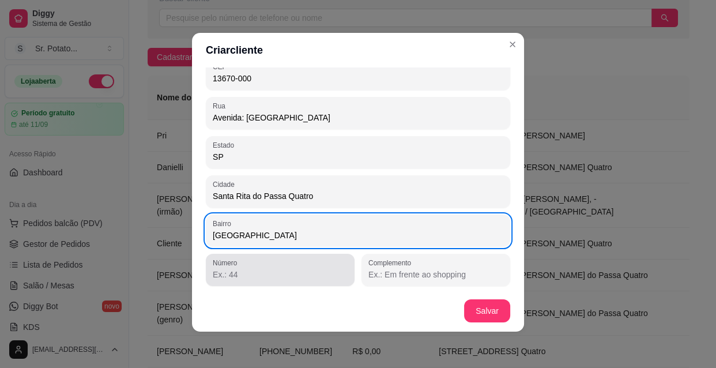
type input "[GEOGRAPHIC_DATA]"
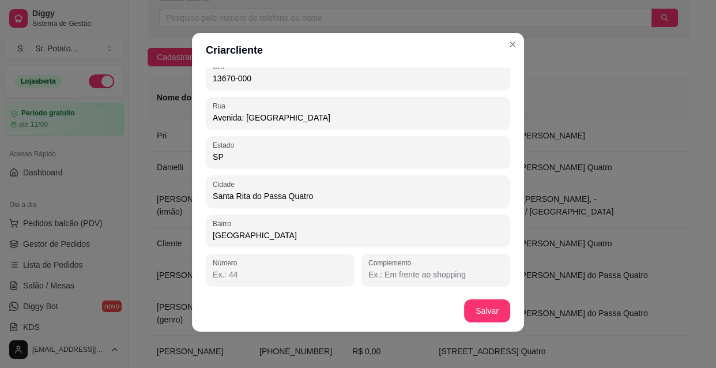
click at [259, 277] on input "Número" at bounding box center [280, 274] width 135 height 12
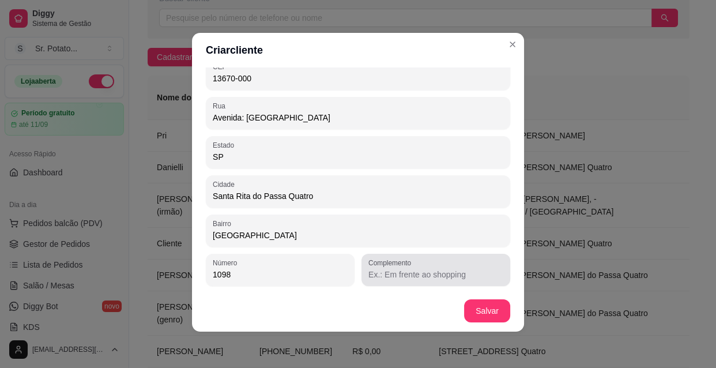
type input "1098"
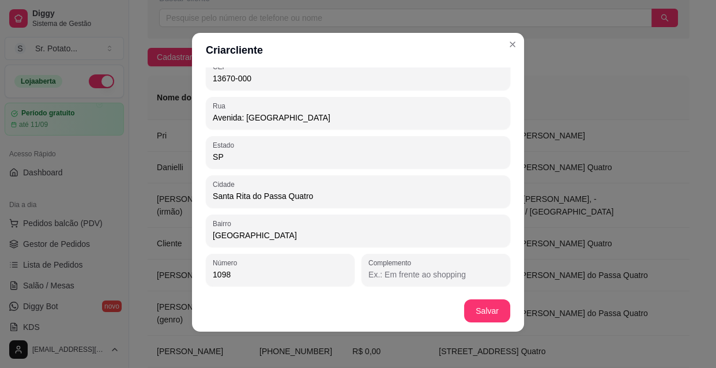
drag, startPoint x: 363, startPoint y: 273, endPoint x: 326, endPoint y: 292, distance: 41.5
click at [368, 273] on input "Complemento" at bounding box center [435, 274] width 135 height 12
type input "[GEOGRAPHIC_DATA] a rodoviaria"
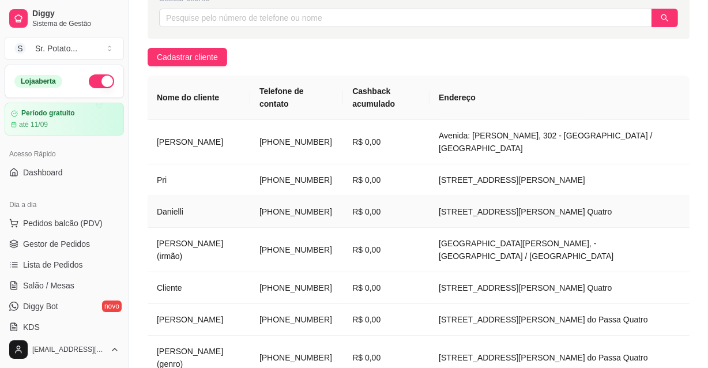
click at [577, 228] on td "[STREET_ADDRESS][PERSON_NAME] Quatro" at bounding box center [559, 212] width 260 height 32
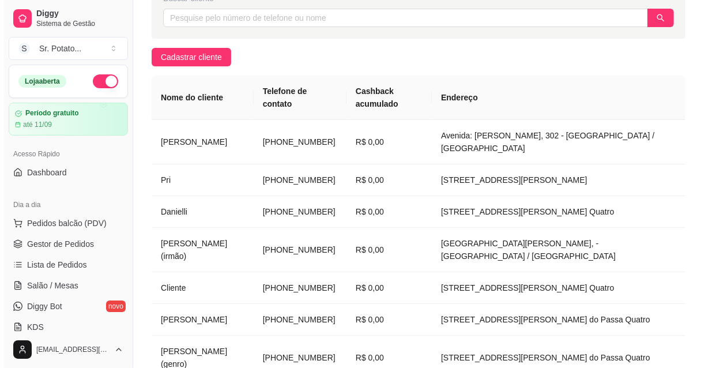
scroll to position [20, 0]
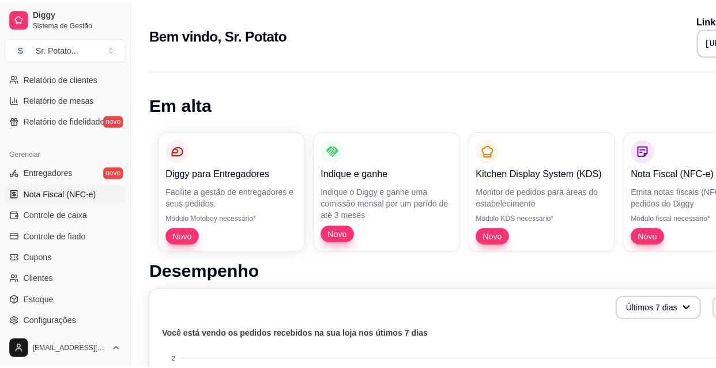
scroll to position [419, 0]
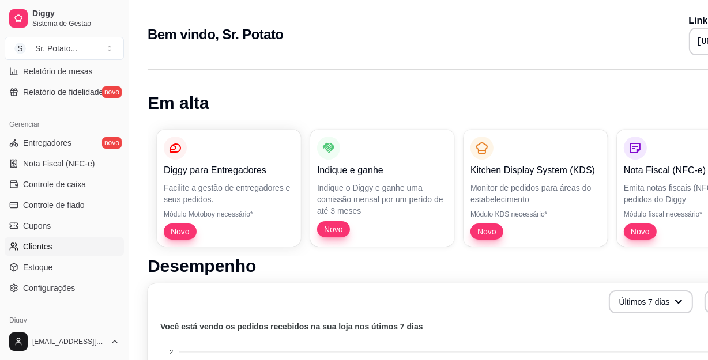
click at [55, 242] on link "Clientes" at bounding box center [64, 246] width 119 height 18
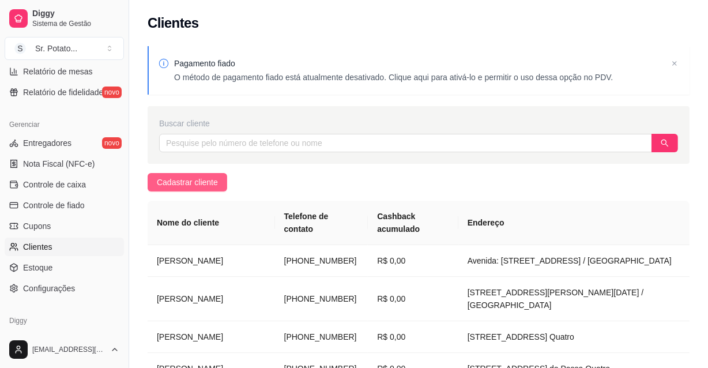
click at [216, 184] on button "Cadastrar cliente" at bounding box center [187, 182] width 80 height 18
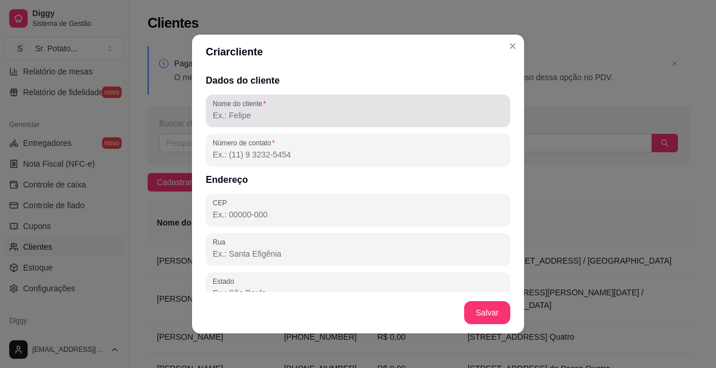
click at [258, 123] on div "Nome do cliente" at bounding box center [358, 110] width 304 height 32
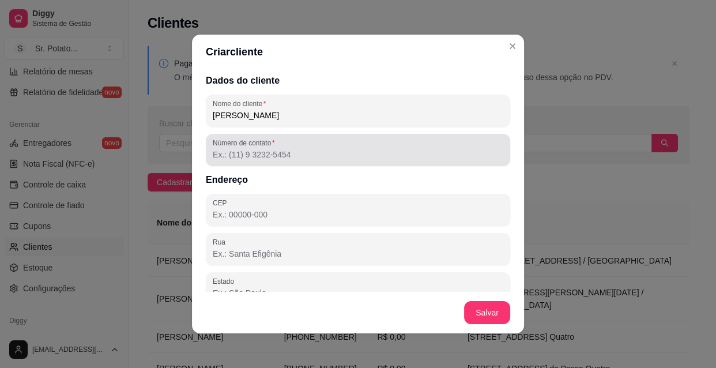
type input "Marinho Pizetta"
click at [230, 158] on input "Número de contato" at bounding box center [358, 155] width 290 height 12
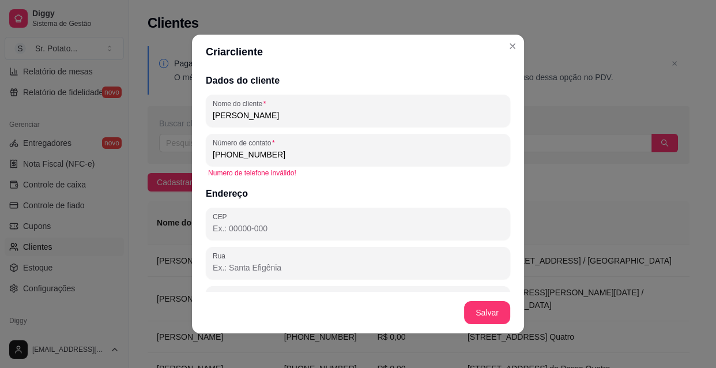
click at [282, 153] on input "(19) 9 9346-68887" at bounding box center [358, 155] width 290 height 12
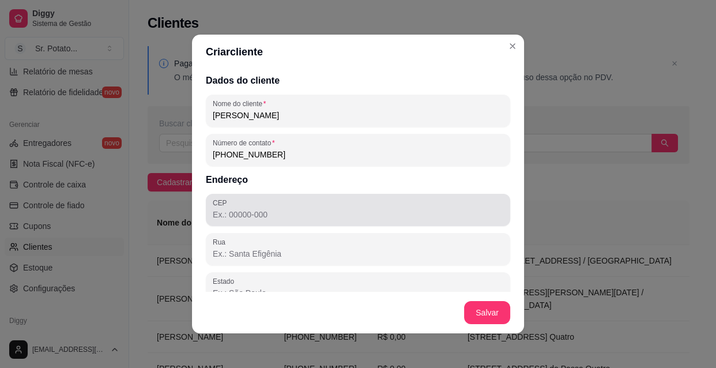
type input "(19) 9 9346-6887"
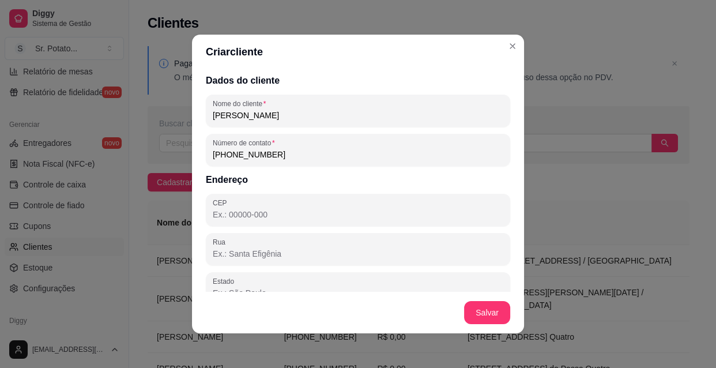
click at [277, 211] on input "CEP" at bounding box center [358, 215] width 290 height 12
type input "13670-000"
type input "SP"
type input "Santa Rita do Passa Quatro"
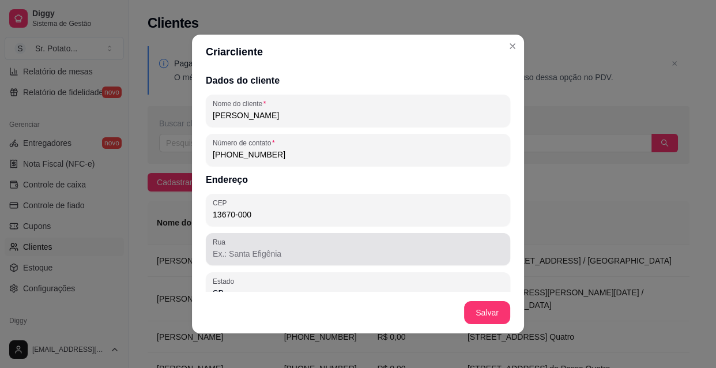
type input "13670-000"
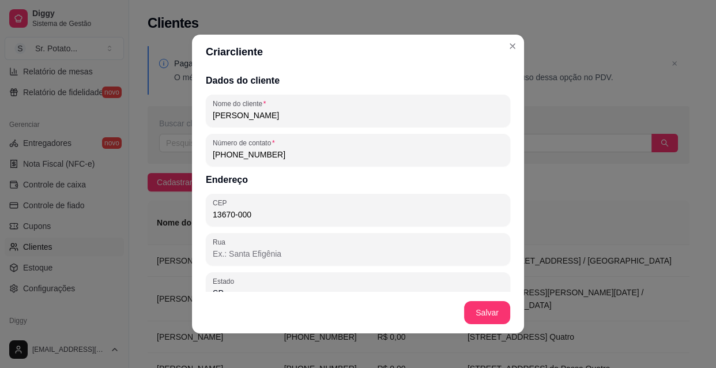
click at [270, 256] on input "Rua" at bounding box center [358, 254] width 290 height 12
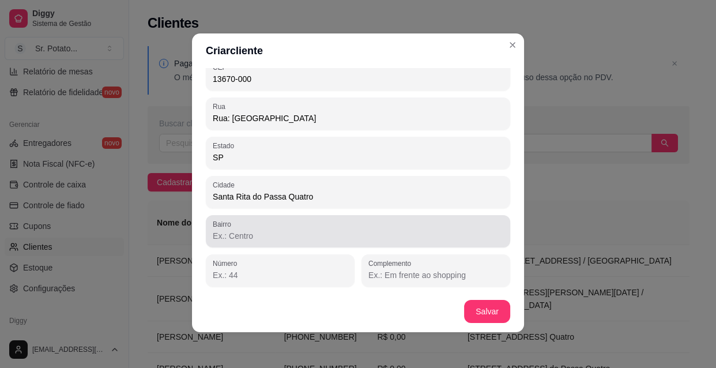
scroll to position [2, 0]
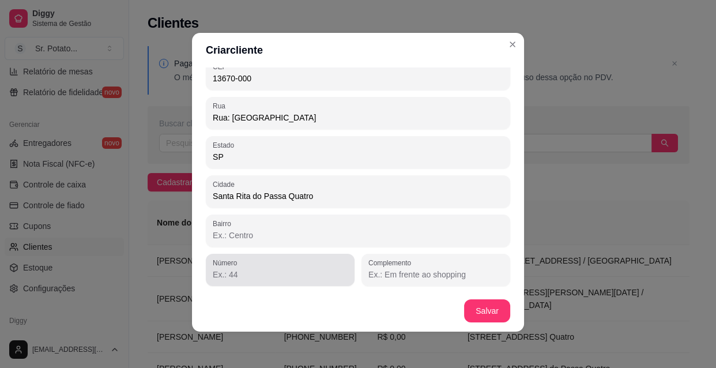
type input "Rua: João batista Cunha"
click at [266, 274] on input "Número" at bounding box center [280, 274] width 135 height 12
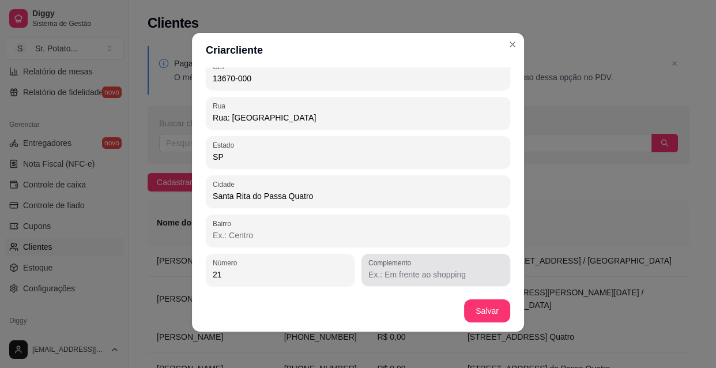
type input "21"
click at [401, 274] on input "Complemento" at bounding box center [435, 274] width 135 height 12
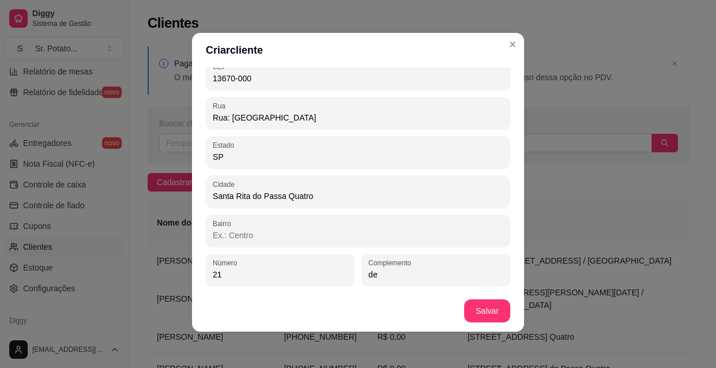
type input "d"
type input "De frente a Márcia Nacca (loja)"
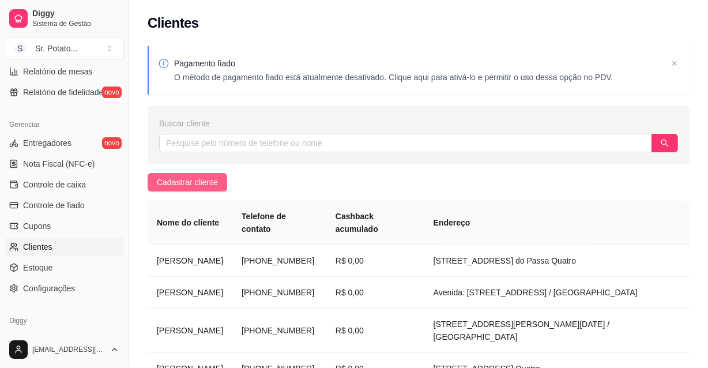
click at [206, 185] on span "Cadastrar cliente" at bounding box center [187, 182] width 61 height 13
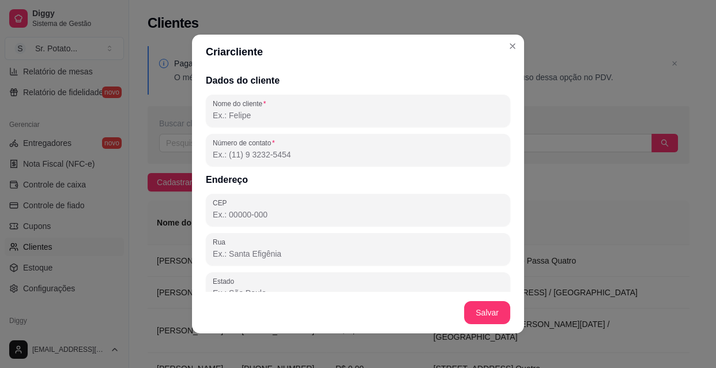
click at [291, 111] on input "Nome do cliente" at bounding box center [358, 115] width 290 height 12
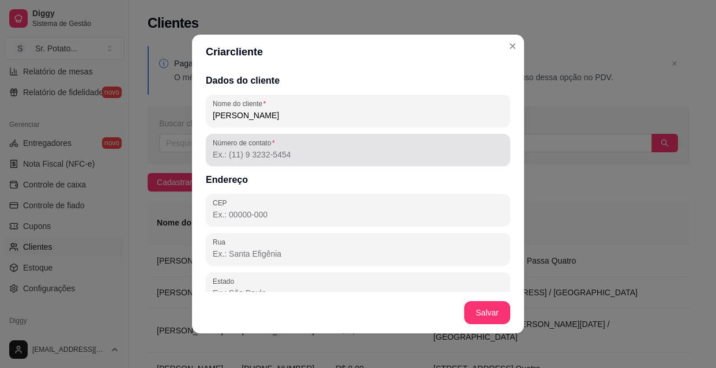
type input "Adriana Fazio"
click at [270, 161] on div "Número de contato" at bounding box center [358, 150] width 304 height 32
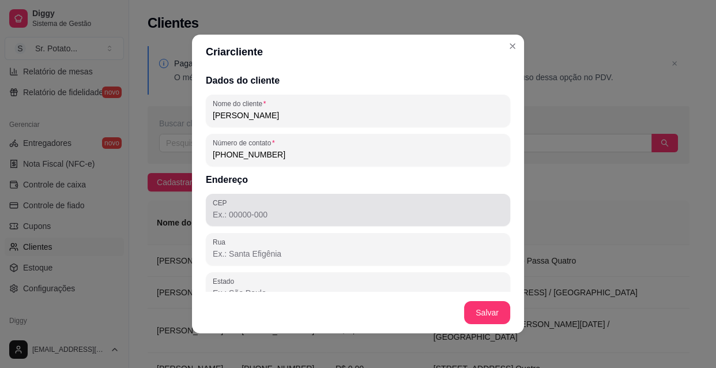
type input "(19) 9 9763-6046"
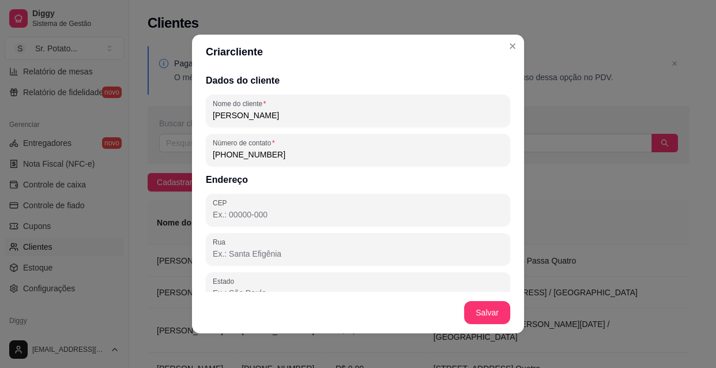
click at [217, 216] on input "CEP" at bounding box center [358, 215] width 290 height 12
type input "13670-000"
type input "SP"
type input "Santa Rita do Passa Quatro"
type input "13670-000"
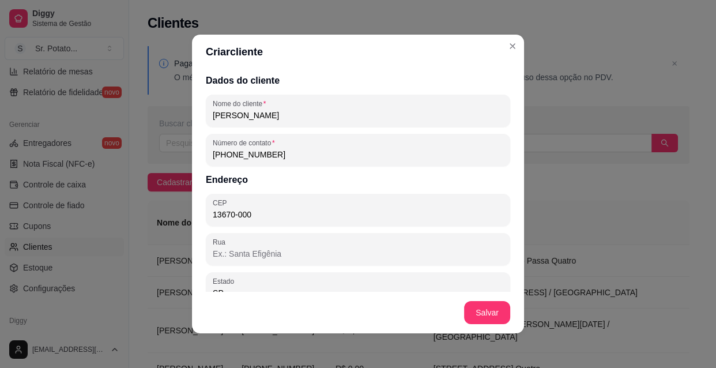
click at [245, 255] on input "Rua" at bounding box center [358, 254] width 290 height 12
type input "M"
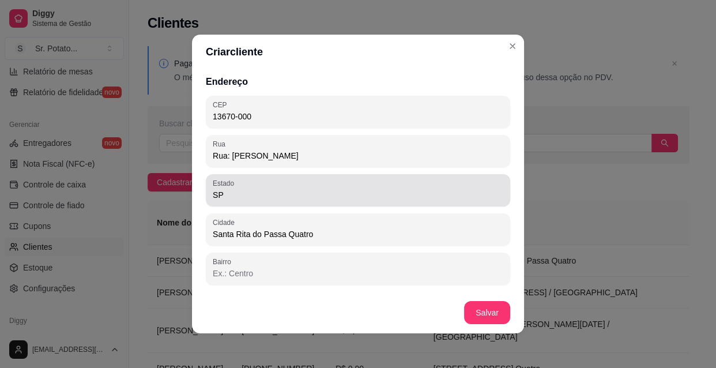
scroll to position [104, 0]
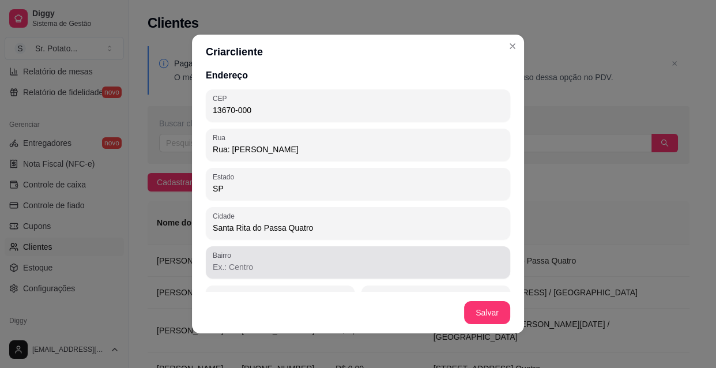
type input "Rua: Manoel Vieira Palma"
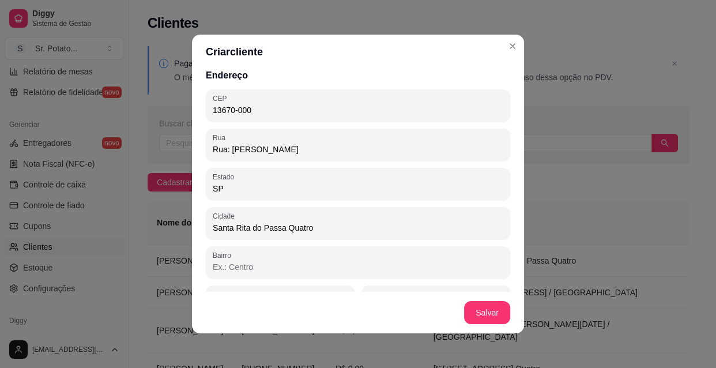
click at [336, 262] on input "Bairro" at bounding box center [358, 267] width 290 height 12
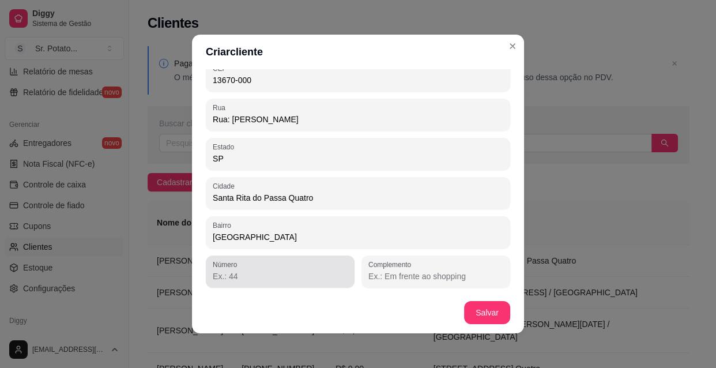
type input "Belém"
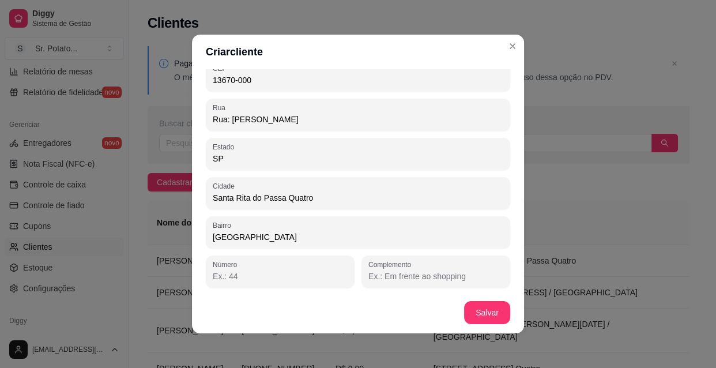
click at [285, 270] on input "Número" at bounding box center [280, 276] width 135 height 12
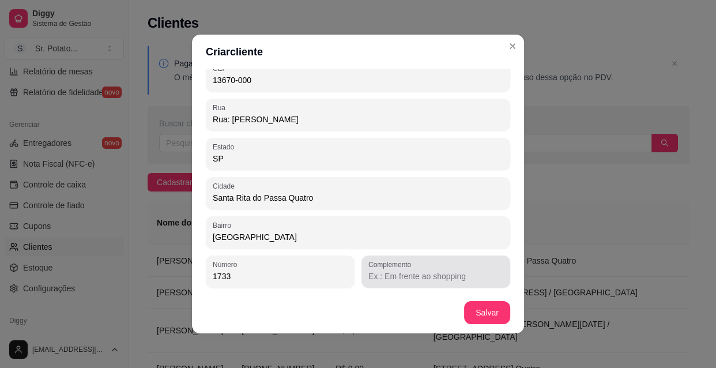
type input "1733"
click at [433, 271] on input "Complemento" at bounding box center [435, 276] width 135 height 12
click at [408, 274] on input "do lado loja agropécuaria" at bounding box center [435, 276] width 135 height 12
click at [437, 276] on input "do lado loja a Agropécuaria" at bounding box center [435, 276] width 135 height 12
click at [461, 277] on input "do lado loja a Agropecuaria" at bounding box center [435, 276] width 135 height 12
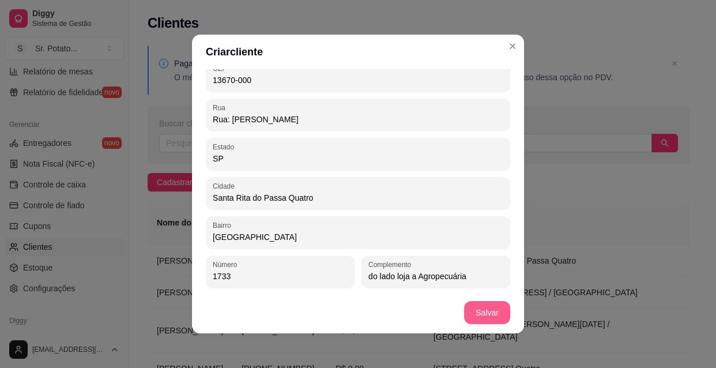
type input "do lado loja a Agropecuária"
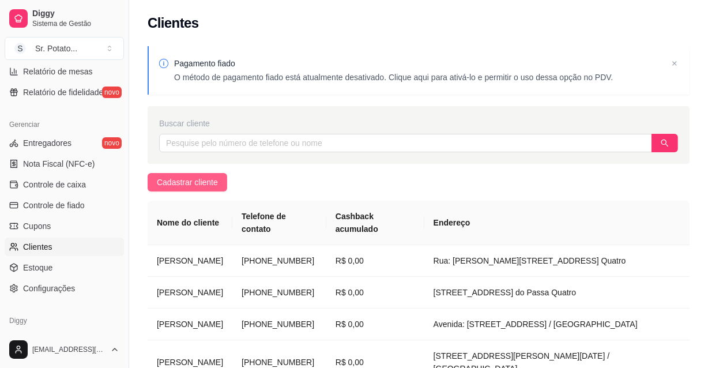
click at [177, 179] on span "Cadastrar cliente" at bounding box center [187, 182] width 61 height 13
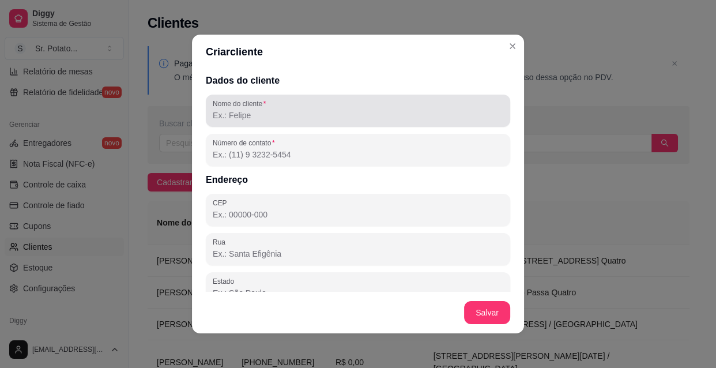
scroll to position [2, 0]
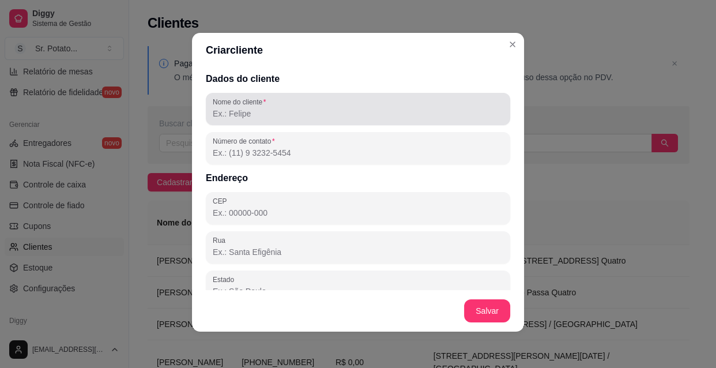
click at [284, 112] on input "Nome do cliente" at bounding box center [358, 114] width 290 height 12
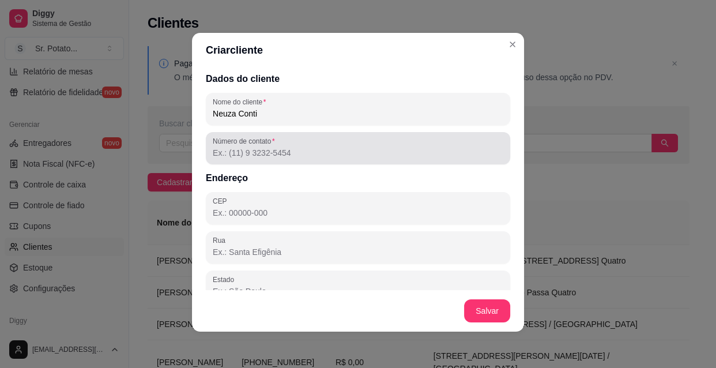
type input "Neuza Conti"
click at [263, 150] on input "Número de contato" at bounding box center [358, 153] width 290 height 12
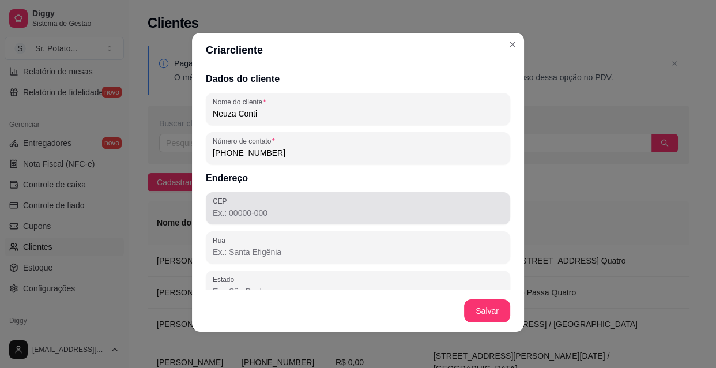
type input "(19) 9 9784-7519"
click at [332, 196] on div at bounding box center [358, 207] width 290 height 23
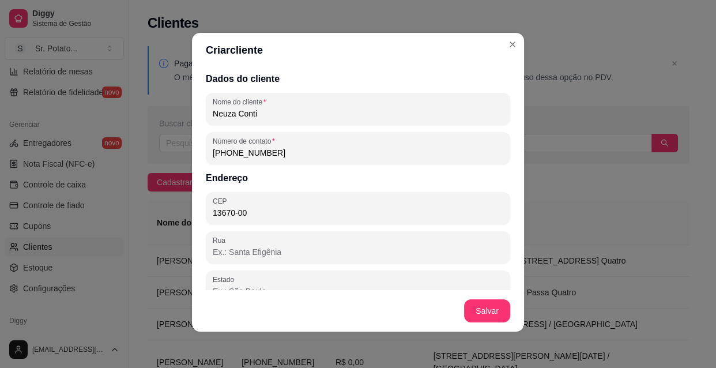
type input "13670-000"
type input "SP"
type input "Santa Rita do Passa Quatro"
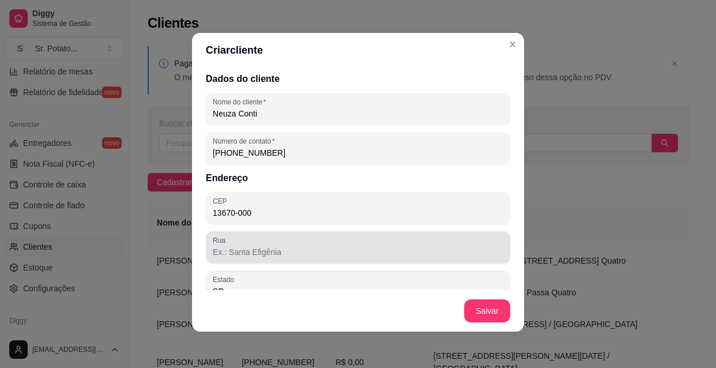
type input "13670-000"
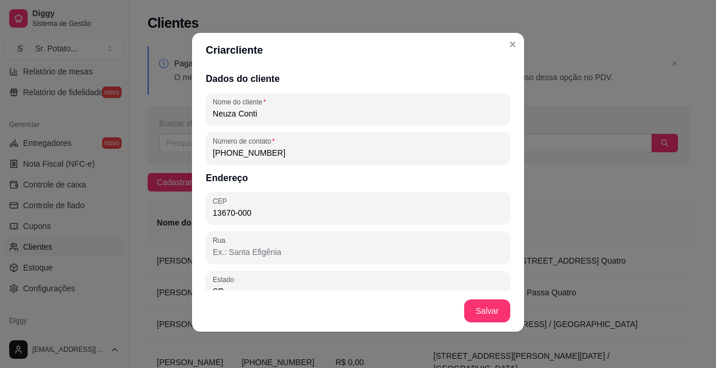
click at [311, 249] on input "Rua" at bounding box center [358, 252] width 290 height 12
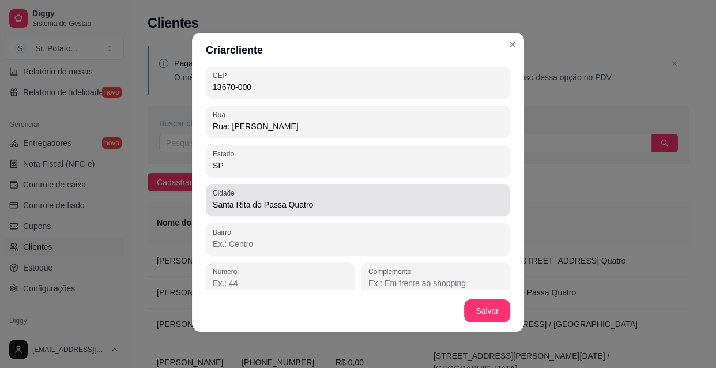
scroll to position [134, 0]
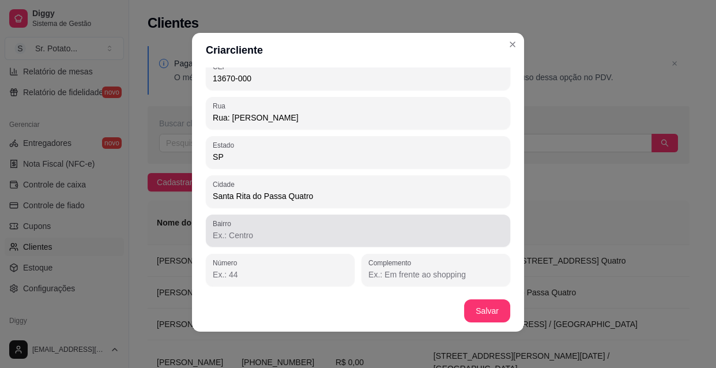
type input "Rua: Antônio Jancinto"
click at [328, 228] on div at bounding box center [358, 230] width 290 height 23
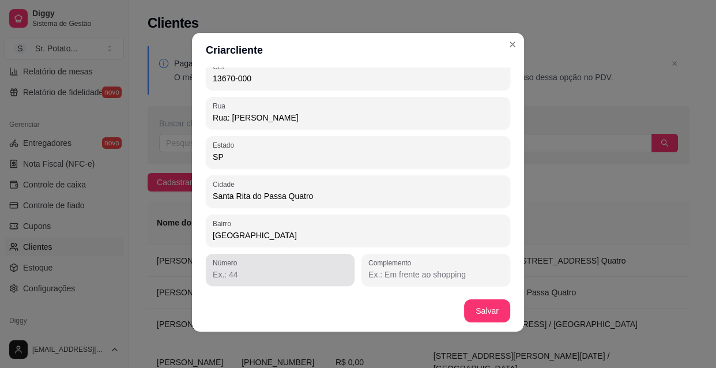
type input "Belém"
click at [249, 270] on input "Número" at bounding box center [280, 274] width 135 height 12
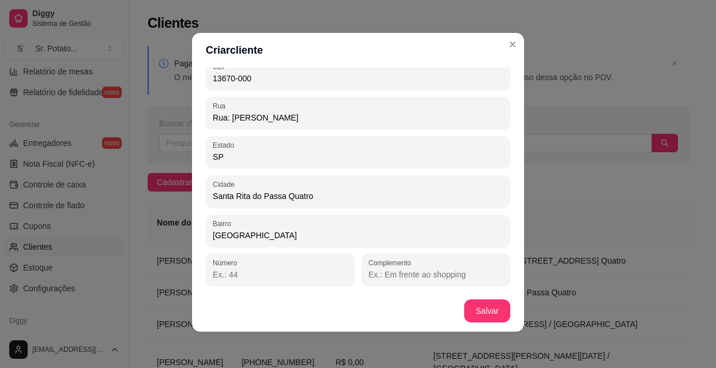
click at [266, 272] on input "Número" at bounding box center [280, 274] width 135 height 12
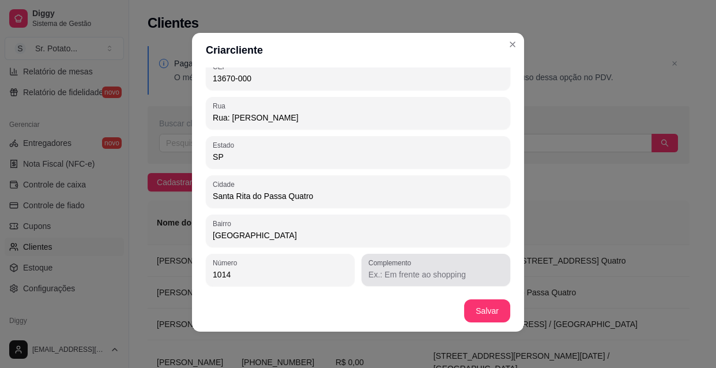
type input "1014"
click at [425, 278] on input "Complemento" at bounding box center [435, 274] width 135 height 12
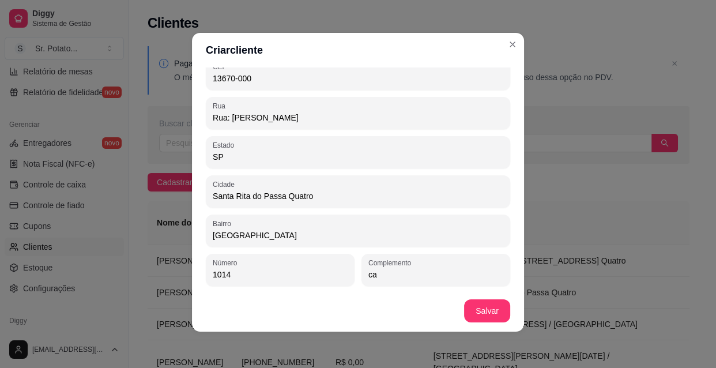
type input "c"
type input "Casa da esquina"
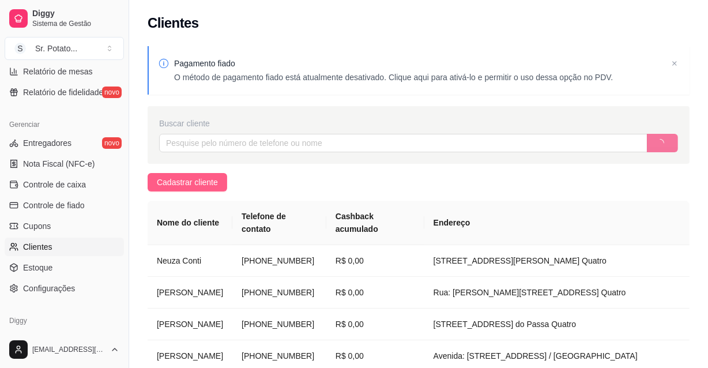
click at [168, 183] on span "Cadastrar cliente" at bounding box center [187, 182] width 61 height 13
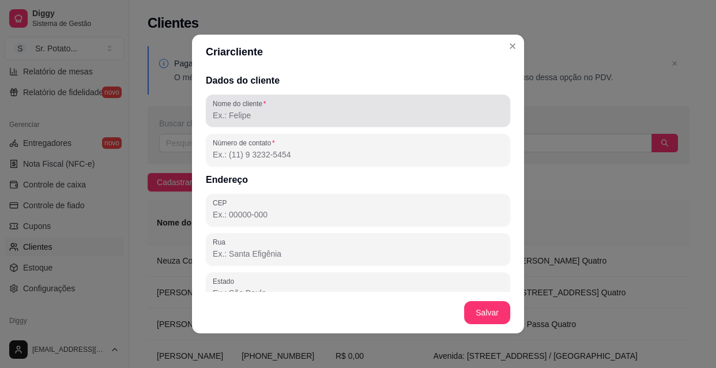
click at [275, 119] on input "Nome do cliente" at bounding box center [358, 115] width 290 height 12
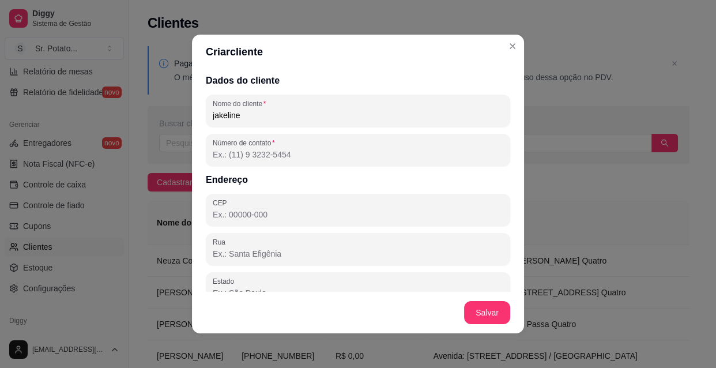
click at [277, 120] on input "jakeline" at bounding box center [358, 115] width 290 height 12
type input "j"
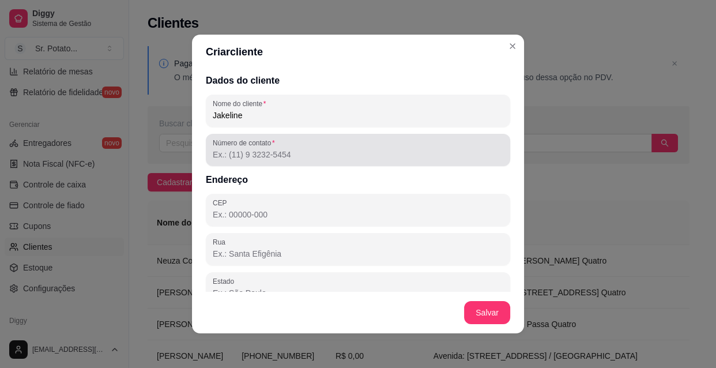
click at [261, 161] on div "Número de contato" at bounding box center [358, 150] width 304 height 32
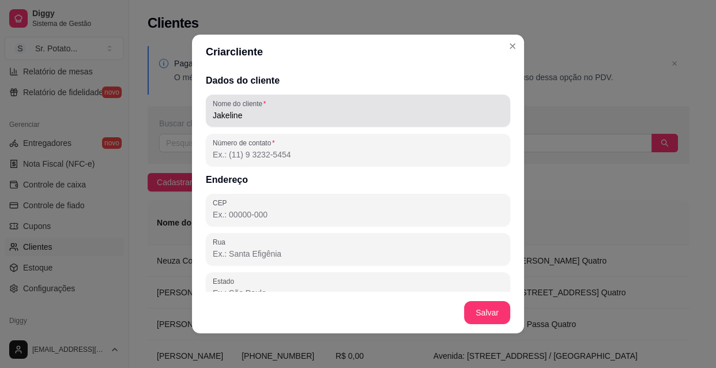
click at [245, 116] on input "Jakeline" at bounding box center [358, 115] width 290 height 12
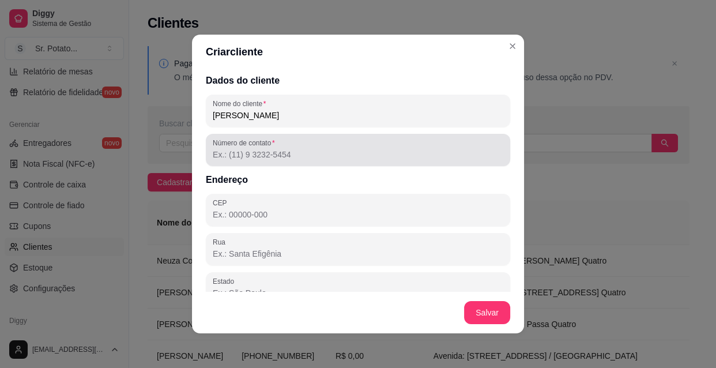
type input "Jaqueline Leme"
click at [254, 153] on input "Número de contato" at bounding box center [358, 155] width 290 height 12
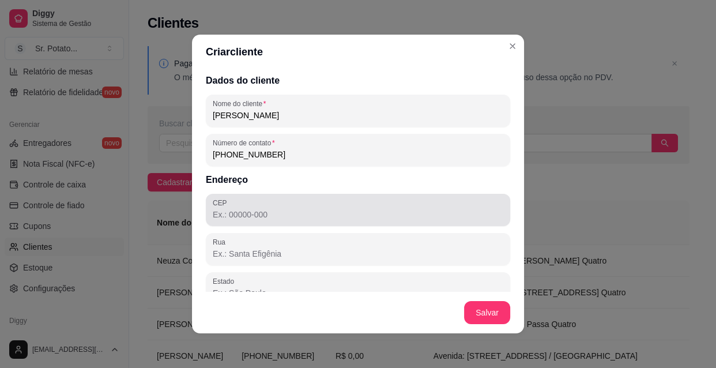
type input "(19) 9 9500-3995"
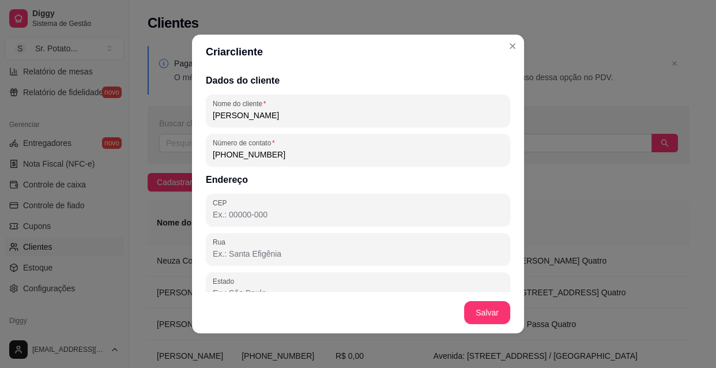
click at [266, 209] on input "CEP" at bounding box center [358, 215] width 290 height 12
type input "13670-000"
type input "SP"
type input "Santa Rita do Passa Quatro"
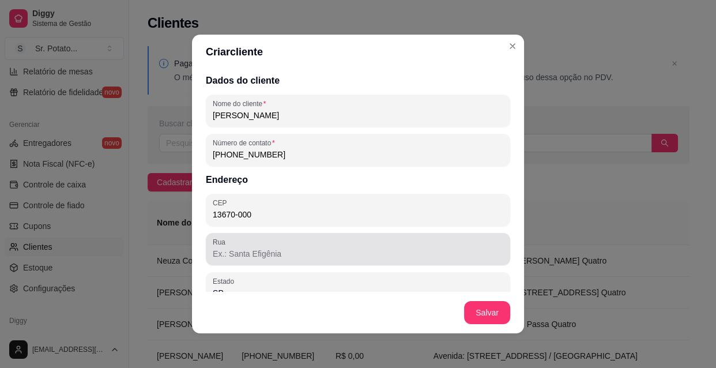
type input "13670-000"
click at [254, 246] on div at bounding box center [358, 248] width 290 height 23
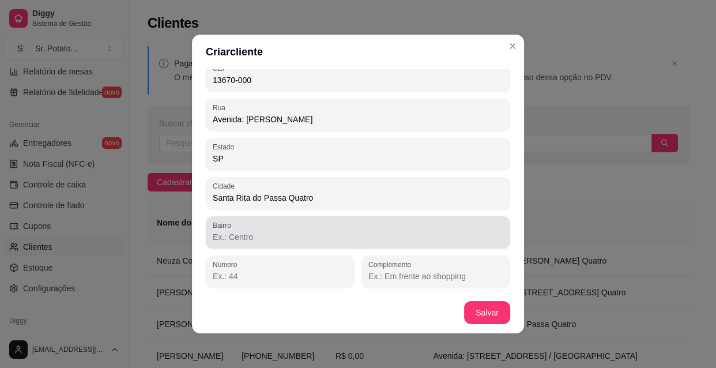
type input "Avenida: Severino Meirelles"
click at [270, 242] on input "Bairro" at bounding box center [358, 237] width 290 height 12
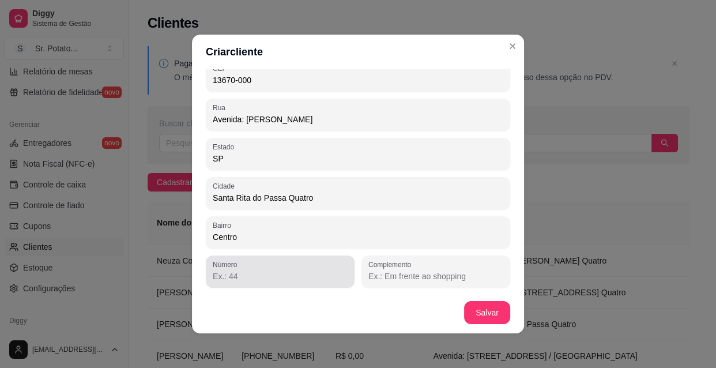
type input "Centro"
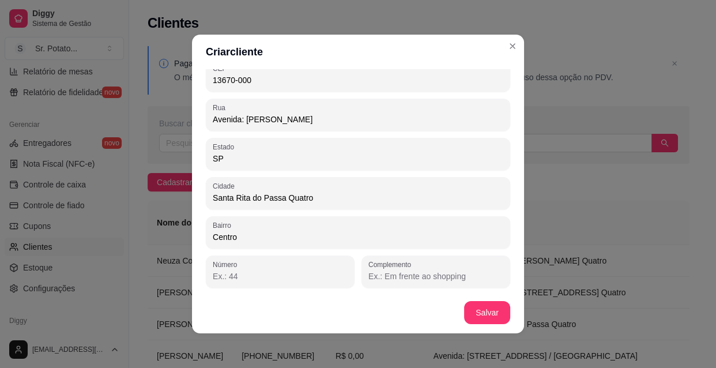
click at [247, 271] on input "Número" at bounding box center [280, 276] width 135 height 12
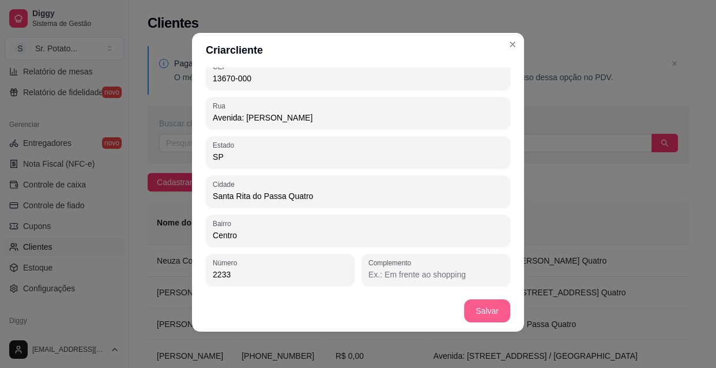
type input "2233"
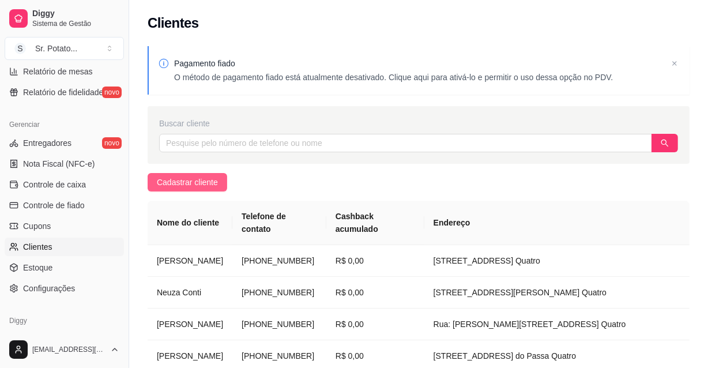
click at [215, 181] on span "Cadastrar cliente" at bounding box center [187, 182] width 61 height 13
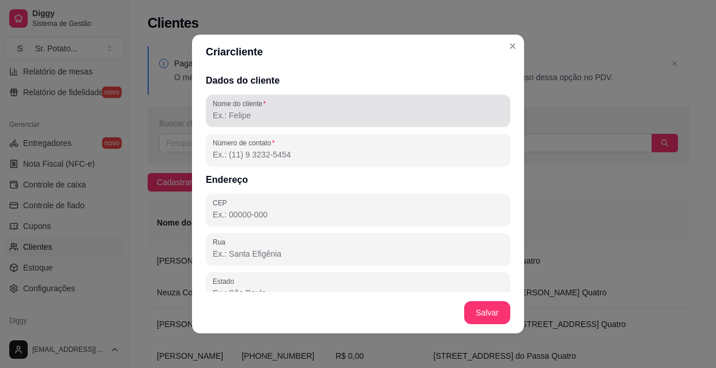
click at [239, 124] on div "Nome do cliente" at bounding box center [358, 110] width 304 height 32
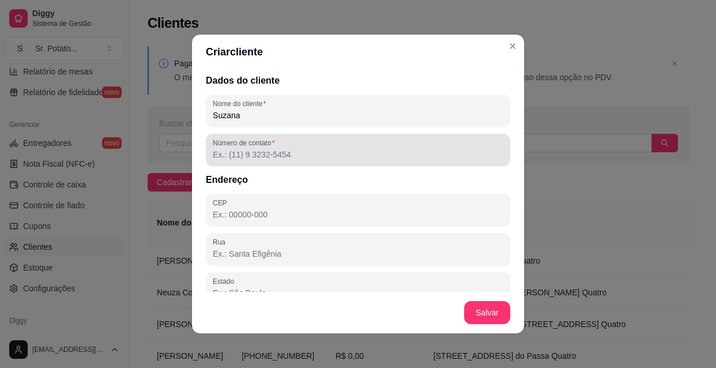
type input "Suzana"
click at [217, 150] on input "Número de contato" at bounding box center [358, 155] width 290 height 12
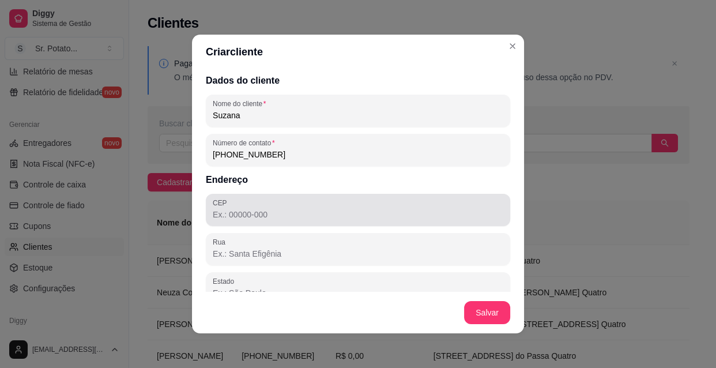
type input "(19) 9 9710-1515"
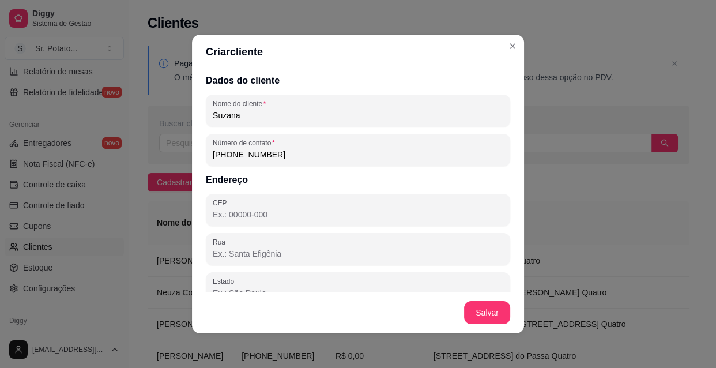
click at [259, 218] on input "CEP" at bounding box center [358, 215] width 290 height 12
type input "13670-746"
type input "Rua [PERSON_NAME]"
type input "SP"
type input "Santa Rita do Passa Quatro"
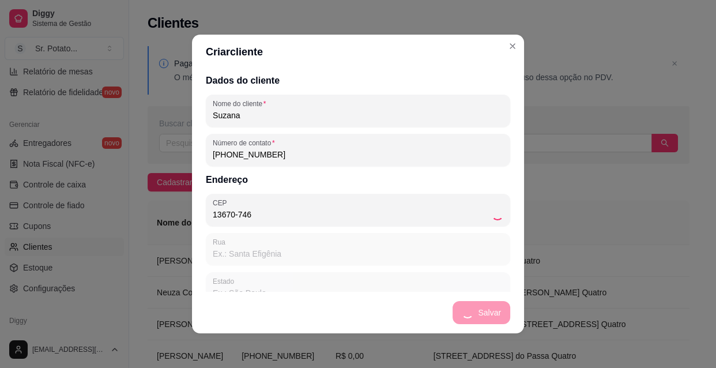
type input "Jardim Planalto"
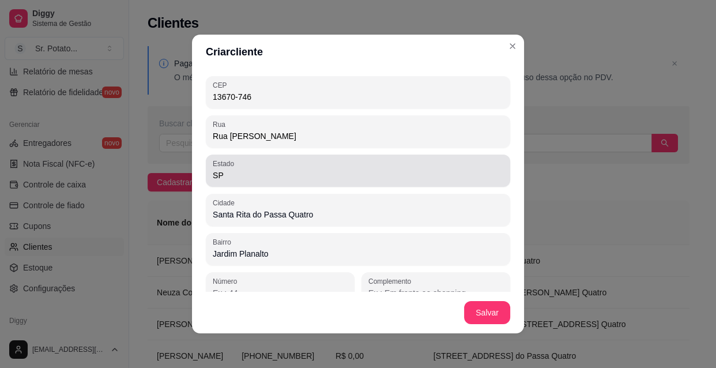
scroll to position [134, 0]
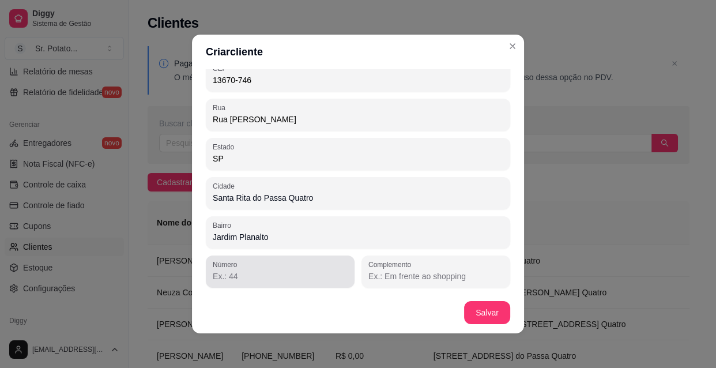
type input "13670-746"
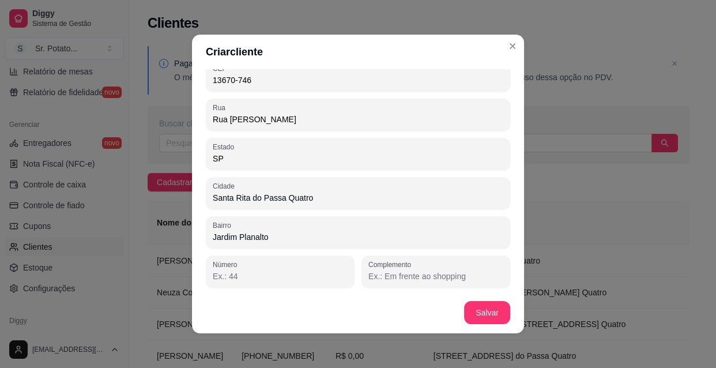
click at [213, 275] on input "Número" at bounding box center [280, 276] width 135 height 12
type input "163"
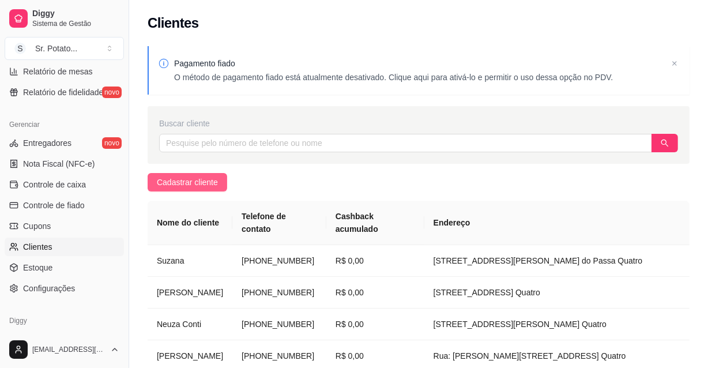
click at [162, 177] on span "Cadastrar cliente" at bounding box center [187, 182] width 61 height 13
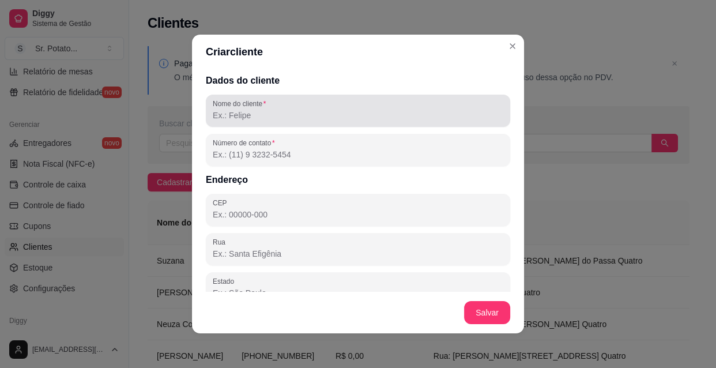
click at [326, 113] on input "Nome do cliente" at bounding box center [358, 115] width 290 height 12
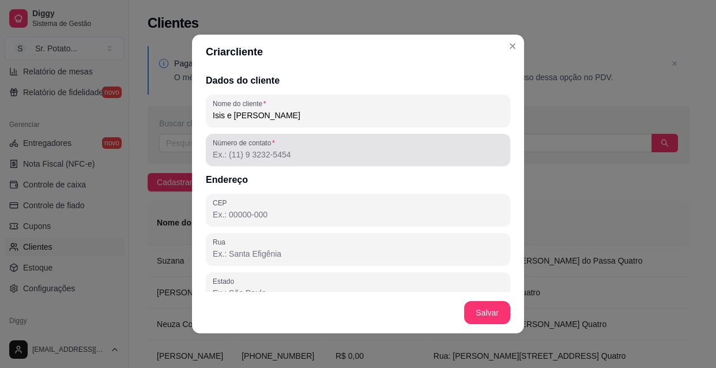
type input "Isis e João"
click at [295, 158] on input "Número de contato" at bounding box center [358, 155] width 290 height 12
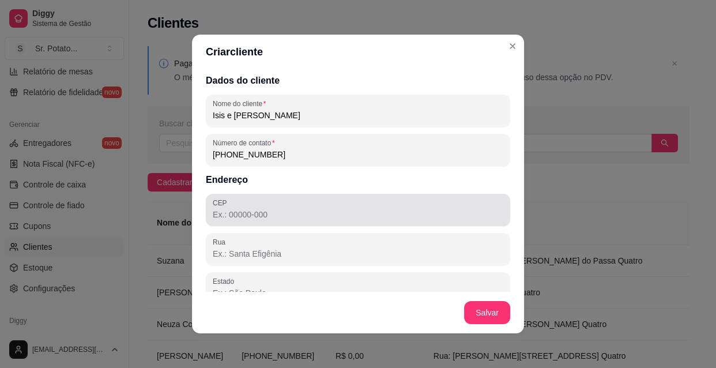
type input "(19) 9 9578-2290"
click at [293, 198] on div at bounding box center [358, 209] width 290 height 23
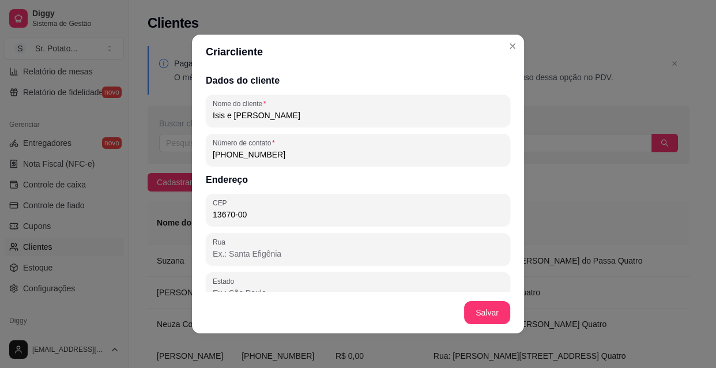
type input "13670-000"
type input "SP"
type input "Santa Rita do Passa Quatro"
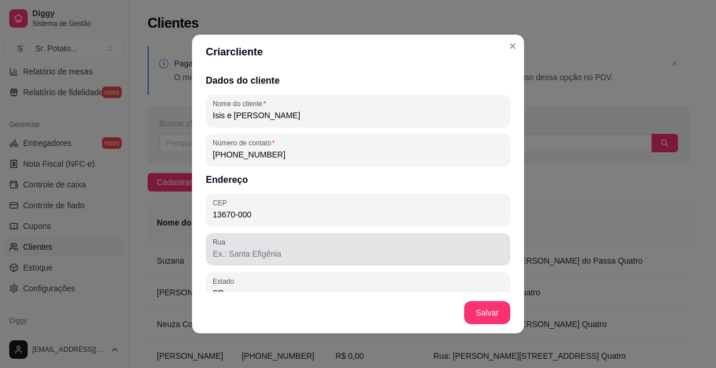
type input "13670-000"
click at [252, 251] on input "Rua" at bounding box center [358, 254] width 290 height 12
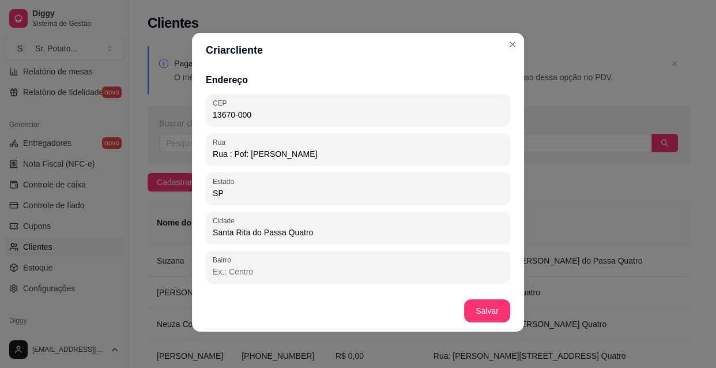
scroll to position [104, 0]
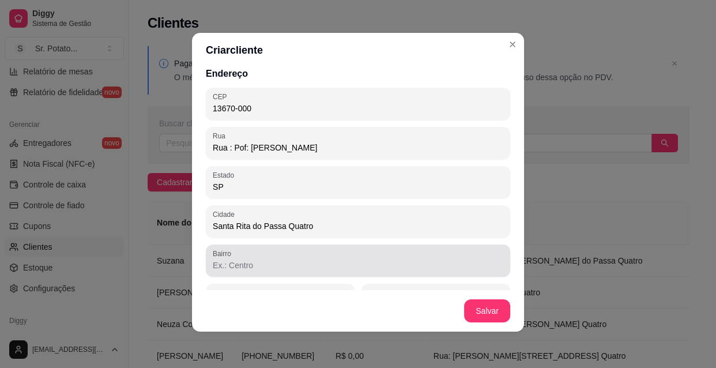
type input "Rua : Pof: Joaquim José Mariano"
click at [271, 258] on div at bounding box center [358, 260] width 290 height 23
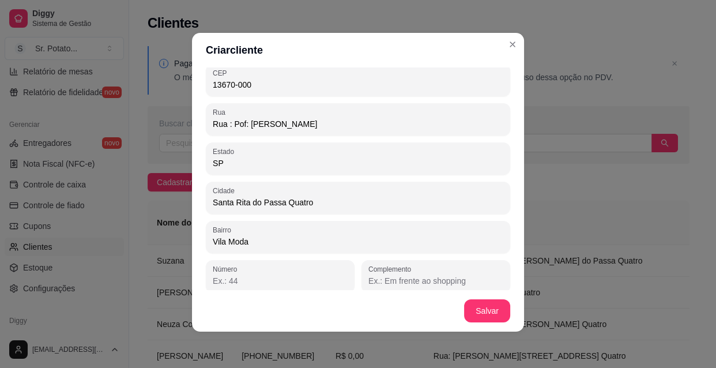
scroll to position [134, 0]
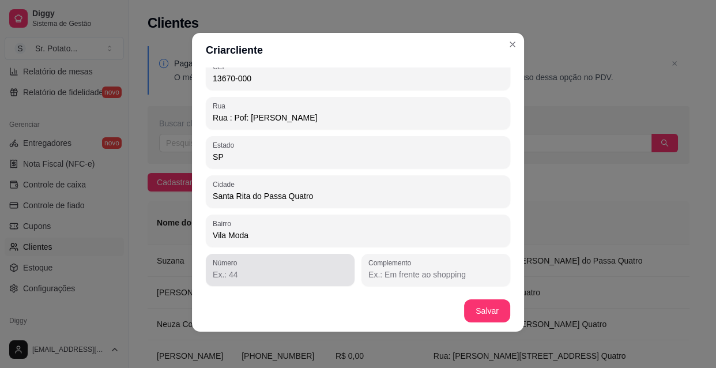
type input "Vila Moda"
click at [232, 263] on label "Número" at bounding box center [227, 263] width 28 height 10
click at [232, 268] on input "Número" at bounding box center [280, 274] width 135 height 12
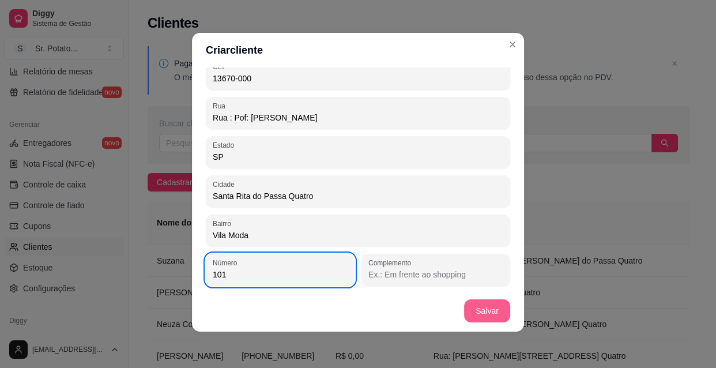
type input "101"
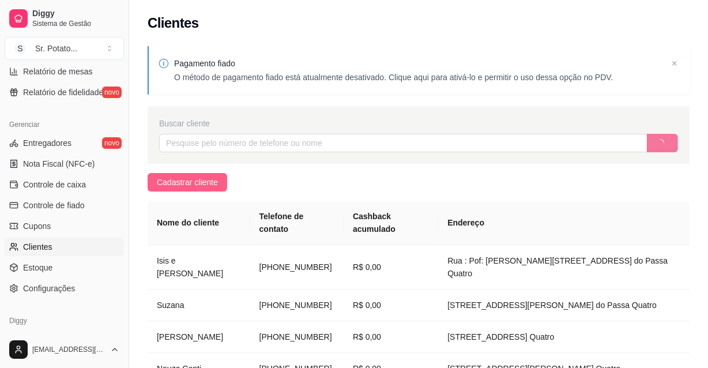
click at [171, 184] on span "Cadastrar cliente" at bounding box center [187, 182] width 61 height 13
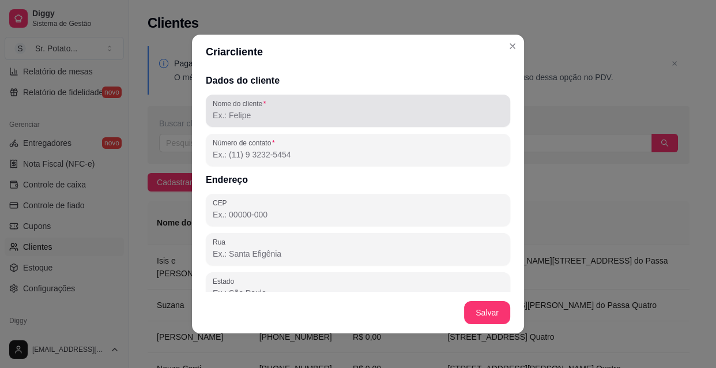
click at [247, 107] on label "Nome do cliente" at bounding box center [241, 104] width 57 height 10
click at [247, 109] on input "Nome do cliente" at bounding box center [358, 115] width 290 height 12
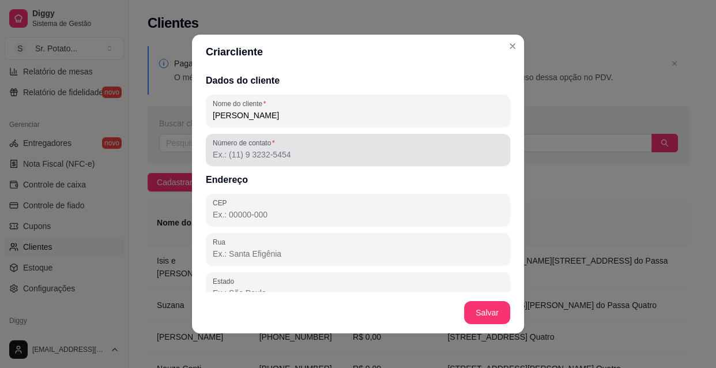
type input "Ana Maria Conti"
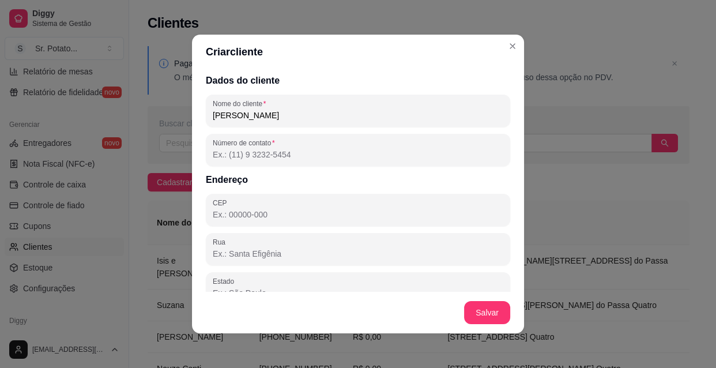
click at [213, 156] on input "Número de contato" at bounding box center [358, 155] width 290 height 12
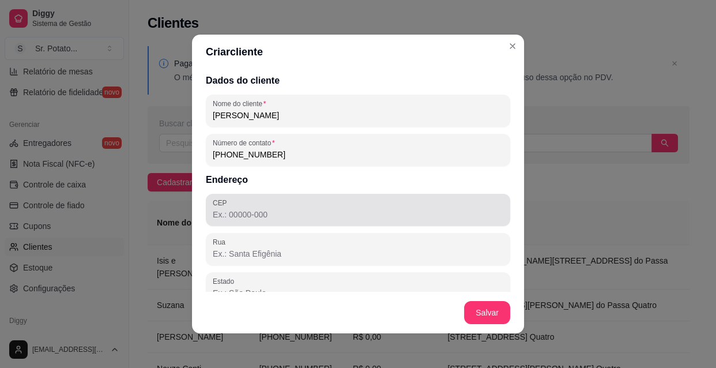
type input "(19) 9 8909-1991"
click at [252, 196] on div "CEP" at bounding box center [358, 210] width 304 height 32
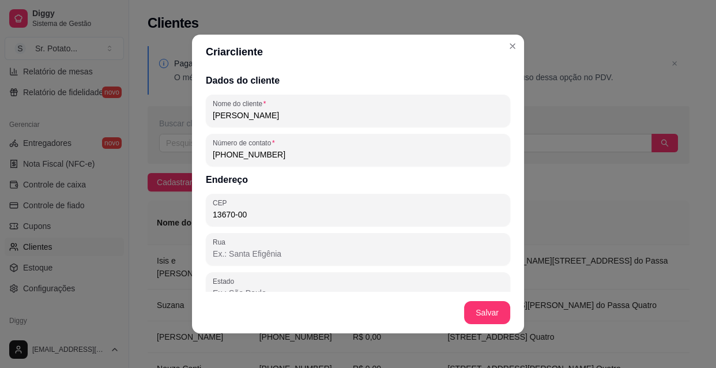
type input "13670-000"
type input "SP"
type input "Santa Rita do Passa Quatro"
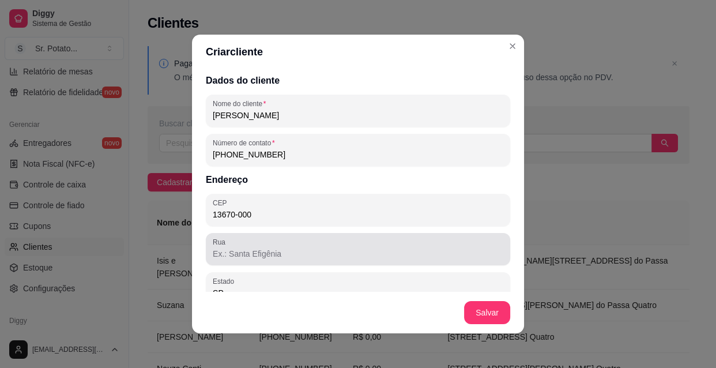
type input "13670-000"
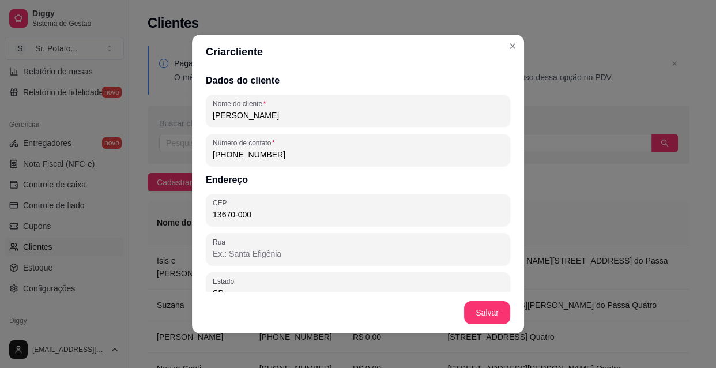
click at [258, 253] on input "Rua" at bounding box center [358, 254] width 290 height 12
click at [224, 254] on input "Rua: Carlos Augusto" at bounding box center [358, 254] width 290 height 12
click at [299, 255] on input "Rua: Dr Carlos Augusto" at bounding box center [358, 254] width 290 height 12
type input "R"
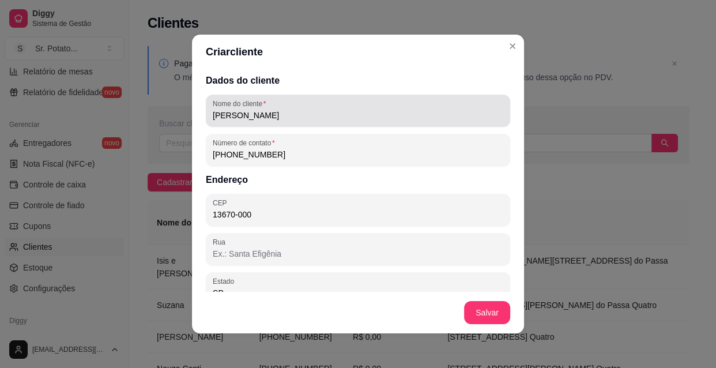
click at [305, 118] on input "Ana Maria Conti" at bounding box center [358, 115] width 290 height 12
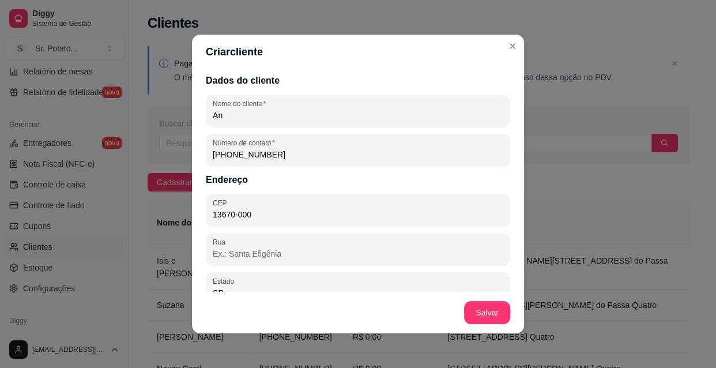
type input "A"
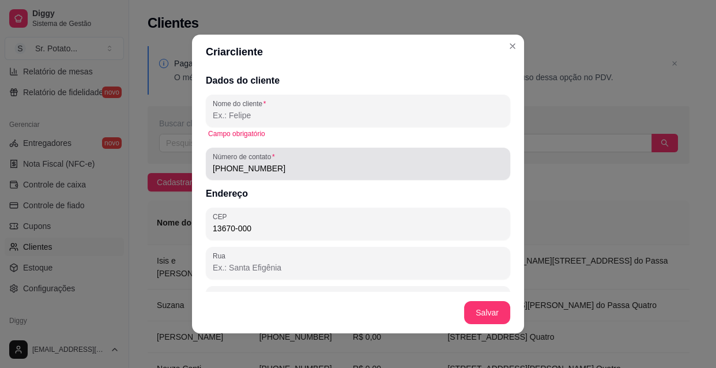
click at [285, 168] on input "(19) 9 8909-1991" at bounding box center [358, 168] width 290 height 12
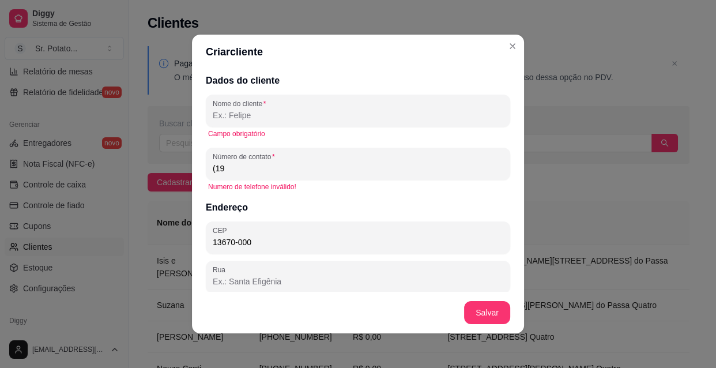
type input "(1"
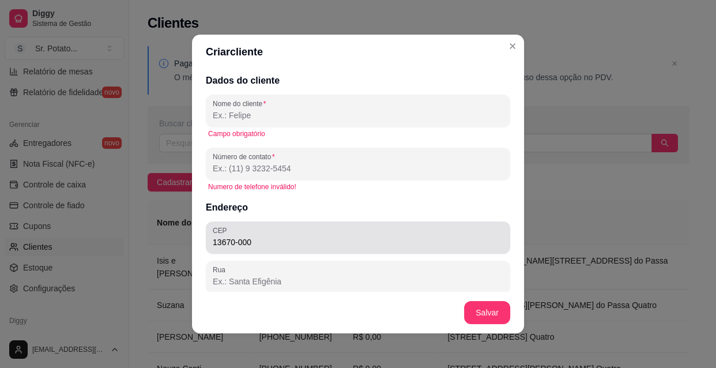
click at [264, 239] on input "13670-000" at bounding box center [358, 242] width 290 height 12
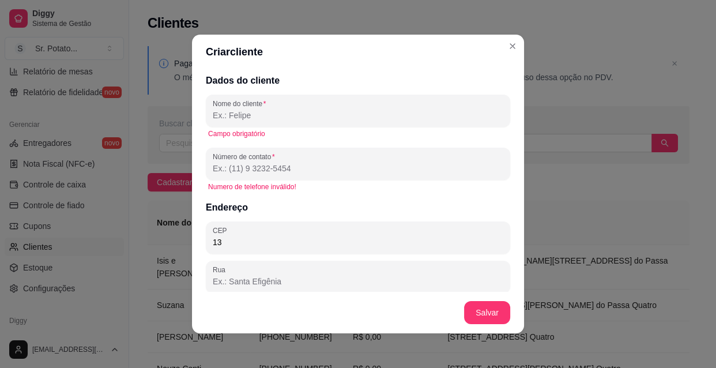
type input "1"
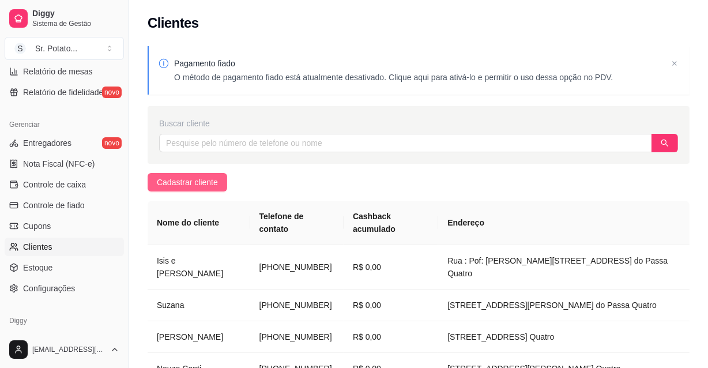
click at [206, 179] on span "Cadastrar cliente" at bounding box center [187, 182] width 61 height 13
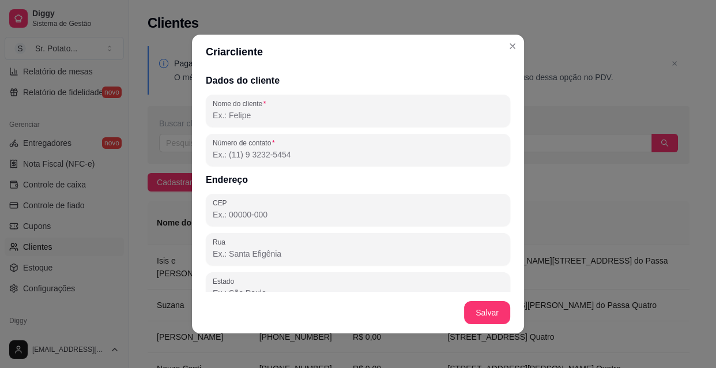
click at [259, 117] on input "Nome do cliente" at bounding box center [358, 115] width 290 height 12
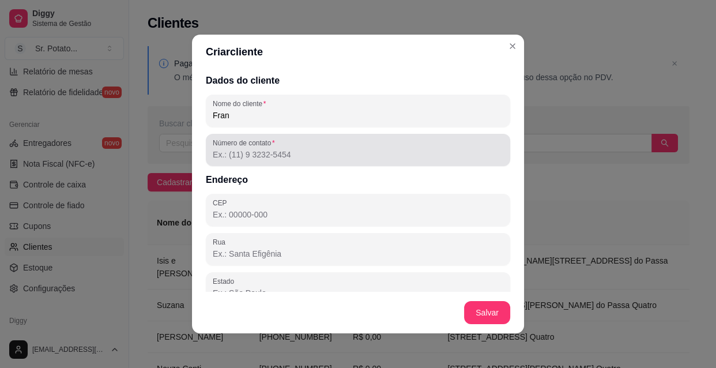
type input "Fran"
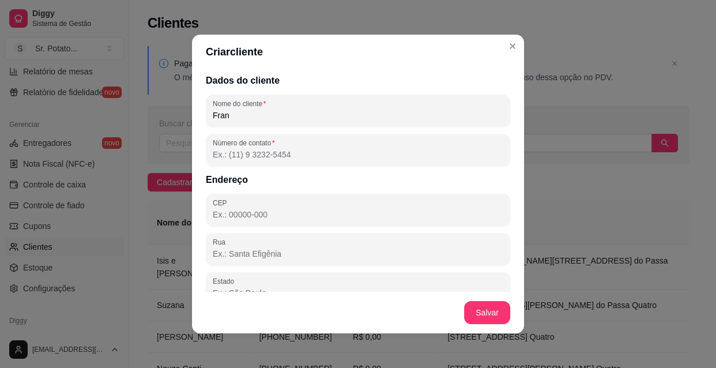
click at [252, 151] on input "Número de contato" at bounding box center [358, 155] width 290 height 12
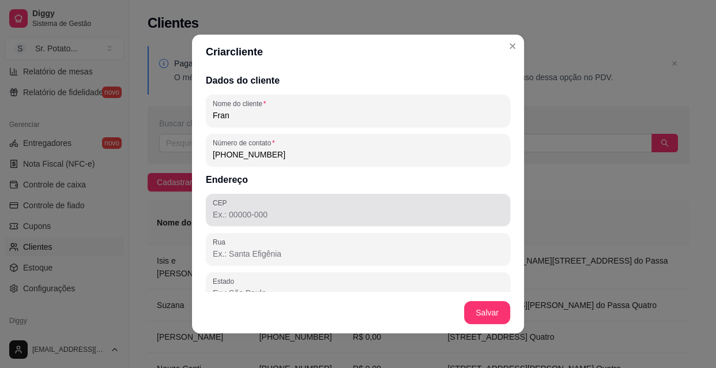
type input "(19) 9 9746-0796"
click at [232, 196] on div "CEP" at bounding box center [358, 210] width 304 height 32
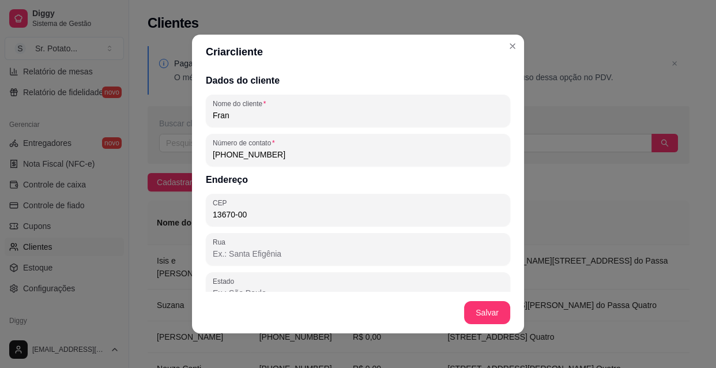
type input "13670-000"
type input "SP"
type input "Santa Rita do Passa Quatro"
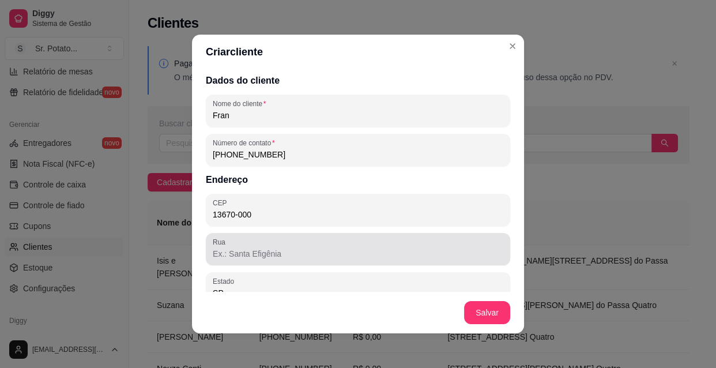
type input "13670-000"
click at [251, 252] on input "Rua" at bounding box center [358, 254] width 290 height 12
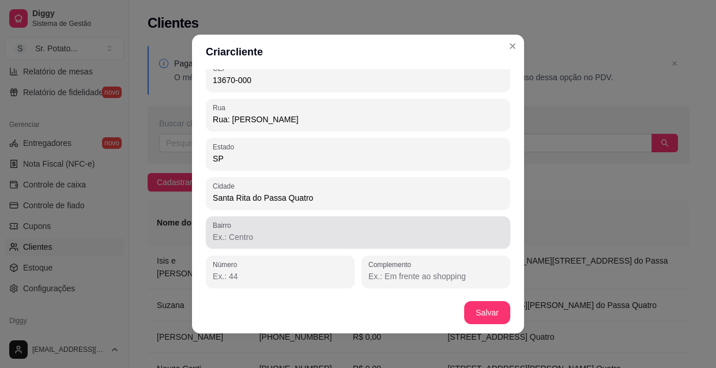
type input "Rua: Benedita Máximo Neves"
click at [271, 237] on input "Bairro" at bounding box center [358, 237] width 290 height 12
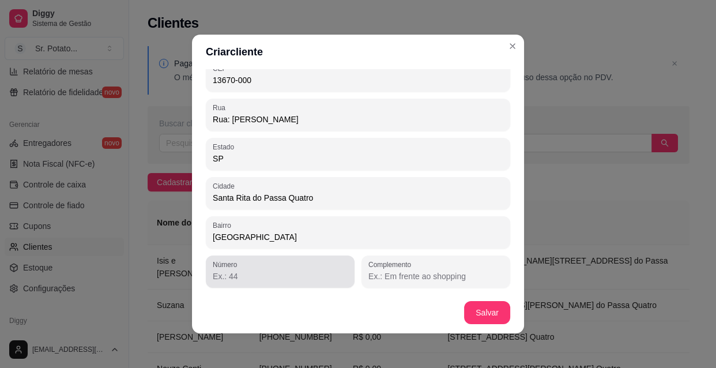
type input "Jardim Nova Lagoinha"
click at [271, 279] on input "Número" at bounding box center [280, 276] width 135 height 12
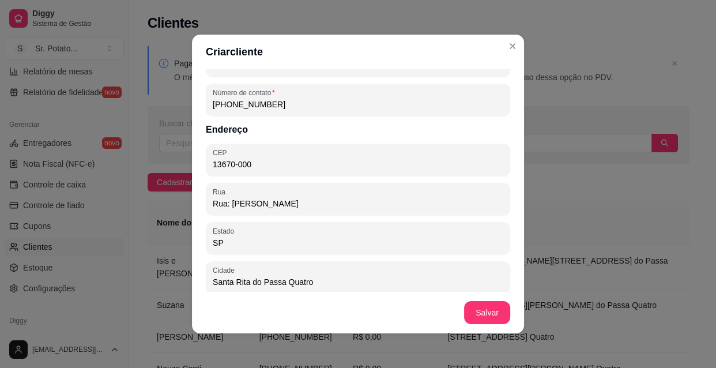
scroll to position [0, 0]
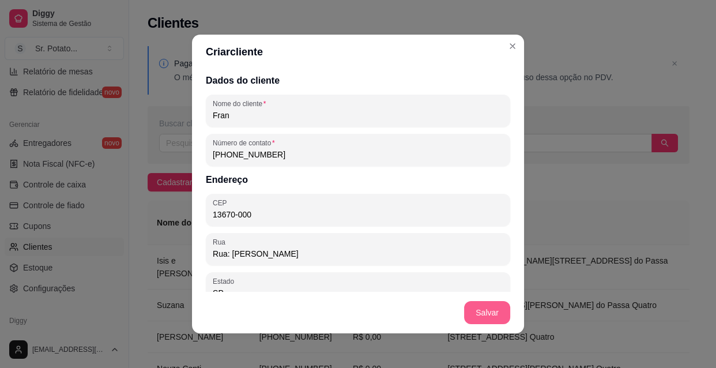
type input "44"
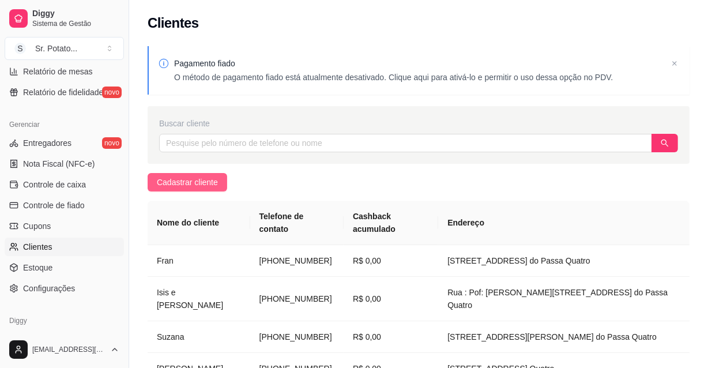
click at [216, 180] on button "Cadastrar cliente" at bounding box center [187, 182] width 80 height 18
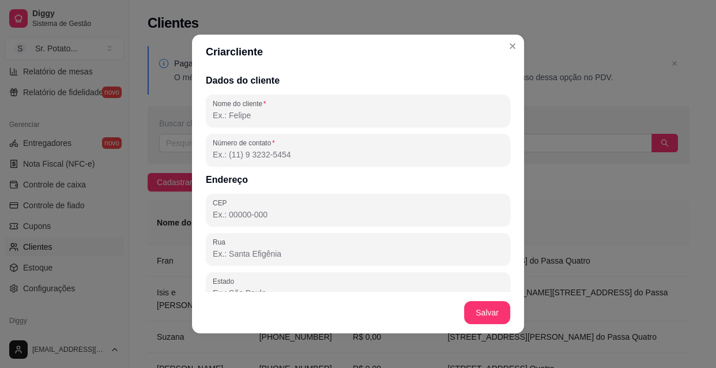
click at [270, 110] on input "Nome do cliente" at bounding box center [358, 115] width 290 height 12
type input "j"
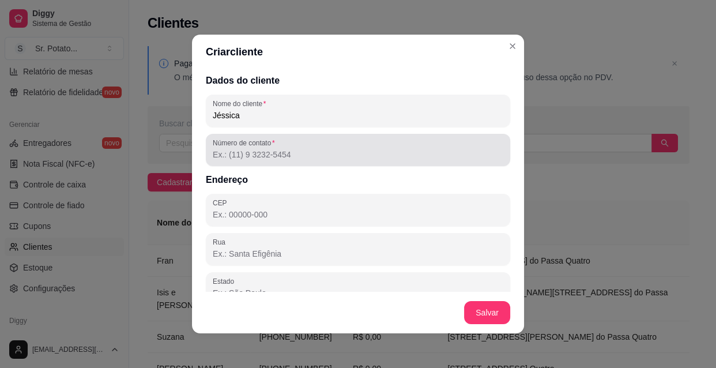
type input "Jéssica"
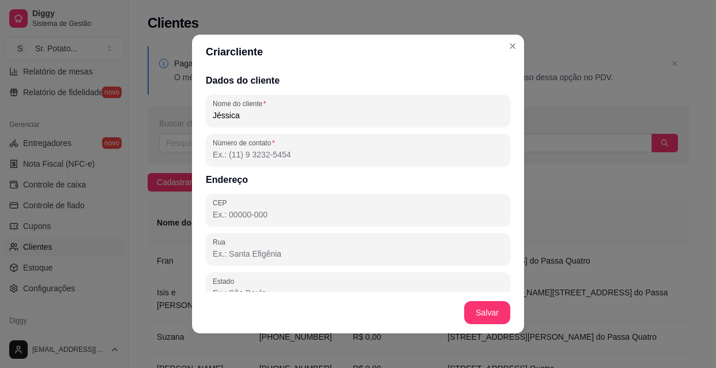
click at [239, 155] on input "Número de contato" at bounding box center [358, 155] width 290 height 12
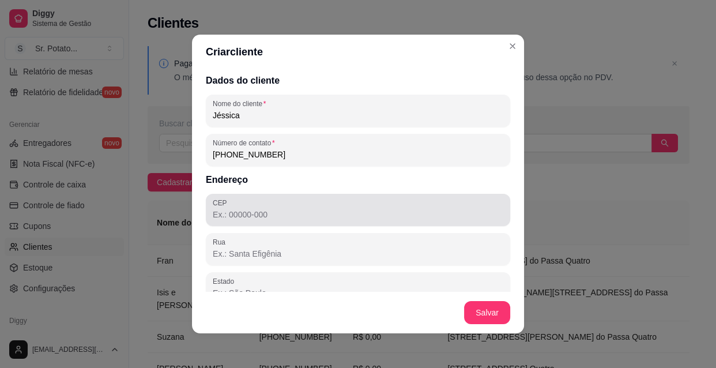
type input "(67) 9294-9255"
click at [260, 211] on input "CEP" at bounding box center [358, 215] width 290 height 12
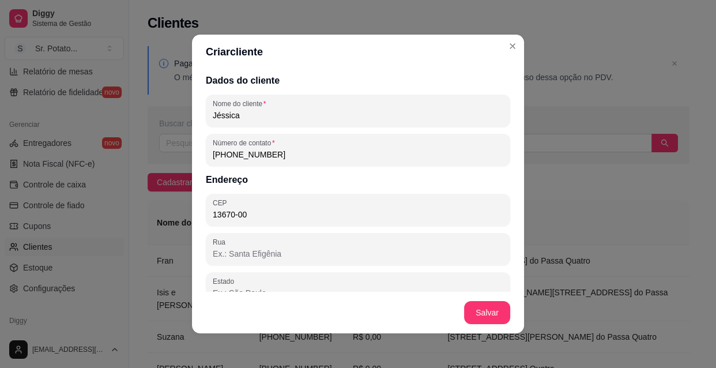
type input "13670-000"
type input "SP"
type input "Santa Rita do Passa Quatro"
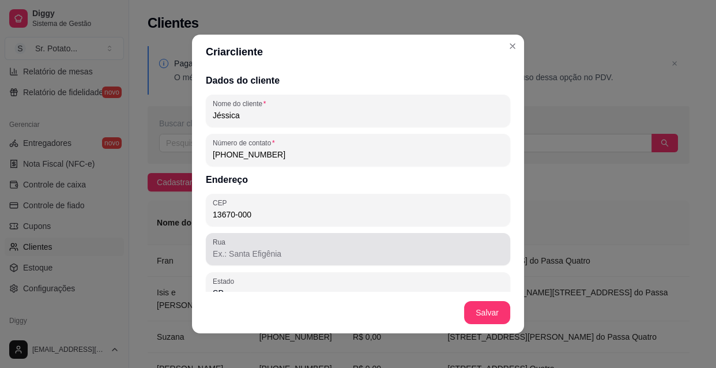
type input "13670-000"
click at [240, 249] on input "Rua" at bounding box center [358, 254] width 290 height 12
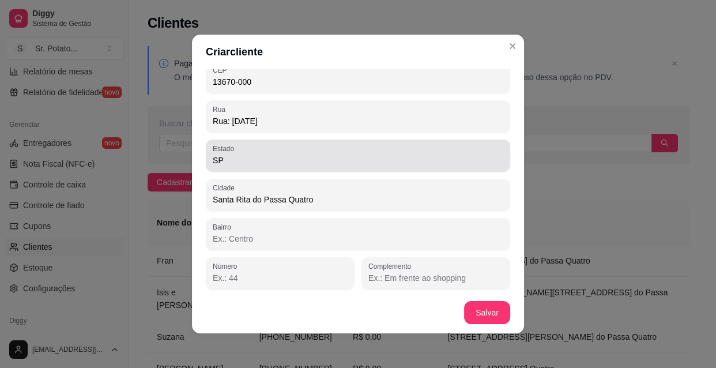
scroll to position [134, 0]
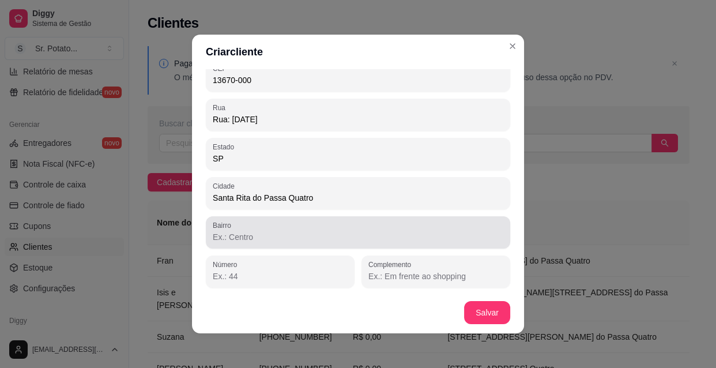
type input "Rua: 7 de setembro"
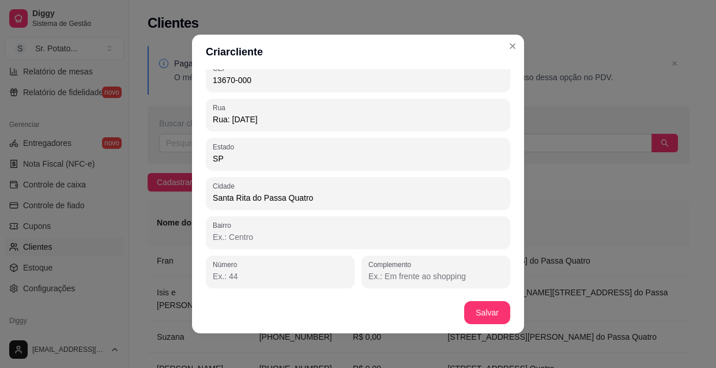
click at [283, 236] on input "Bairro" at bounding box center [358, 237] width 290 height 12
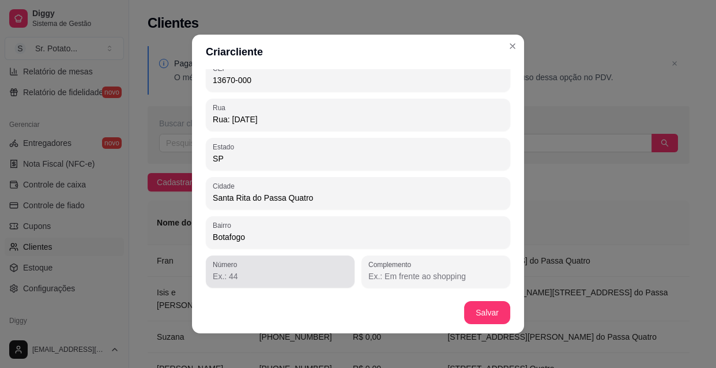
type input "Botafogo"
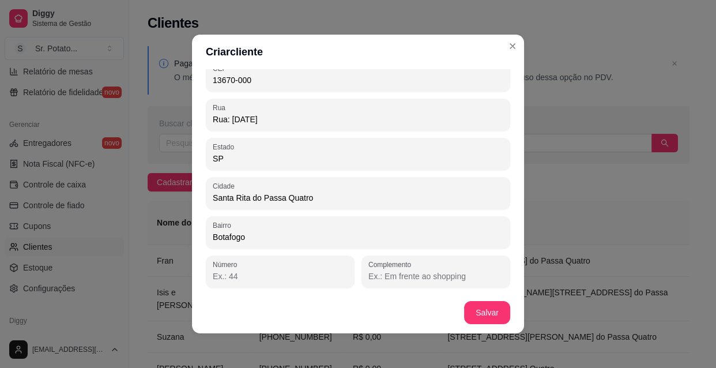
click at [267, 276] on input "Número" at bounding box center [280, 276] width 135 height 12
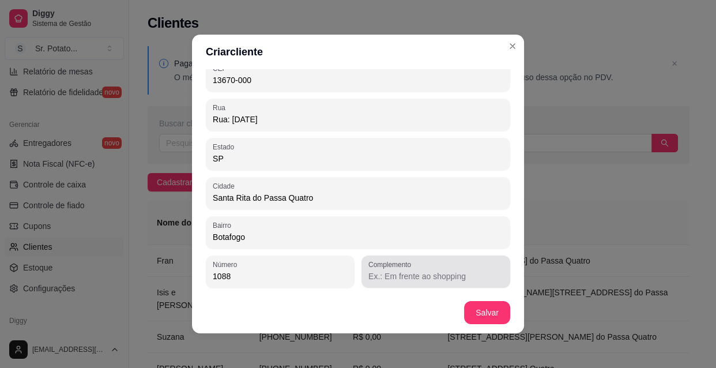
type input "1088"
click at [471, 278] on input "Complemento" at bounding box center [435, 276] width 135 height 12
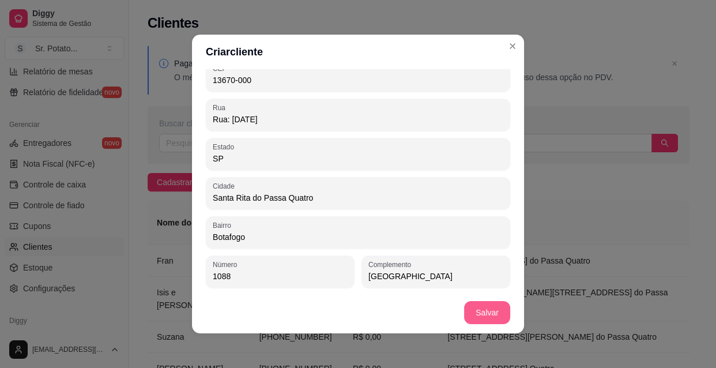
type input "Casa da Tânia"
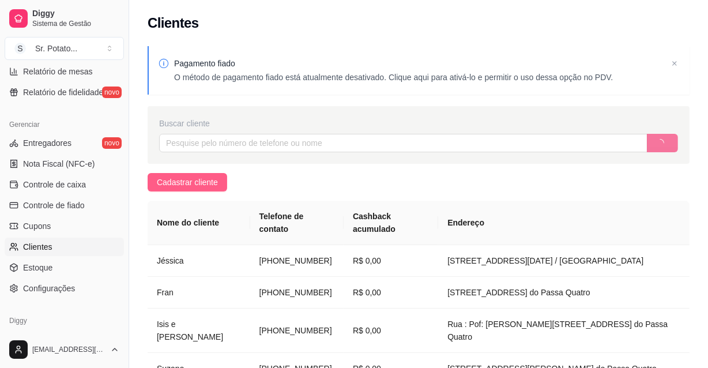
click at [188, 178] on span "Cadastrar cliente" at bounding box center [187, 182] width 61 height 13
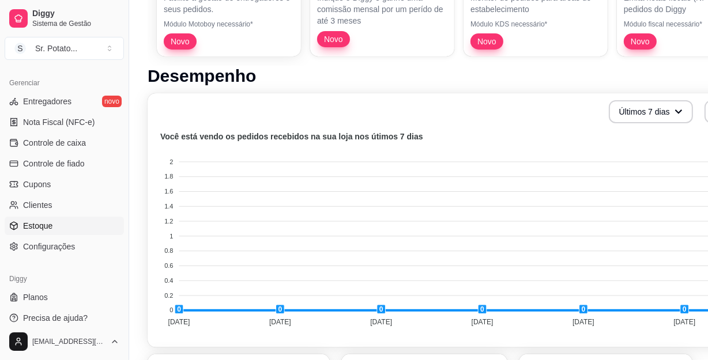
scroll to position [209, 0]
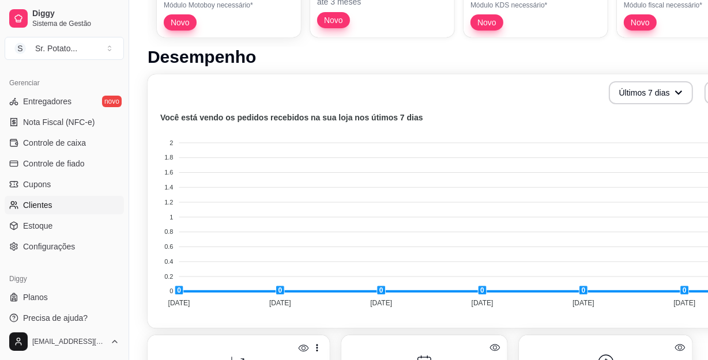
click at [55, 201] on link "Clientes" at bounding box center [64, 205] width 119 height 18
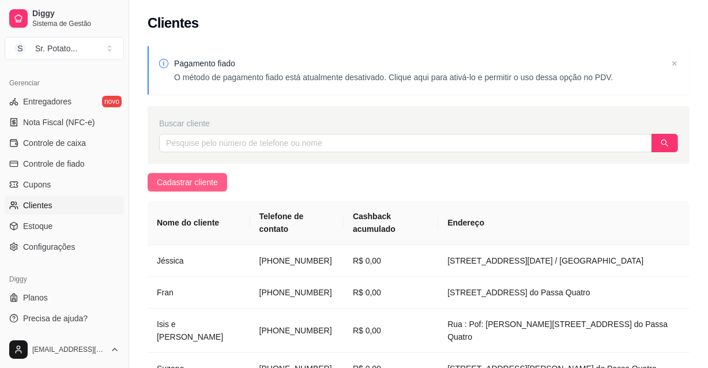
click at [195, 187] on span "Cadastrar cliente" at bounding box center [187, 182] width 61 height 13
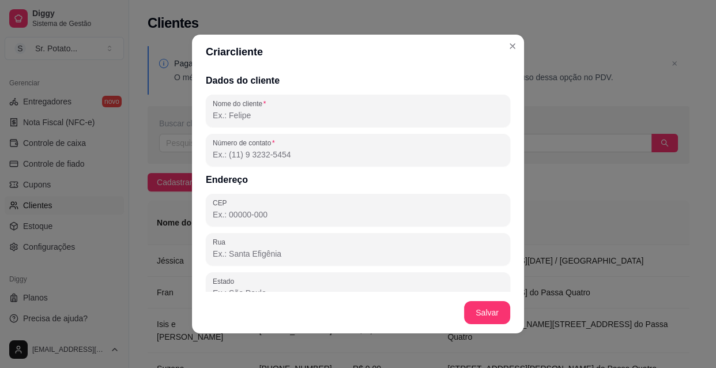
click at [249, 116] on input "Nome do cliente" at bounding box center [358, 115] width 290 height 12
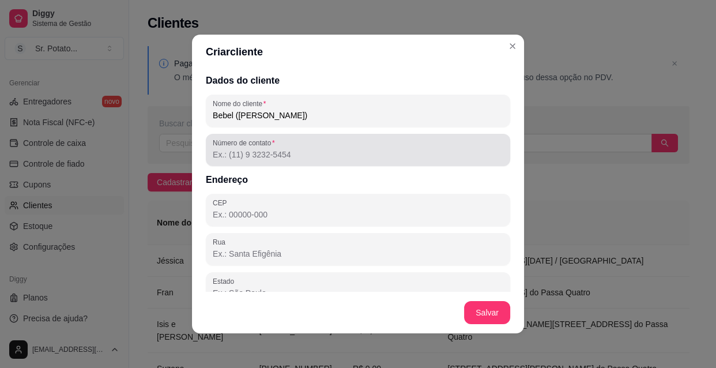
type input "Bebel (Isabel)"
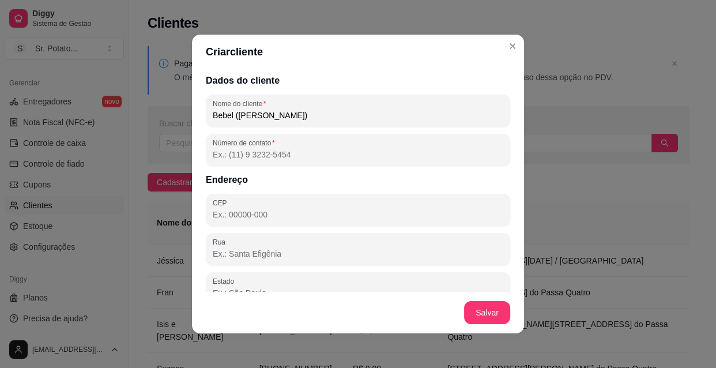
click at [225, 153] on input "Número de contato" at bounding box center [358, 155] width 290 height 12
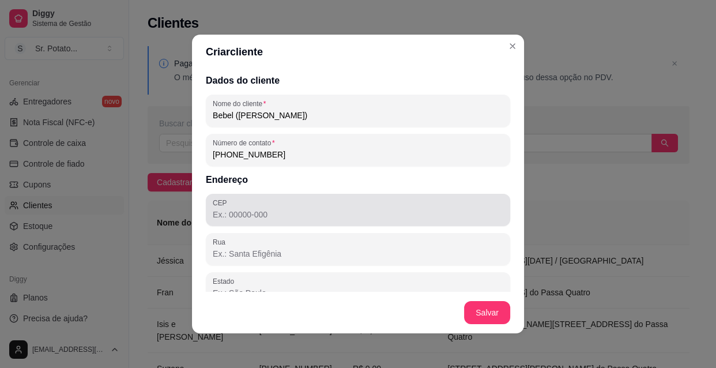
type input "(16) 9 9290-2627"
click at [247, 208] on div at bounding box center [358, 209] width 290 height 23
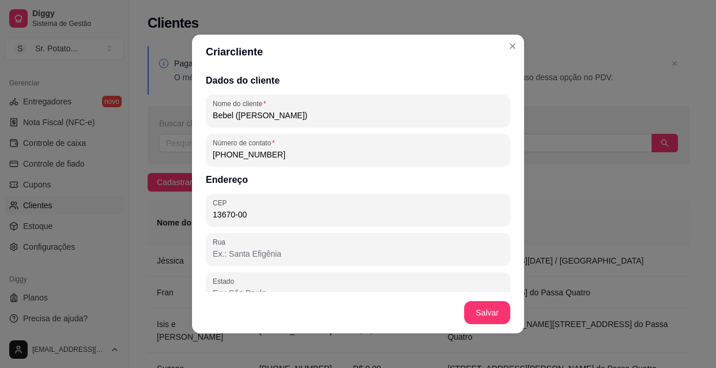
type input "13670-000"
type input "SP"
type input "Santa Rita do Passa Quatro"
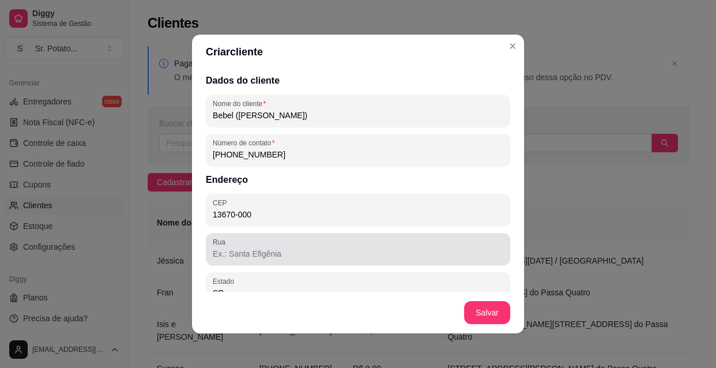
type input "13670-000"
click at [240, 253] on input "Rua" at bounding box center [358, 254] width 290 height 12
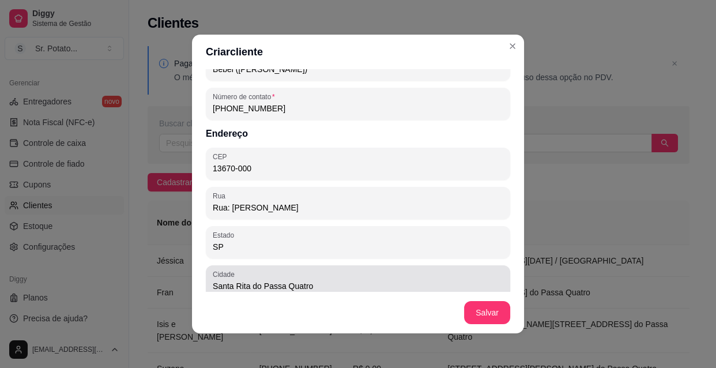
scroll to position [104, 0]
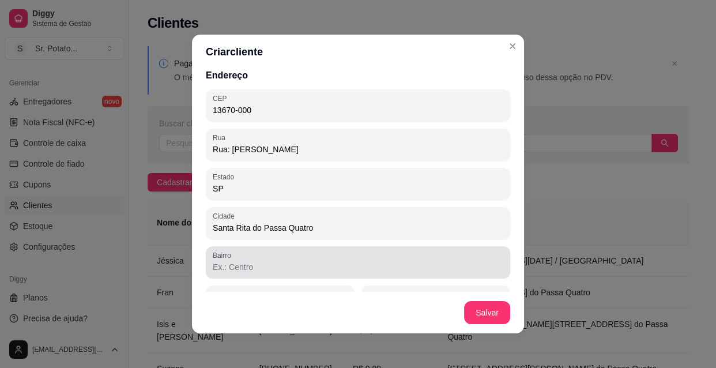
type input "Rua: Vânia Lúcia Zori Barione"
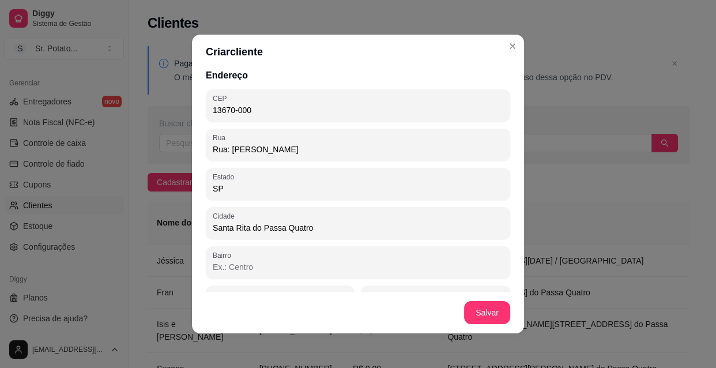
click at [245, 262] on input "Bairro" at bounding box center [358, 267] width 290 height 12
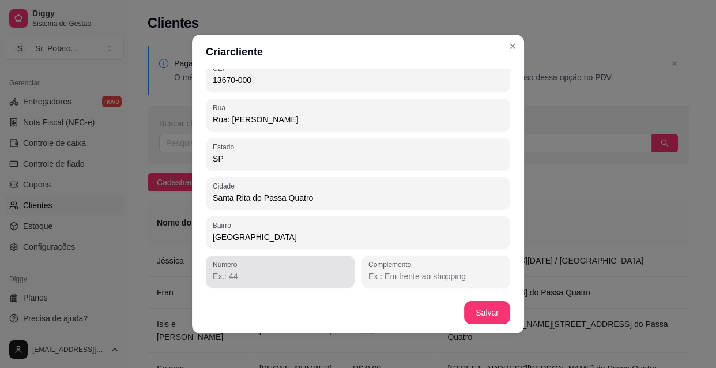
type input "Jardim Alvorada"
click at [255, 268] on div at bounding box center [280, 271] width 135 height 23
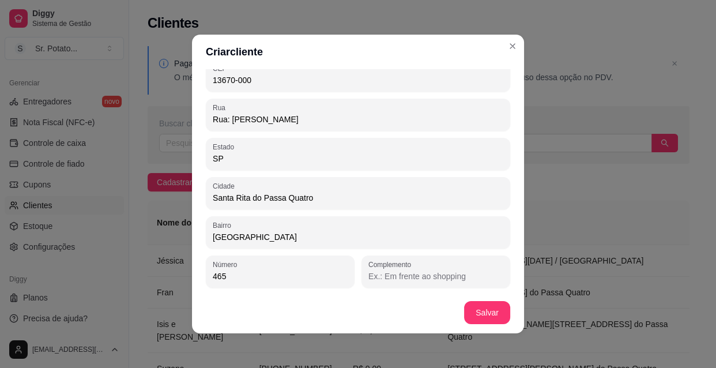
scroll to position [2, 0]
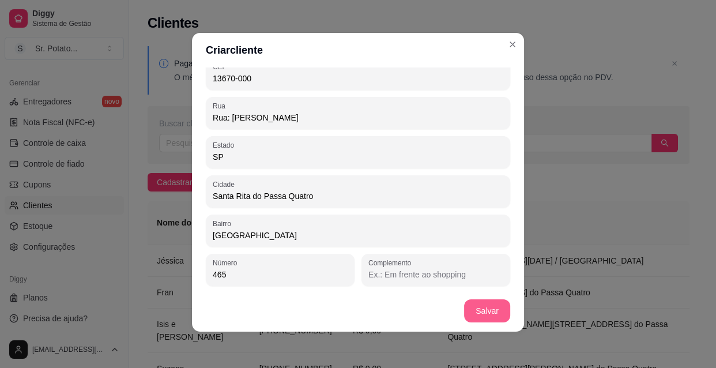
type input "465"
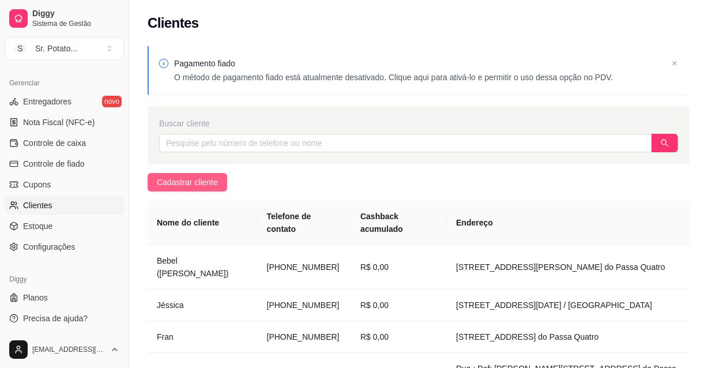
click at [153, 183] on button "Cadastrar cliente" at bounding box center [187, 182] width 80 height 18
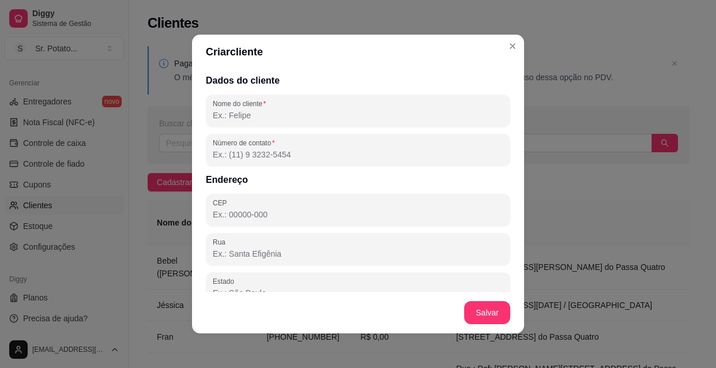
click at [256, 118] on input "Nome do cliente" at bounding box center [358, 115] width 290 height 12
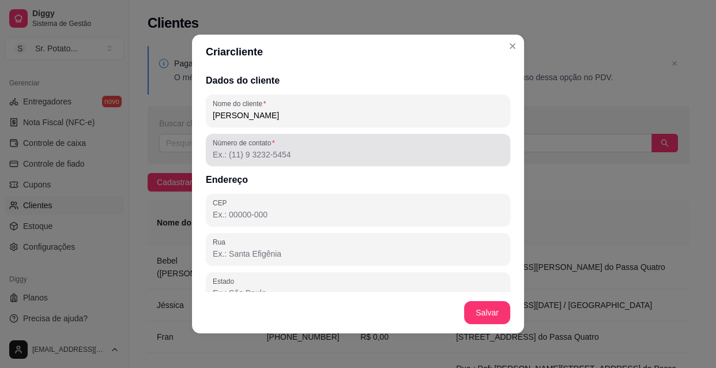
type input "Dani Valadares"
click at [268, 161] on div "Número de contato" at bounding box center [358, 150] width 304 height 32
